Goal: Task Accomplishment & Management: Use online tool/utility

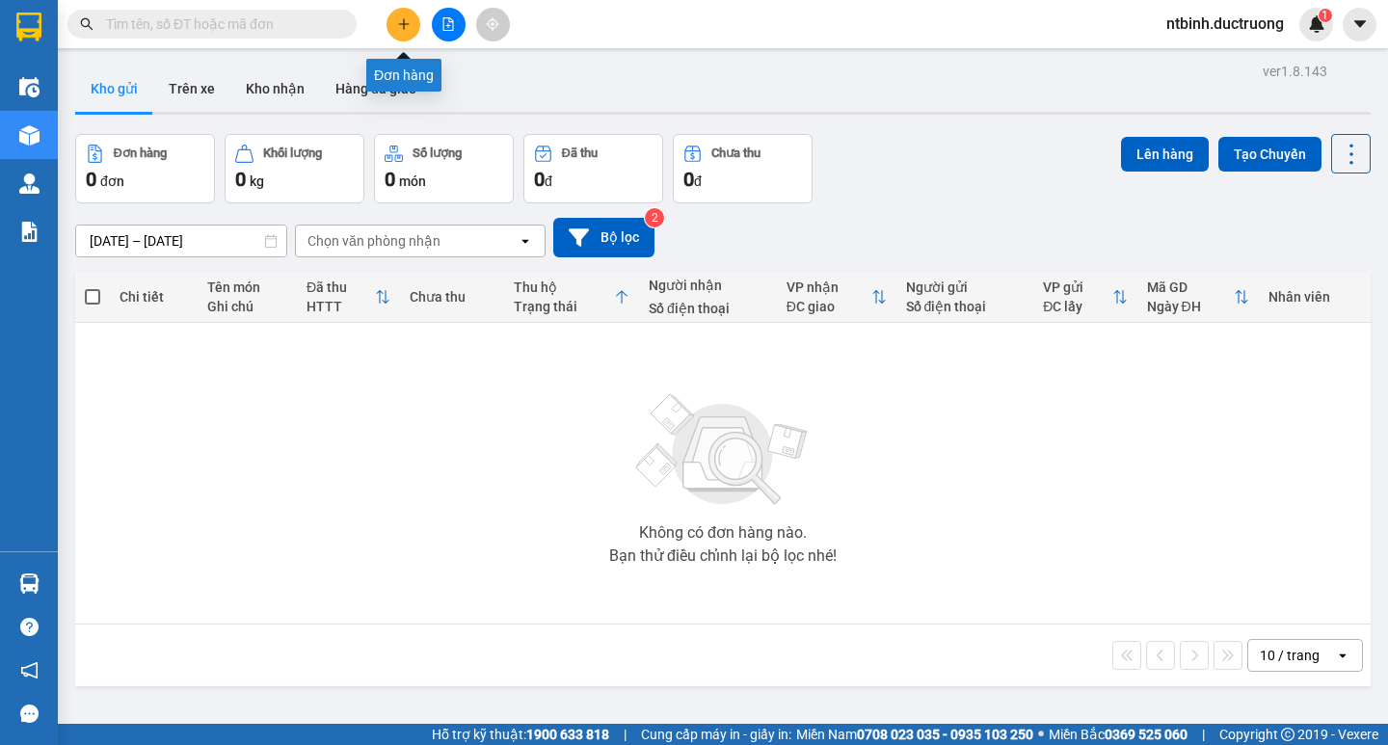
click at [393, 33] on button at bounding box center [403, 25] width 34 height 34
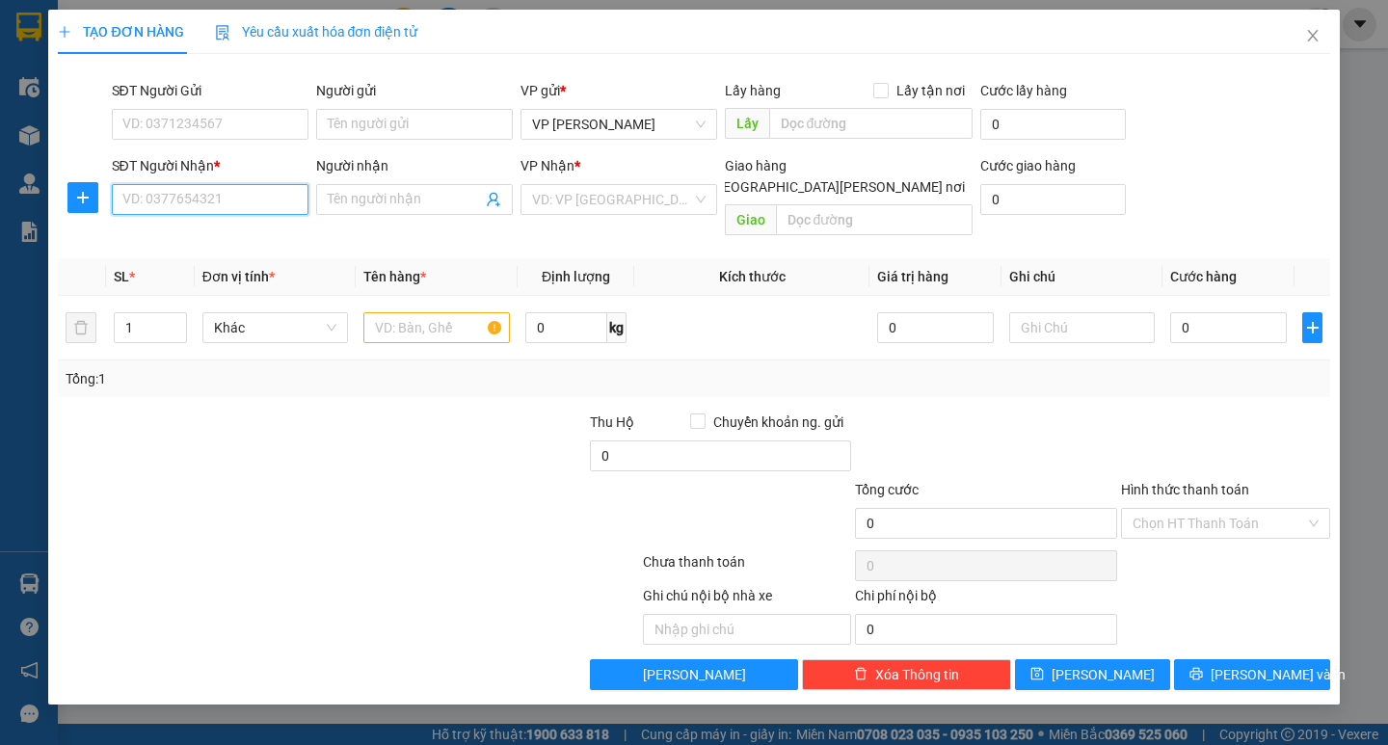
click at [212, 209] on input "SĐT Người Nhận *" at bounding box center [210, 199] width 197 height 31
click at [215, 183] on div "SĐT Người Nhận *" at bounding box center [210, 169] width 197 height 29
click at [215, 195] on input "SĐT Người Nhận *" at bounding box center [210, 199] width 197 height 31
click at [218, 200] on input "SĐT Người Nhận *" at bounding box center [210, 199] width 197 height 31
type input "0987869599"
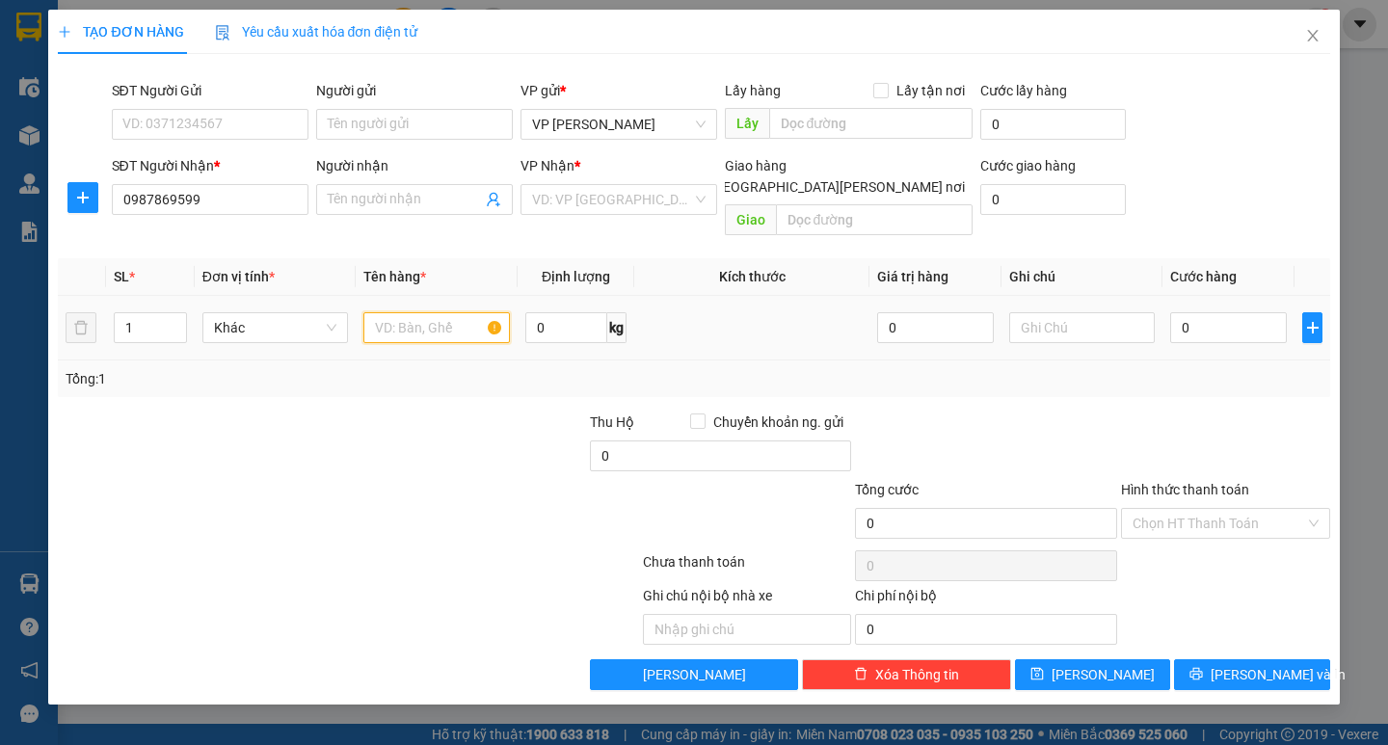
click at [410, 312] on input "text" at bounding box center [436, 327] width 146 height 31
type input "xop"
click at [1201, 312] on input "0" at bounding box center [1228, 327] width 117 height 31
type input "5"
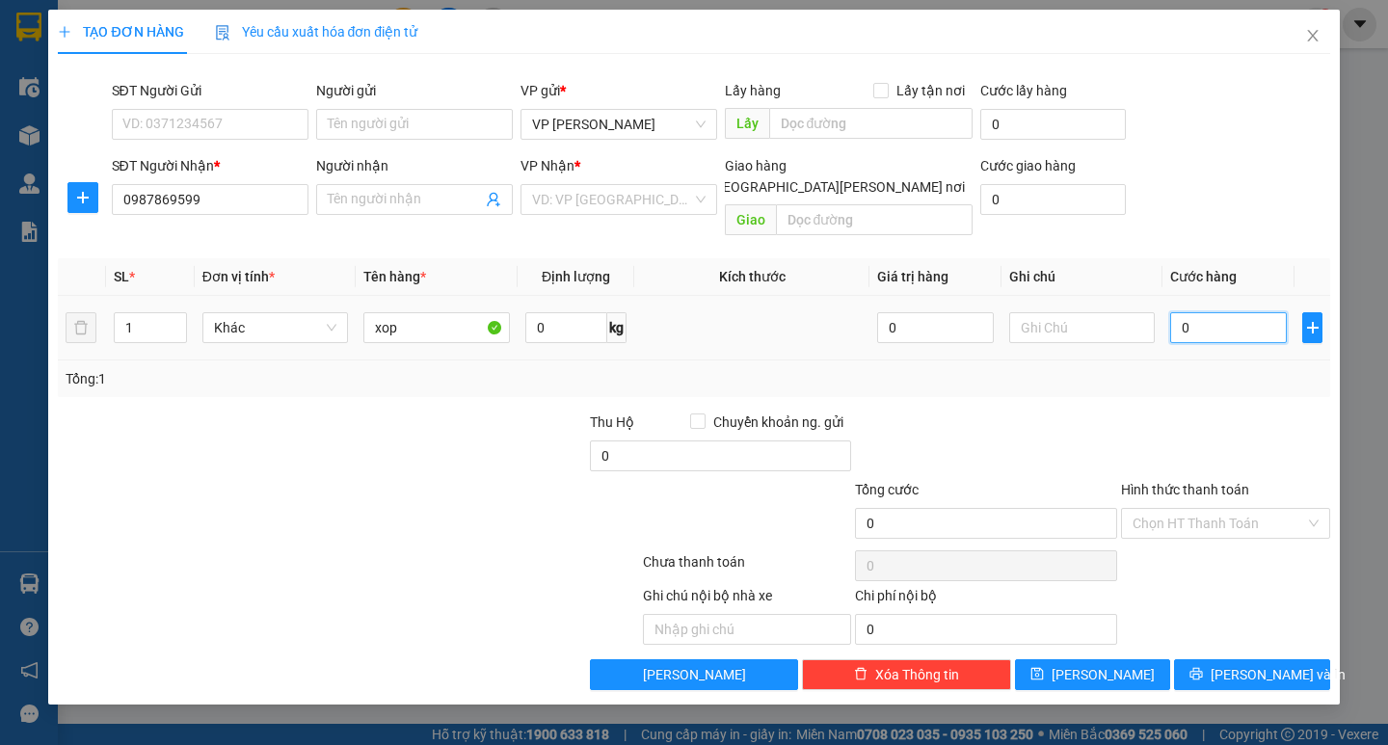
type input "5"
type input "50"
click at [1201, 312] on input "50" at bounding box center [1228, 327] width 117 height 31
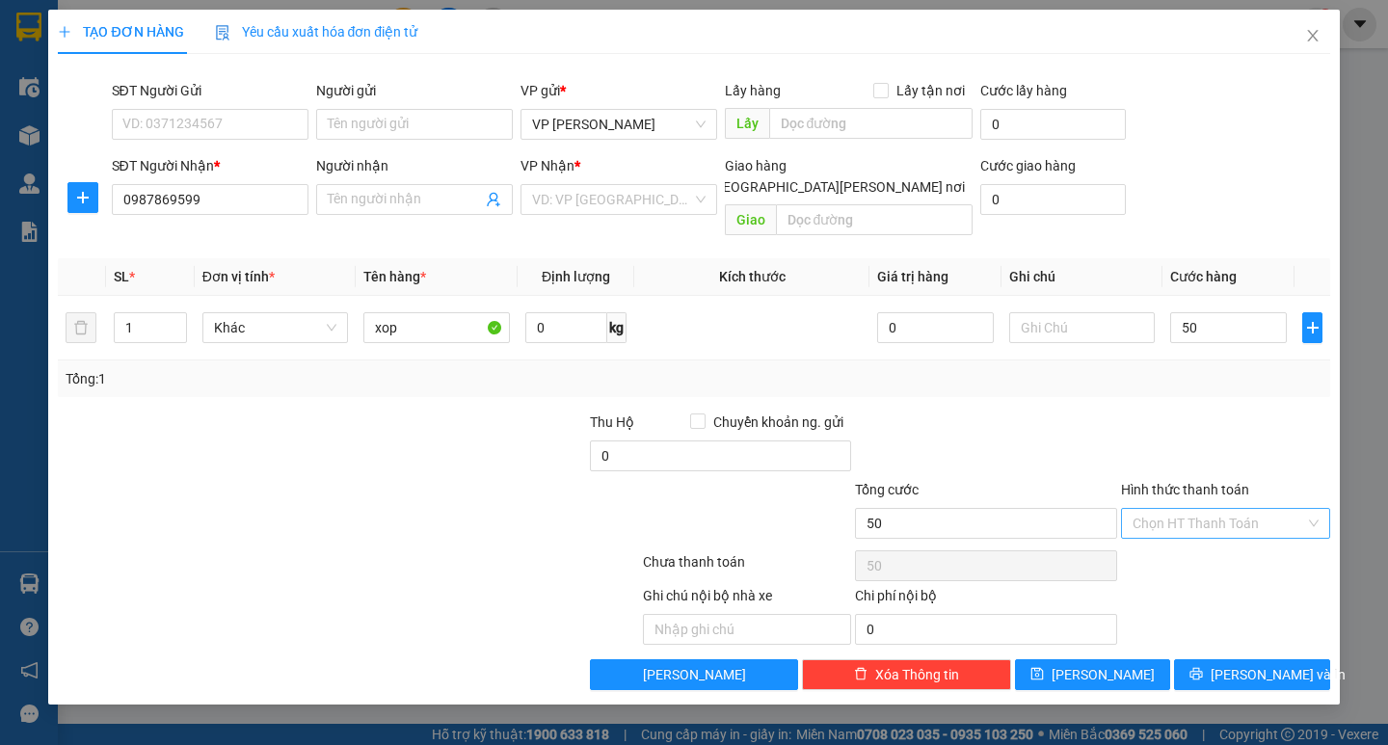
type input "50.000"
click at [1179, 509] on input "Hình thức thanh toán" at bounding box center [1218, 523] width 173 height 29
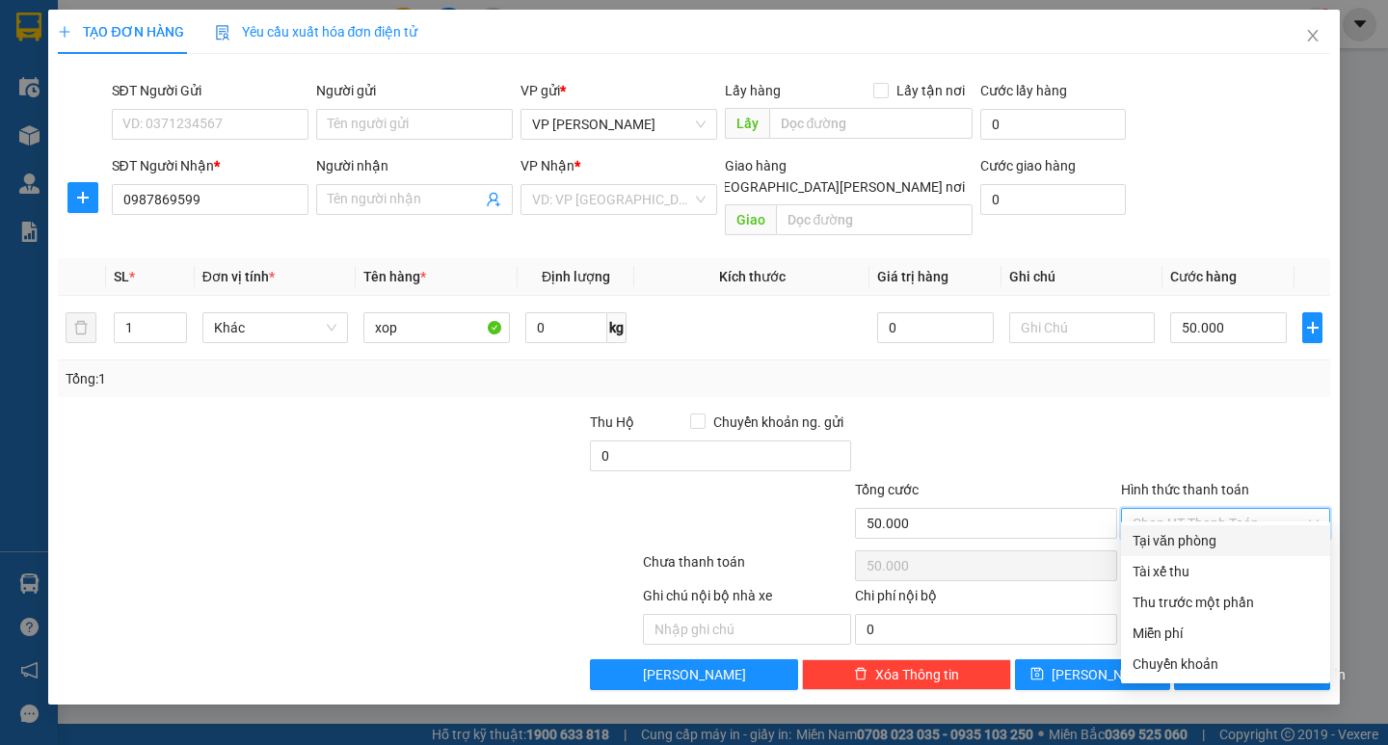
click at [1176, 544] on div "Tại văn phòng" at bounding box center [1225, 540] width 186 height 21
type input "0"
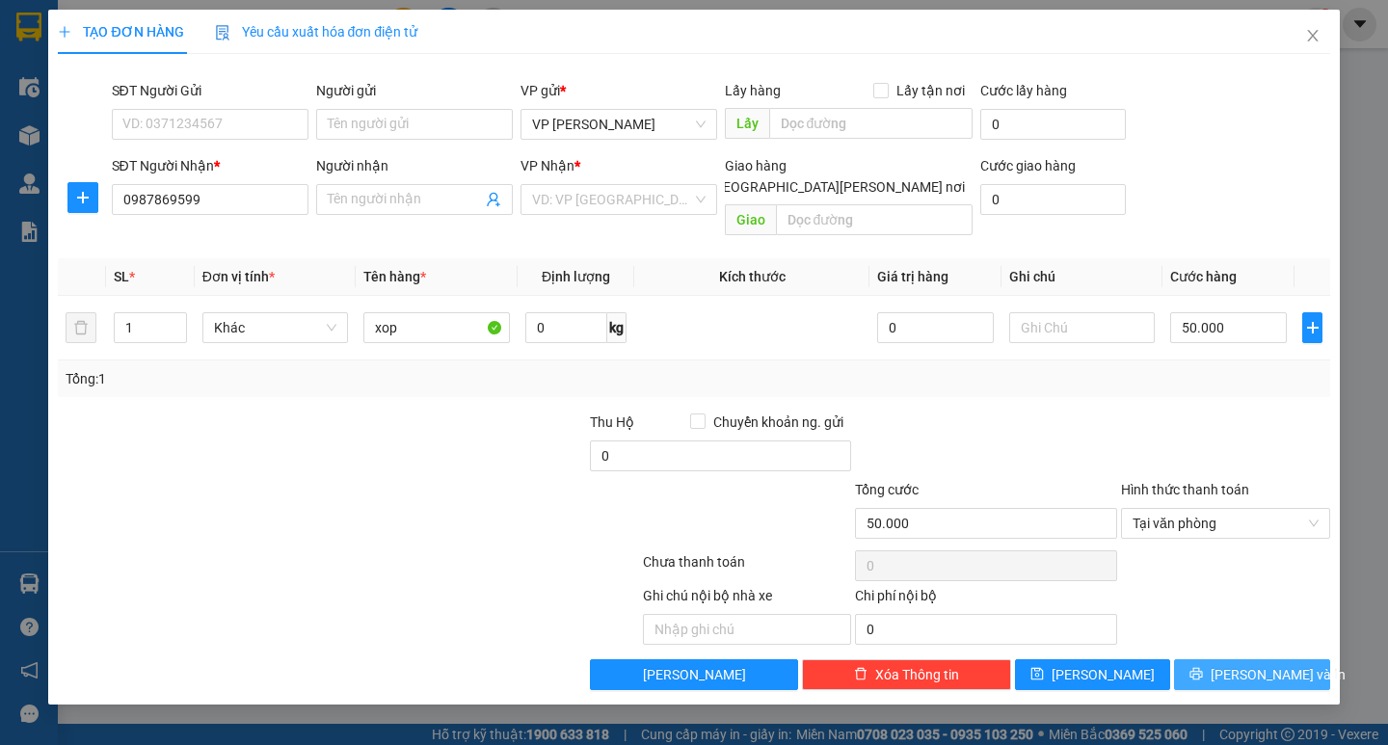
click at [1230, 659] on button "[PERSON_NAME] và In" at bounding box center [1251, 674] width 155 height 31
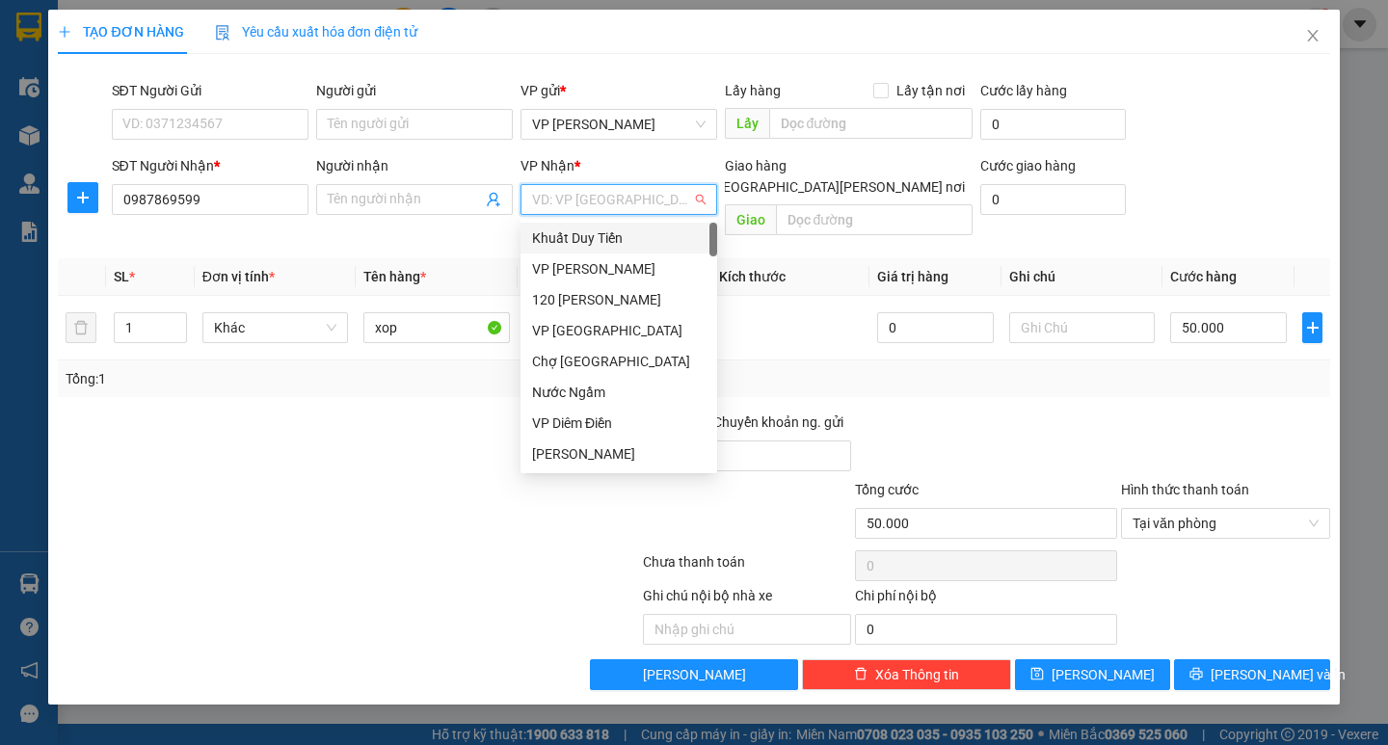
click at [660, 198] on input "search" at bounding box center [612, 199] width 160 height 29
click at [589, 418] on div "VP Diêm Điền" at bounding box center [618, 423] width 173 height 21
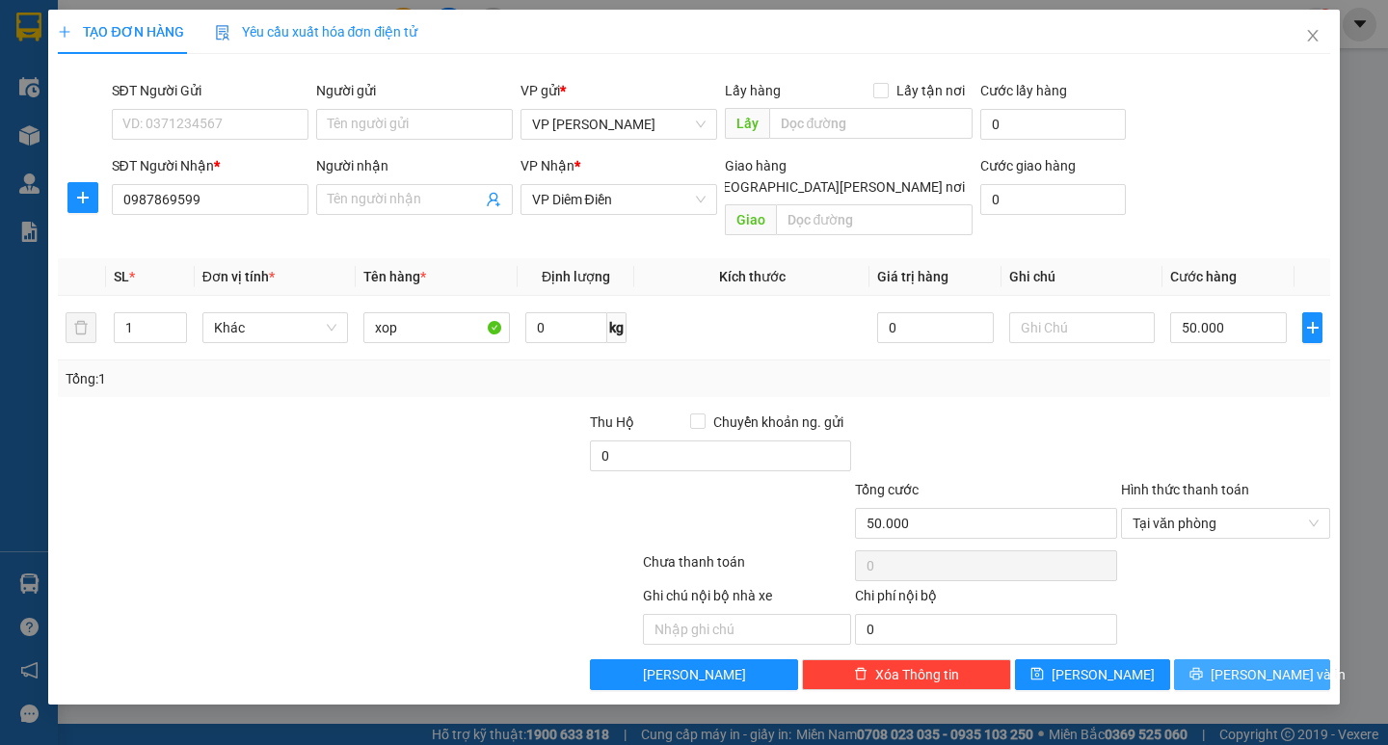
click at [1266, 659] on button "[PERSON_NAME] và In" at bounding box center [1251, 674] width 155 height 31
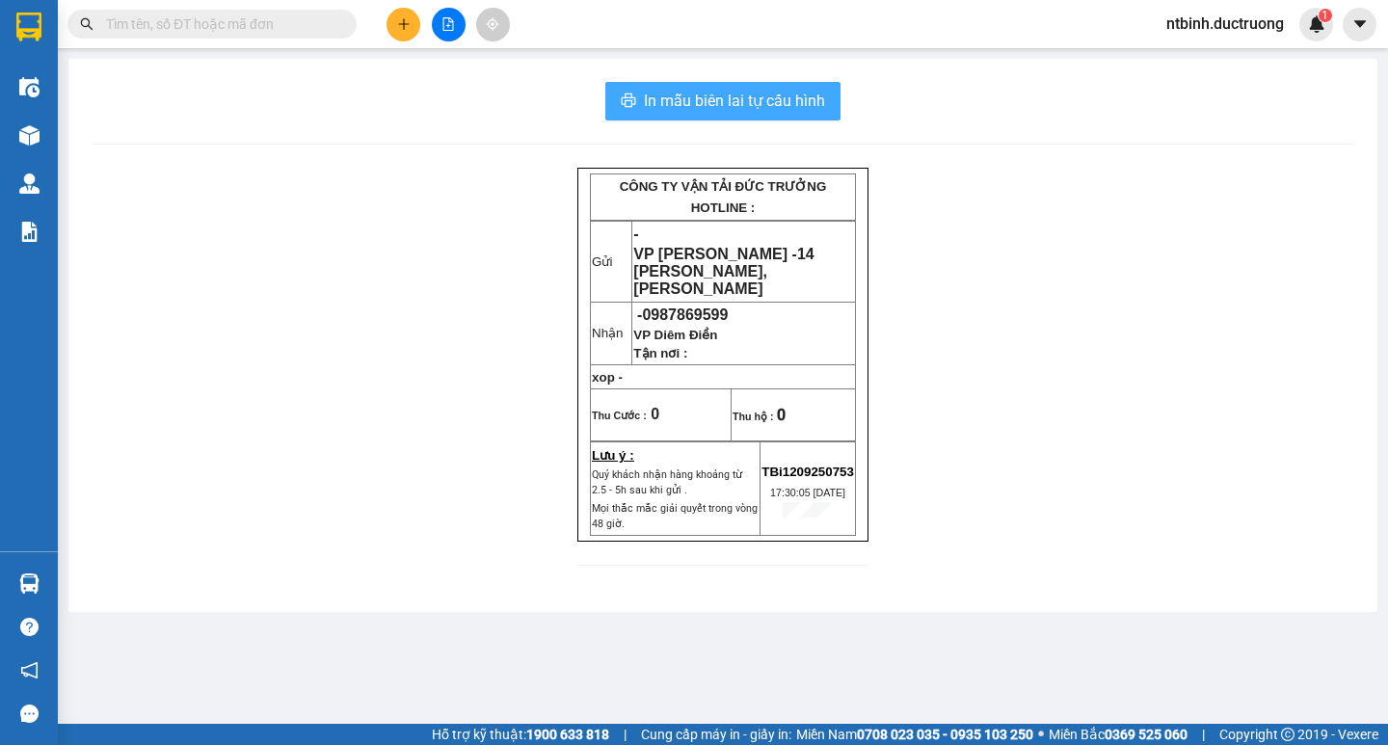
click at [742, 104] on span "In mẫu biên lai tự cấu hình" at bounding box center [734, 101] width 181 height 24
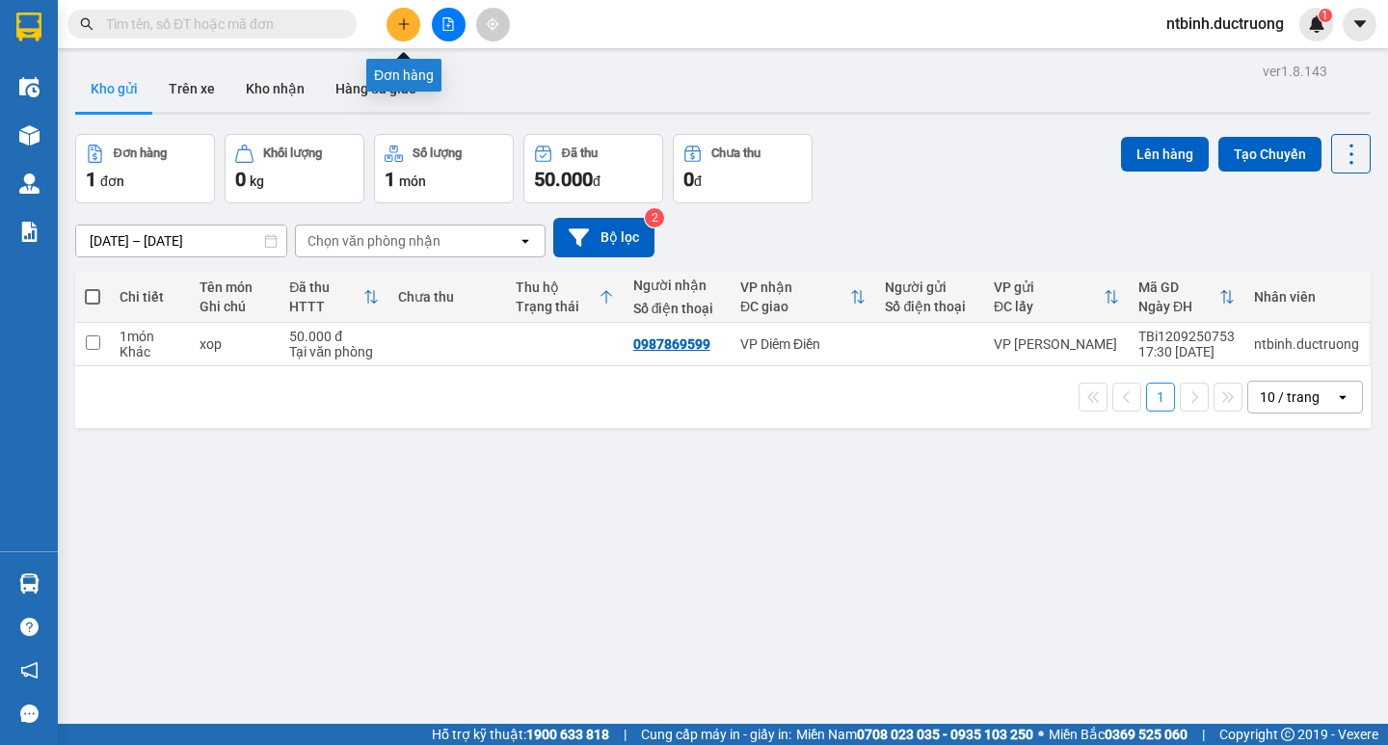
click at [402, 15] on button at bounding box center [403, 25] width 34 height 34
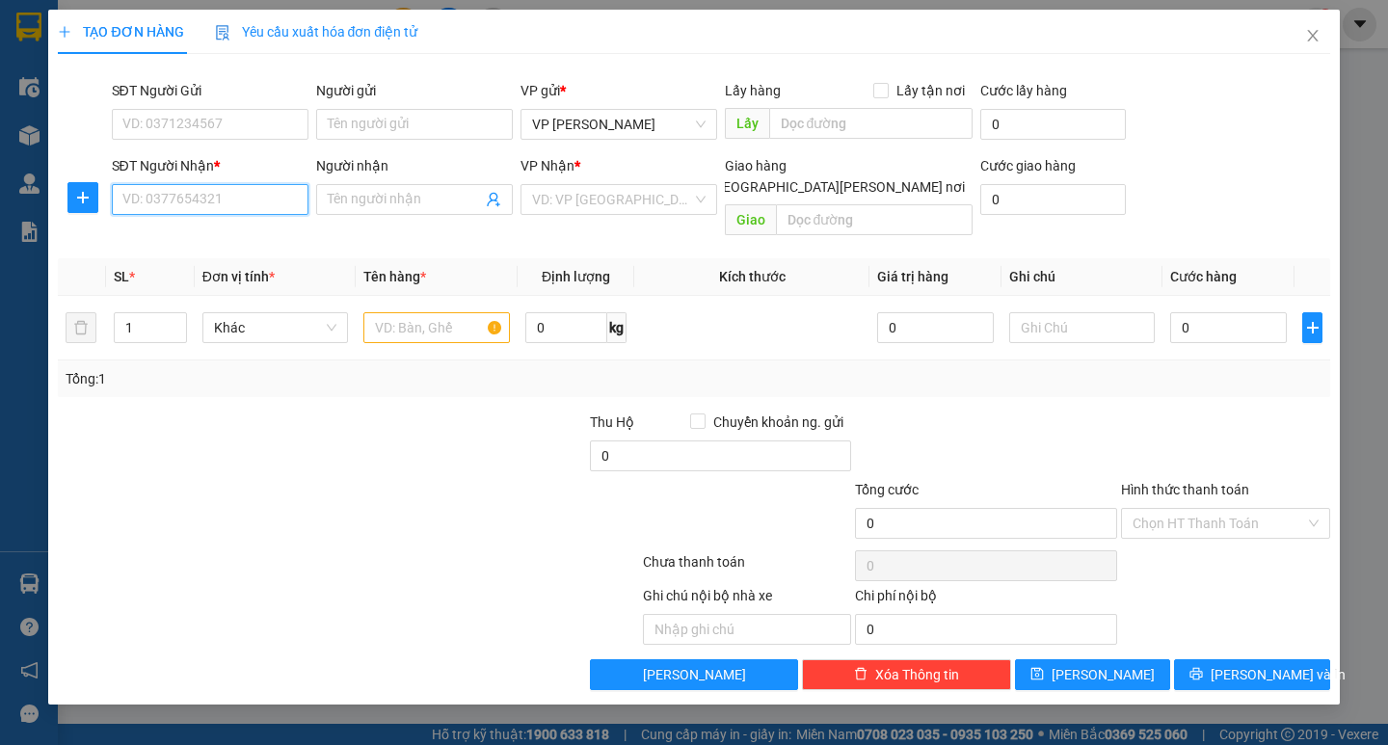
click at [190, 206] on input "SĐT Người Nhận *" at bounding box center [210, 199] width 197 height 31
click at [171, 206] on input "SĐT Người Nhận *" at bounding box center [210, 199] width 197 height 31
click at [197, 227] on div "0987869599" at bounding box center [209, 237] width 173 height 21
type input "0987869599"
click at [425, 312] on input "text" at bounding box center [436, 327] width 146 height 31
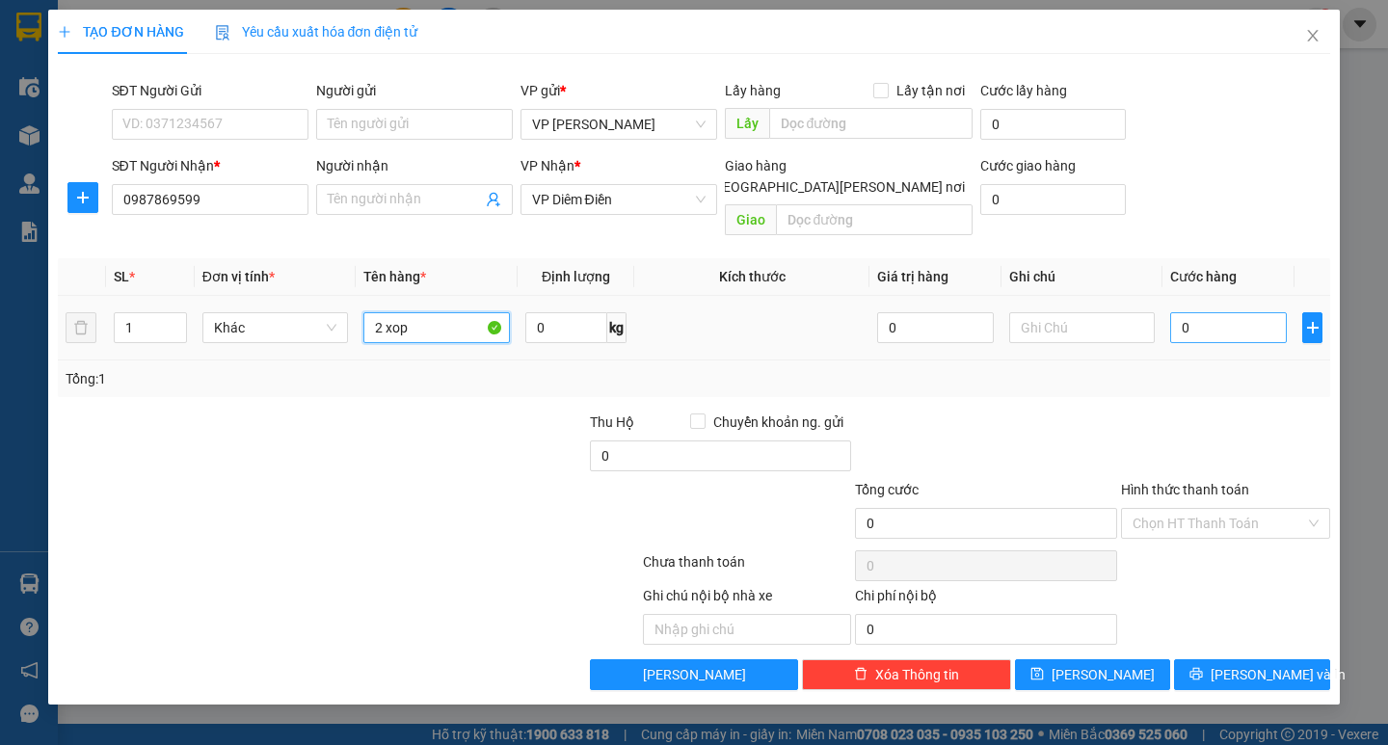
type input "2 xop"
click at [1229, 312] on input "0" at bounding box center [1228, 327] width 117 height 31
click at [1216, 312] on input "0" at bounding box center [1228, 327] width 117 height 31
click at [1190, 312] on input "0" at bounding box center [1228, 327] width 117 height 31
drag, startPoint x: 1176, startPoint y: 306, endPoint x: 1214, endPoint y: 306, distance: 38.6
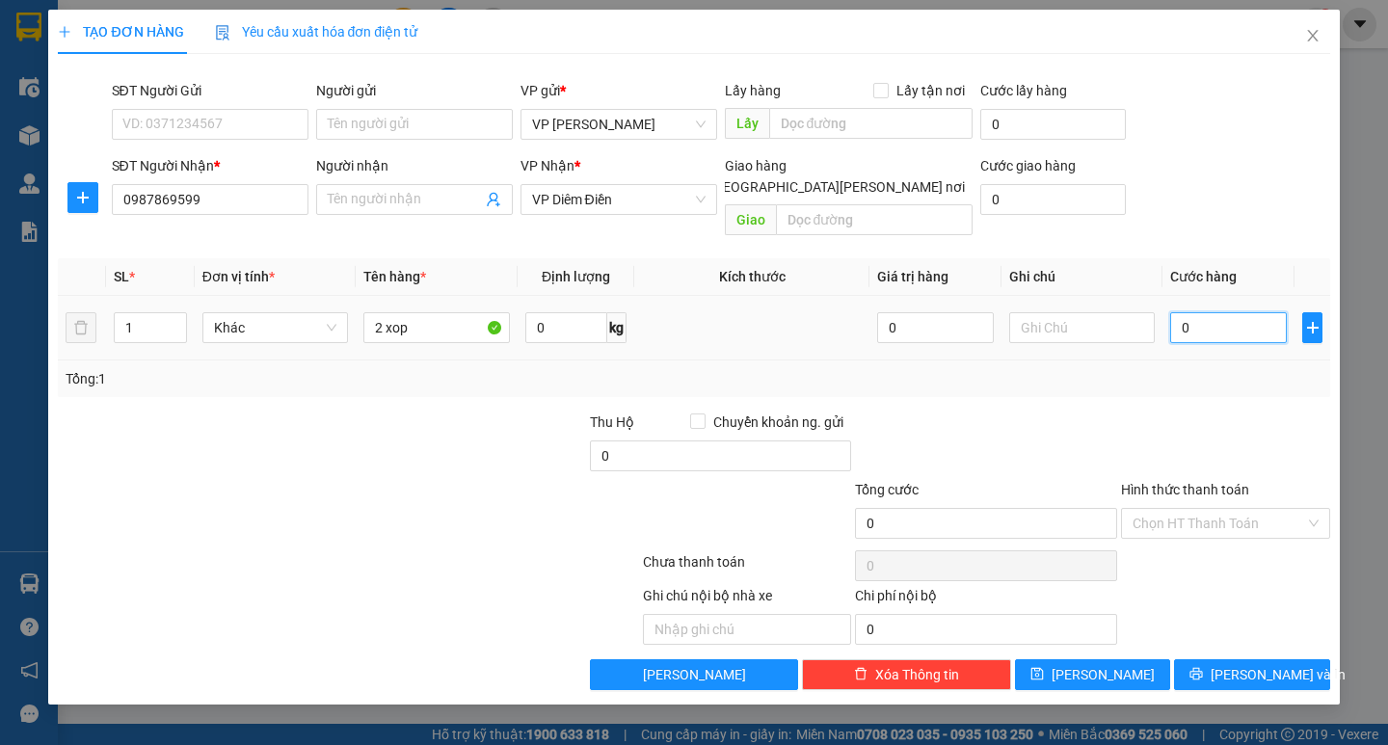
click at [1214, 312] on input "0" at bounding box center [1228, 327] width 117 height 31
type input "1"
type input "12"
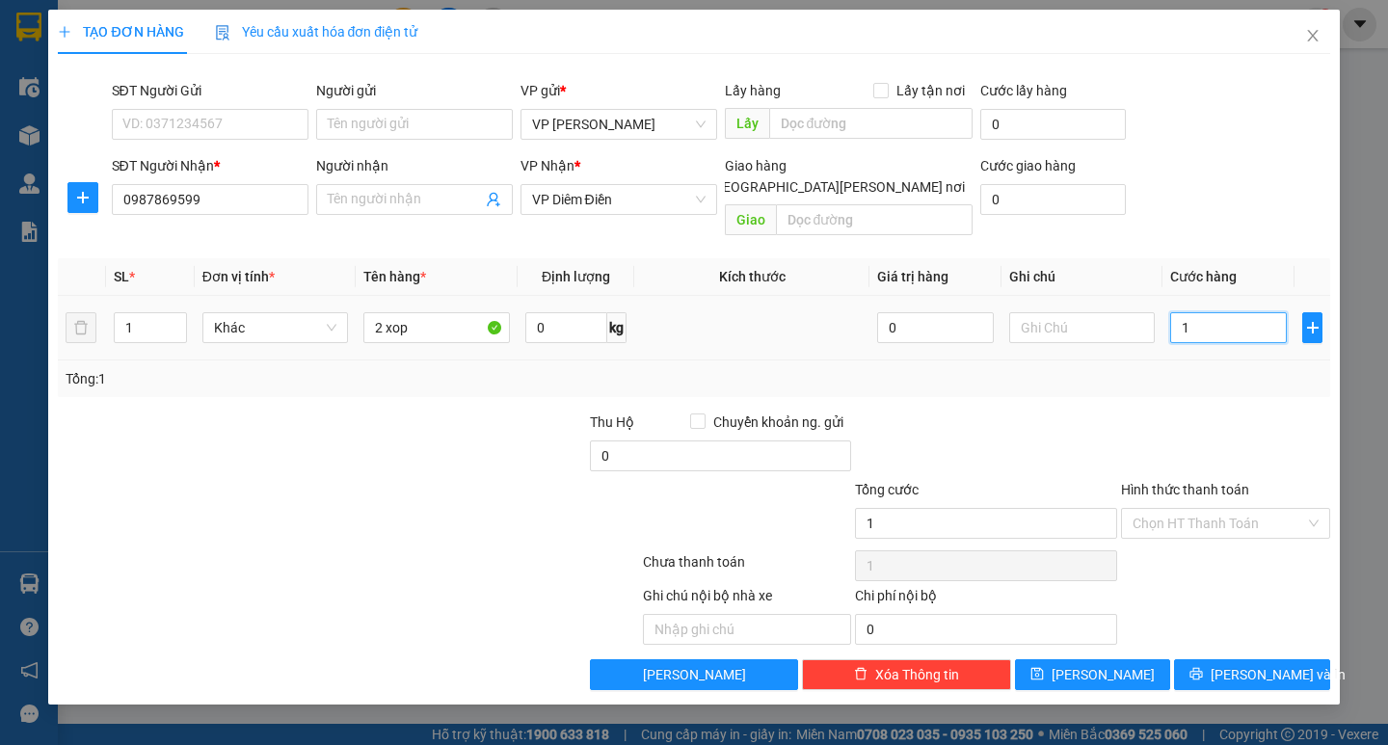
type input "12"
type input "120"
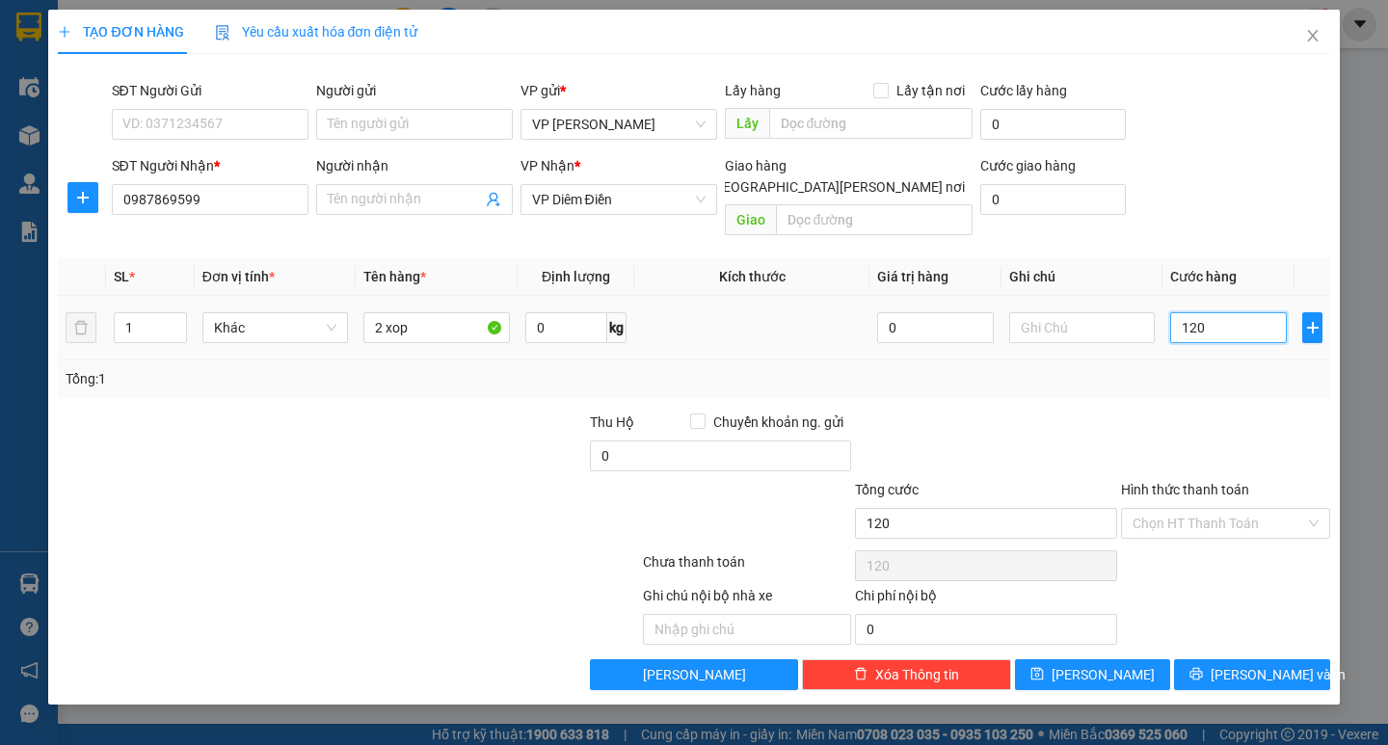
click at [1190, 312] on input "120" at bounding box center [1228, 327] width 117 height 31
type input "120.000"
click at [1241, 509] on input "Hình thức thanh toán" at bounding box center [1218, 523] width 173 height 29
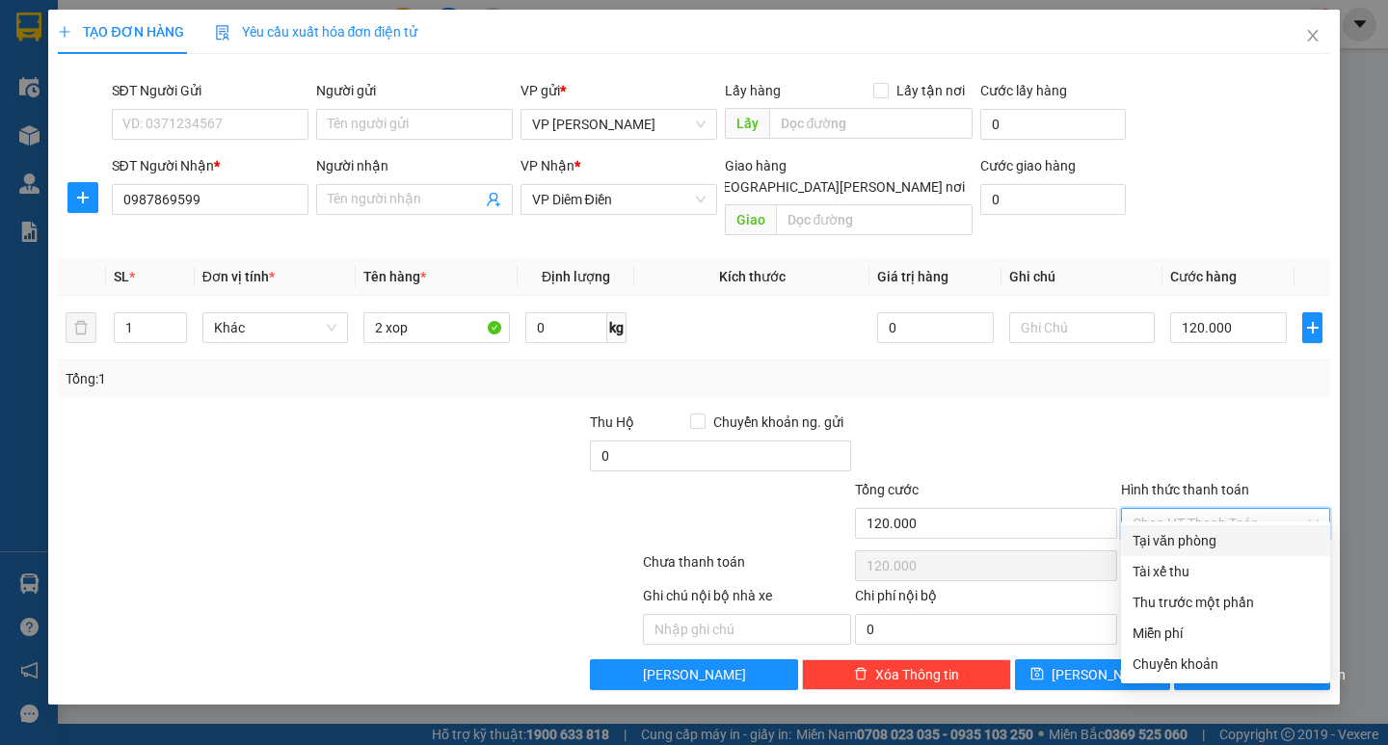
click at [1187, 536] on div "Tại văn phòng" at bounding box center [1225, 540] width 186 height 21
type input "0"
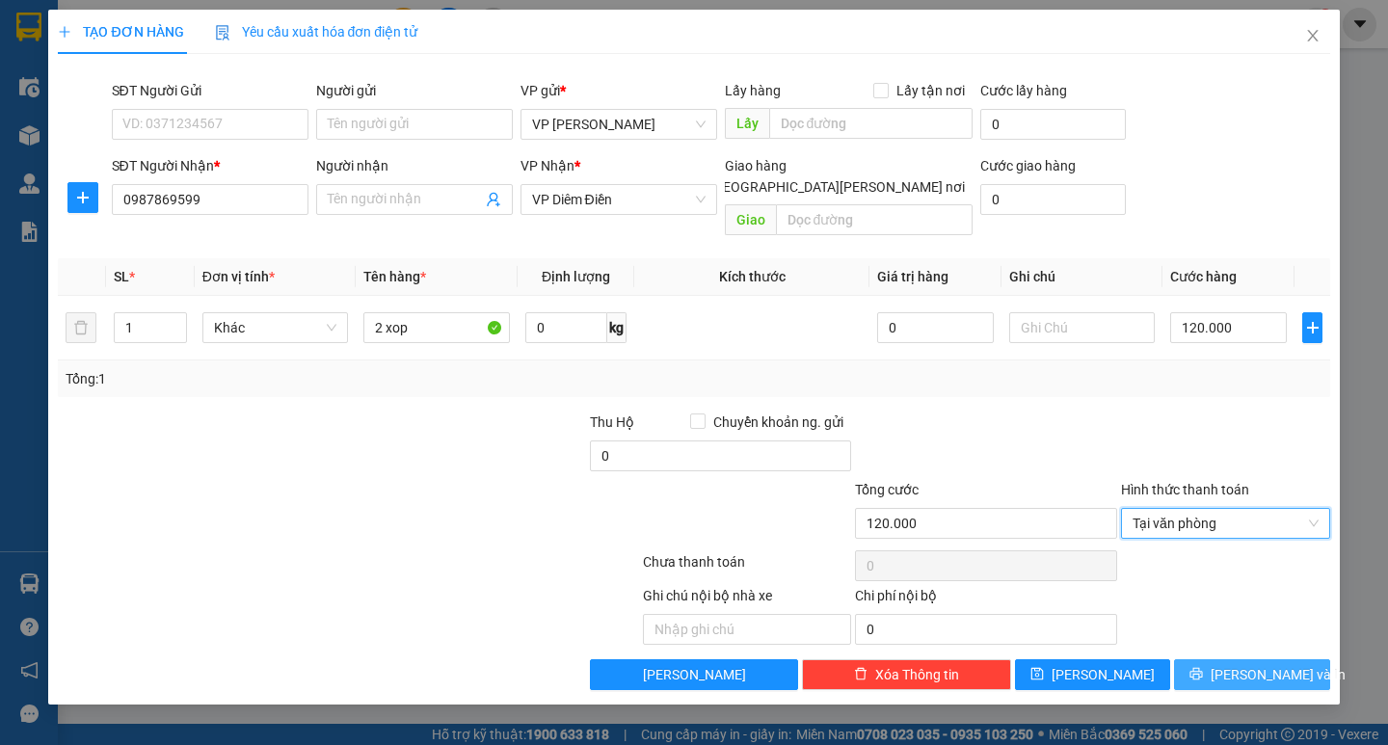
click at [1253, 664] on span "[PERSON_NAME] và In" at bounding box center [1278, 674] width 135 height 21
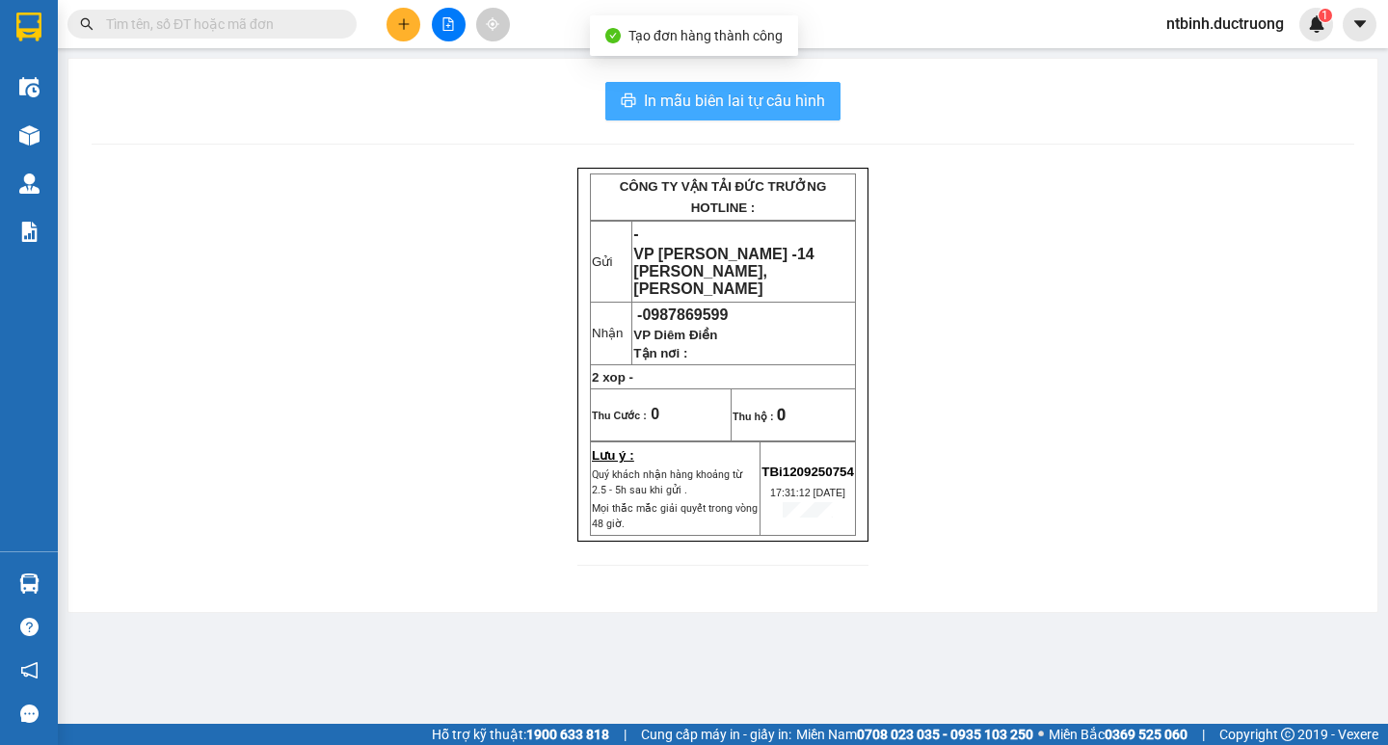
click at [748, 90] on span "In mẫu biên lai tự cấu hình" at bounding box center [734, 101] width 181 height 24
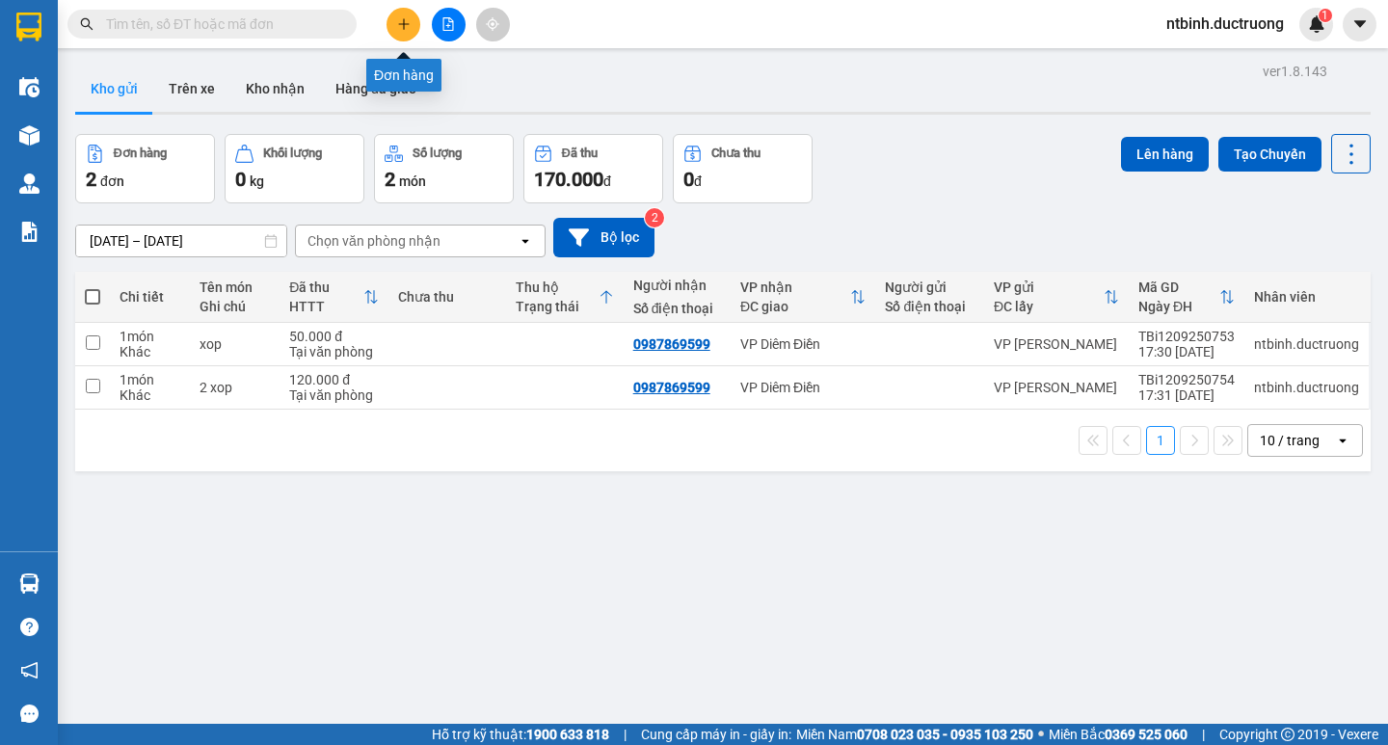
click at [395, 21] on button at bounding box center [403, 25] width 34 height 34
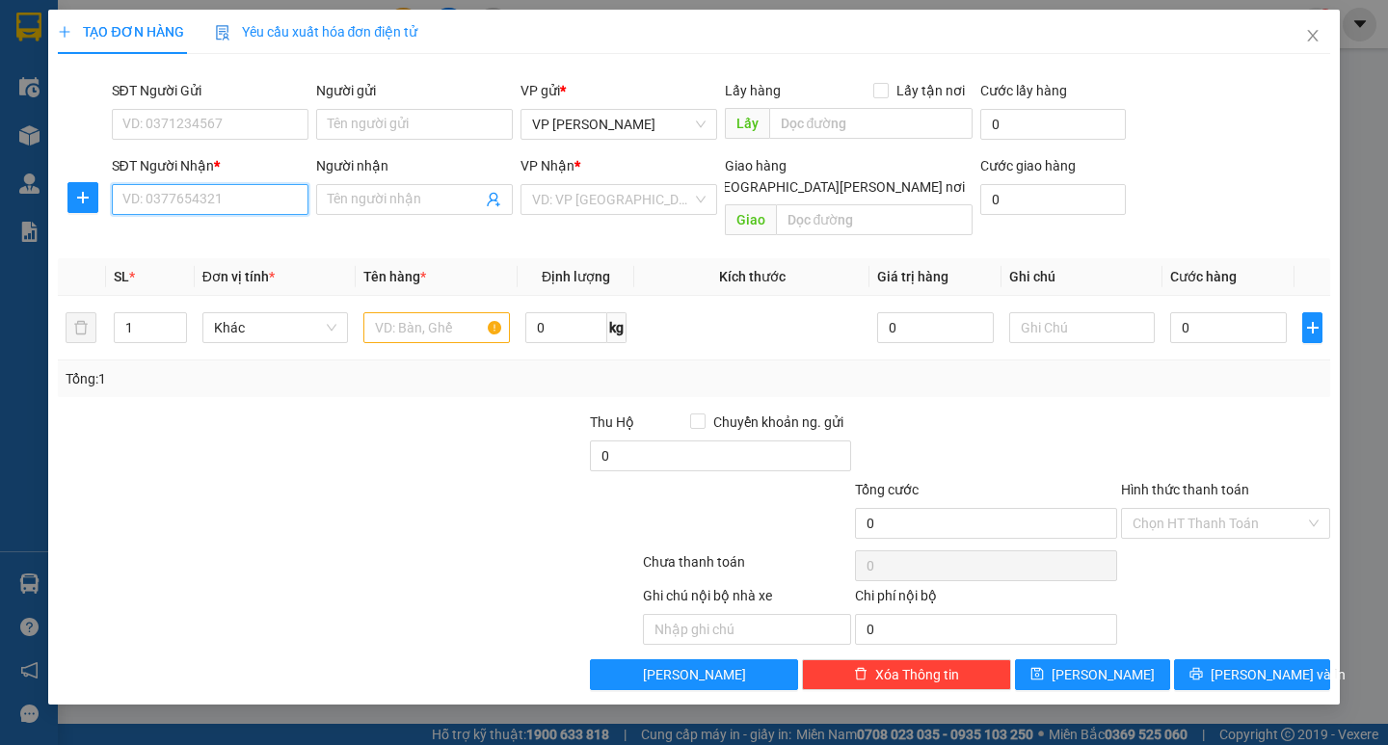
click at [192, 200] on input "SĐT Người Nhận *" at bounding box center [210, 199] width 197 height 31
drag, startPoint x: 159, startPoint y: 213, endPoint x: 168, endPoint y: 200, distance: 15.2
click at [167, 204] on input "SĐT Người Nhận *" at bounding box center [210, 199] width 197 height 31
click at [168, 200] on input "SĐT Người Nhận *" at bounding box center [210, 199] width 197 height 31
type input "0384778626"
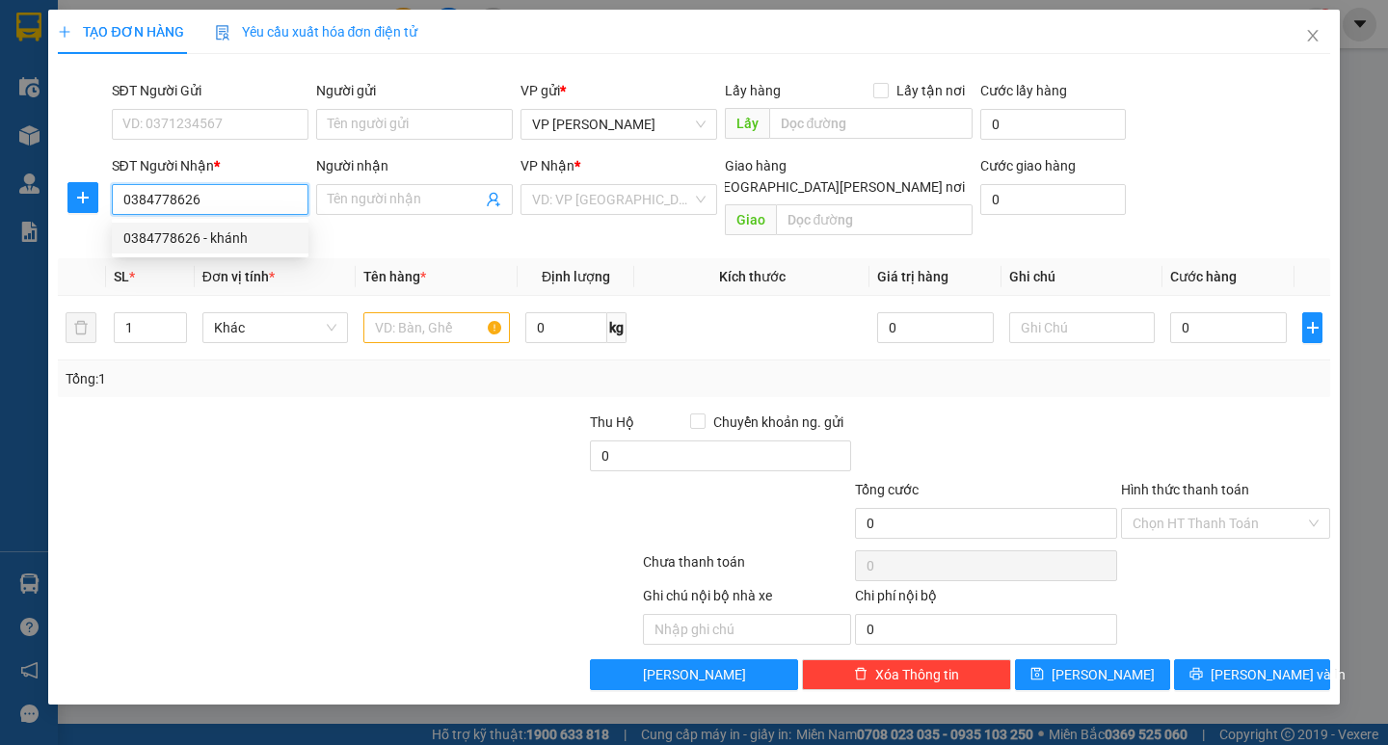
click at [186, 211] on input "0384778626" at bounding box center [210, 199] width 197 height 31
click at [184, 236] on div "0384778626 - khánh" at bounding box center [209, 237] width 173 height 21
type input "khánh"
type input "0384778626"
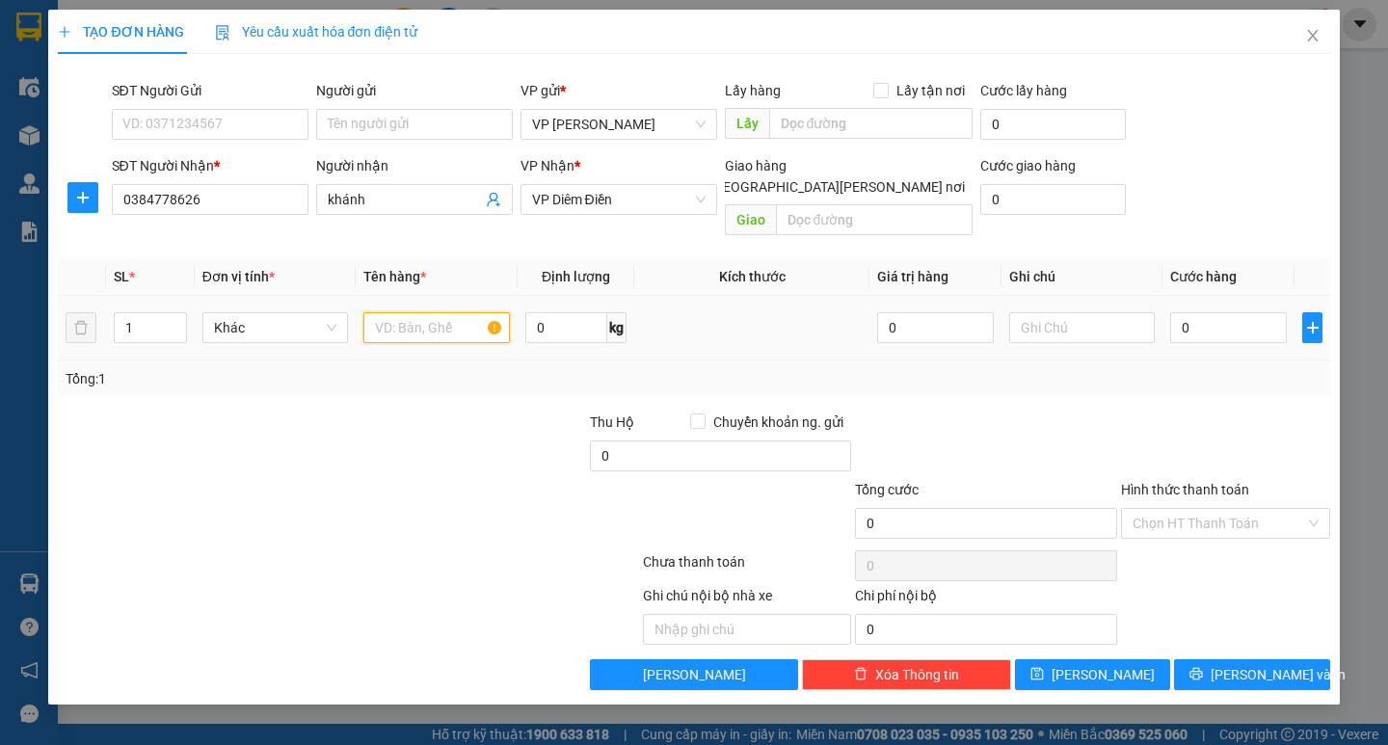
click at [402, 312] on input "text" at bounding box center [436, 327] width 146 height 31
type input "răng"
click at [1206, 314] on input "0" at bounding box center [1228, 327] width 117 height 31
type input "3"
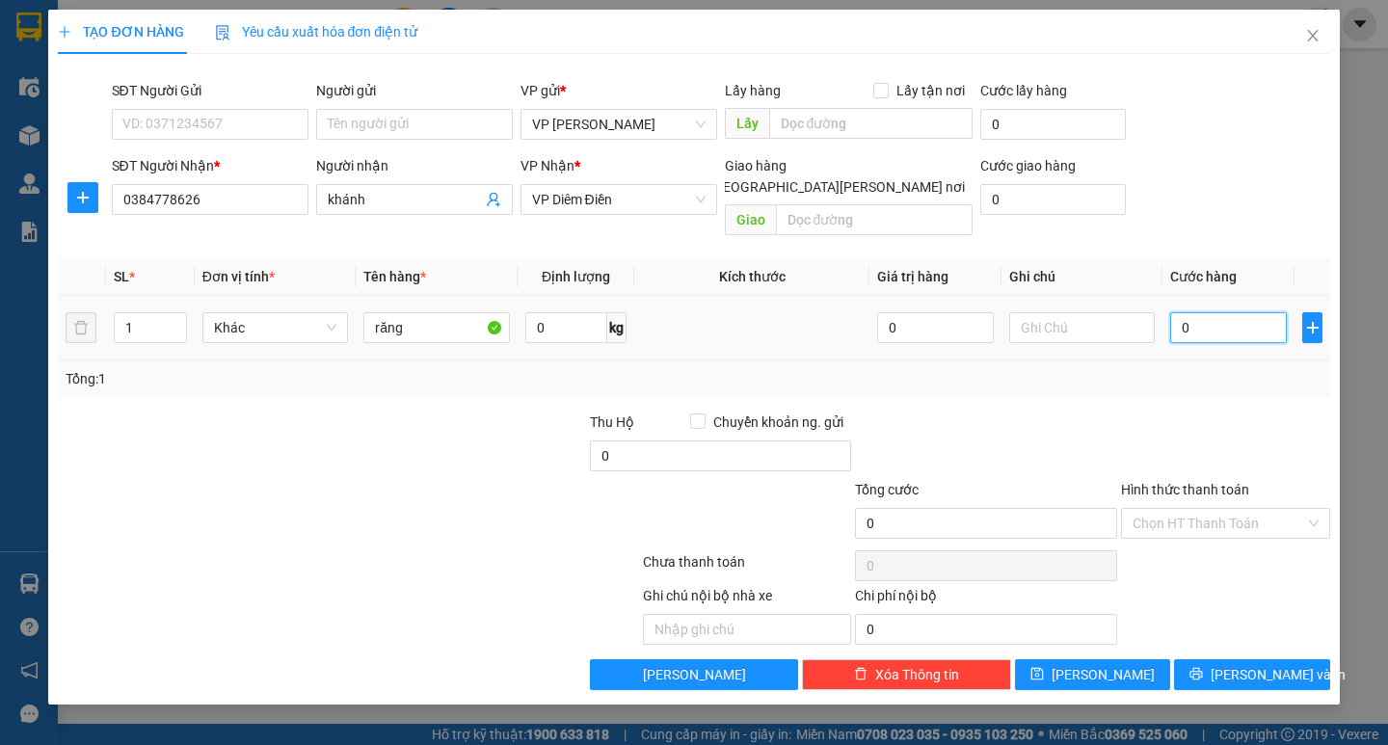
type input "3"
type input "30"
click at [1206, 314] on input "30" at bounding box center [1228, 327] width 117 height 31
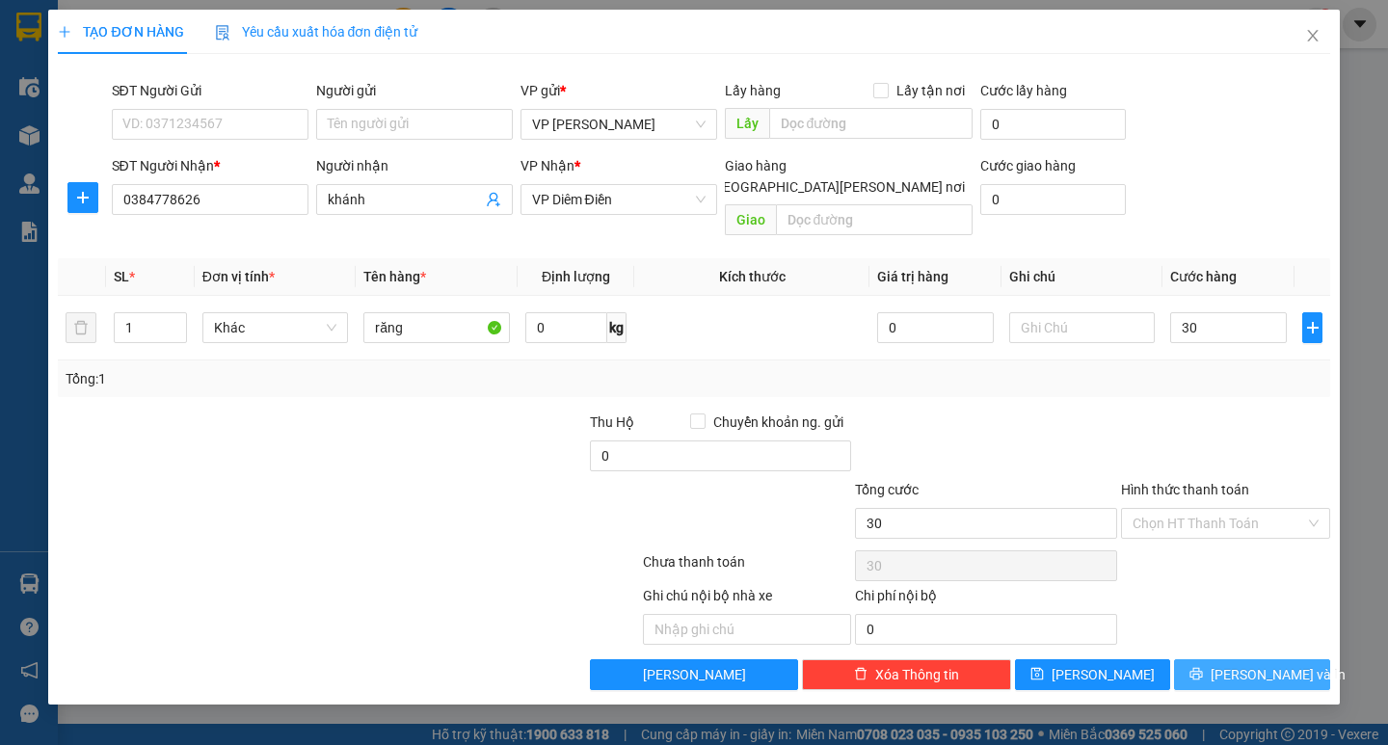
type input "30.000"
click at [1258, 664] on span "[PERSON_NAME] và In" at bounding box center [1278, 674] width 135 height 21
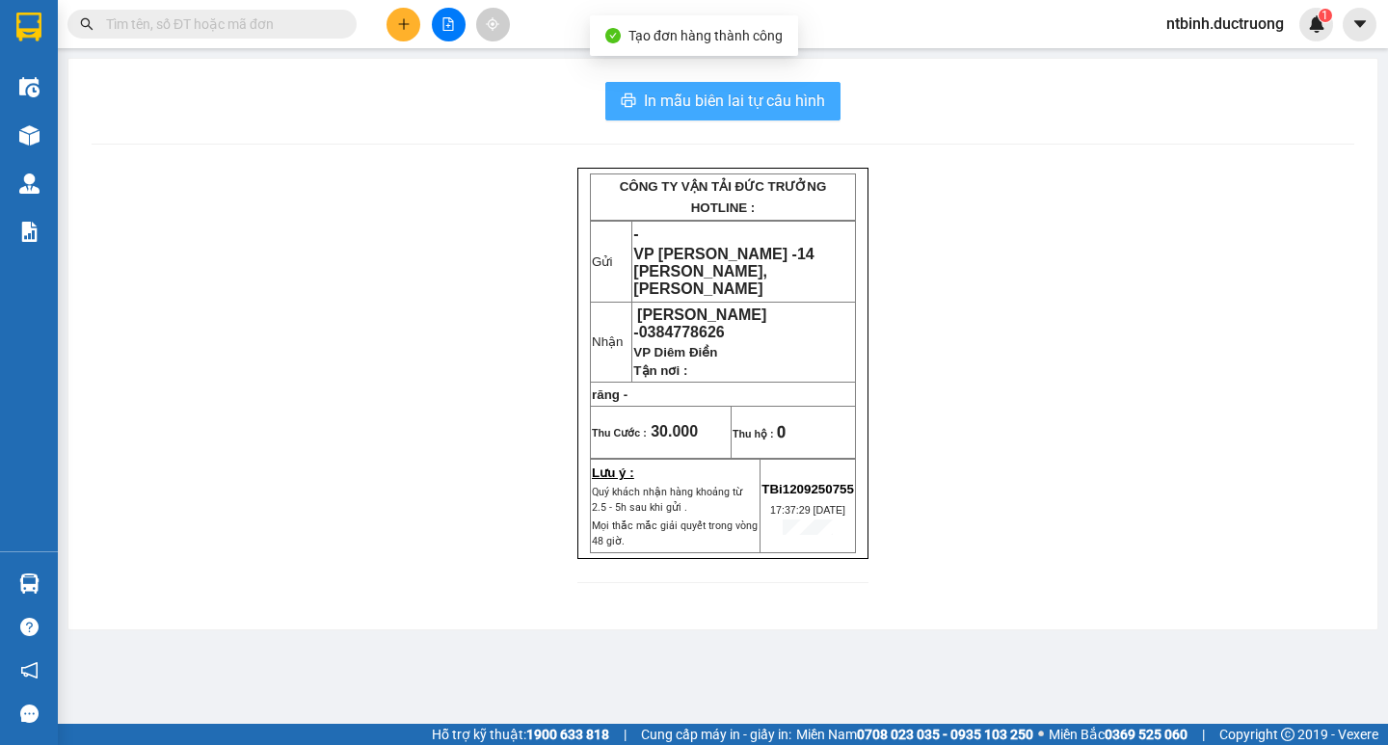
click at [689, 91] on span "In mẫu biên lai tự cấu hình" at bounding box center [734, 101] width 181 height 24
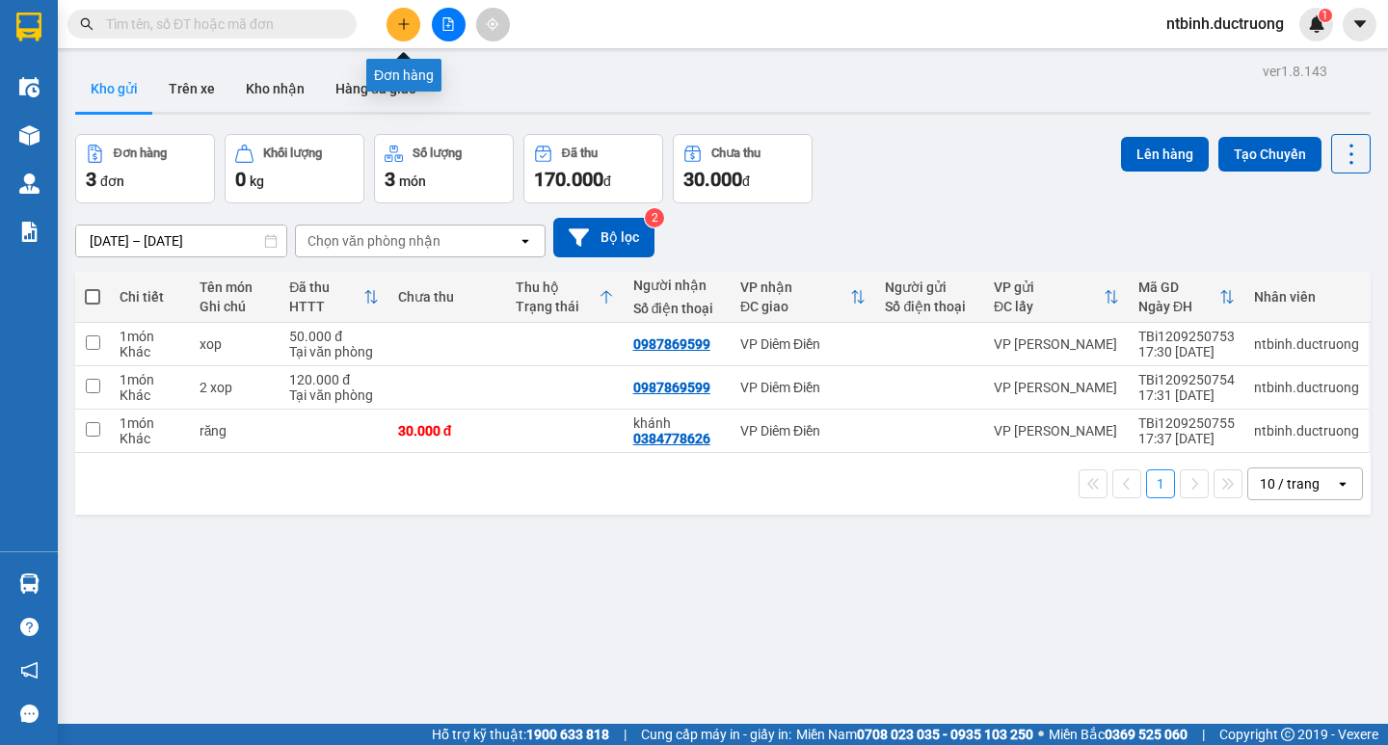
click at [424, 23] on div at bounding box center [448, 25] width 145 height 34
click at [406, 31] on button at bounding box center [403, 25] width 34 height 34
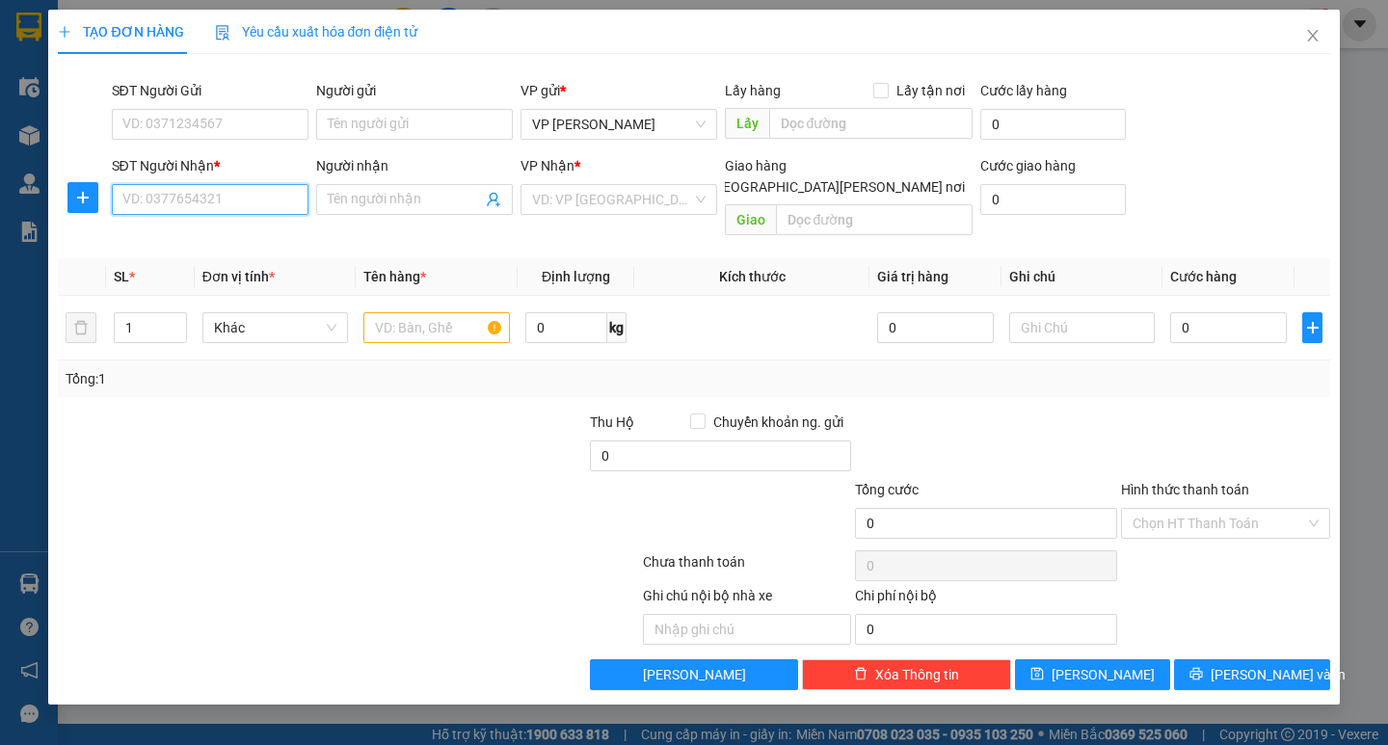
click at [159, 200] on input "SĐT Người Nhận *" at bounding box center [210, 199] width 197 height 31
type input "0357660325"
click at [176, 241] on div "0357660325 - [PERSON_NAME]" at bounding box center [218, 237] width 190 height 21
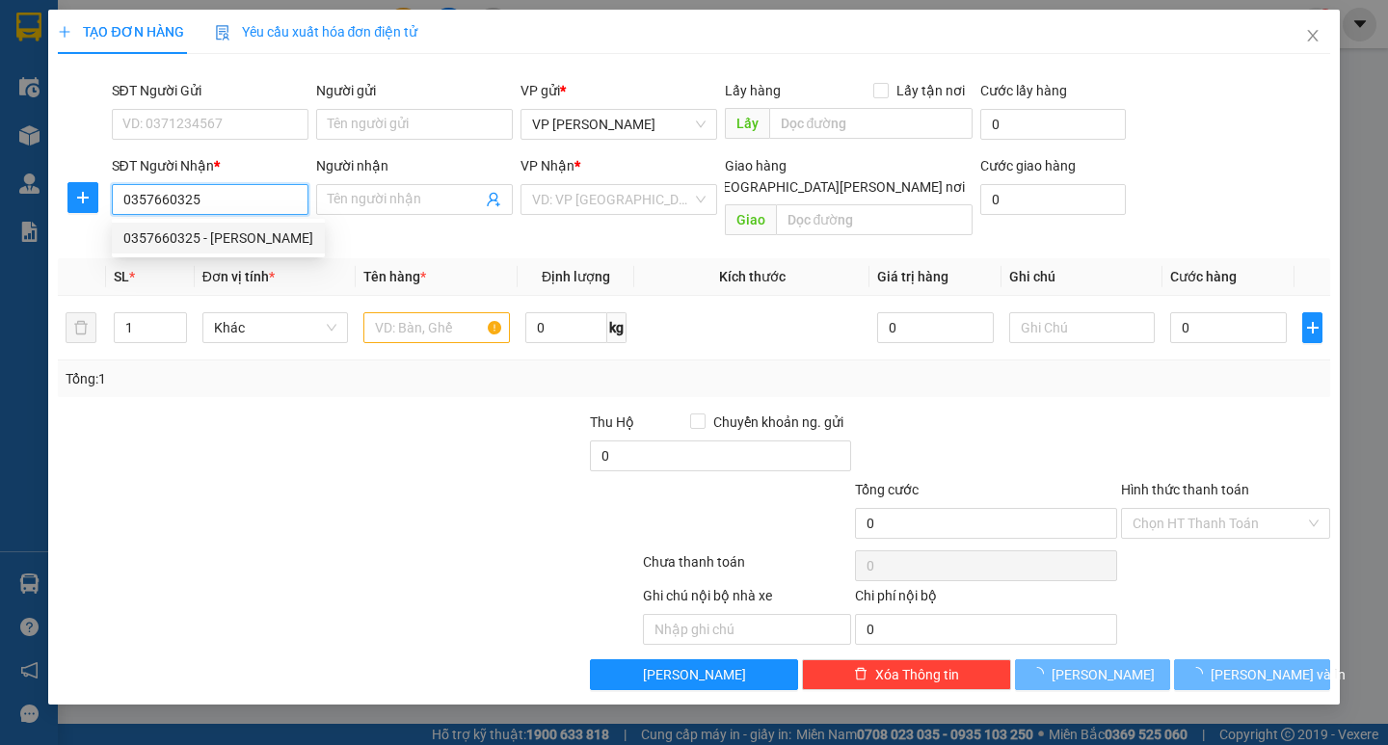
type input "ngọc"
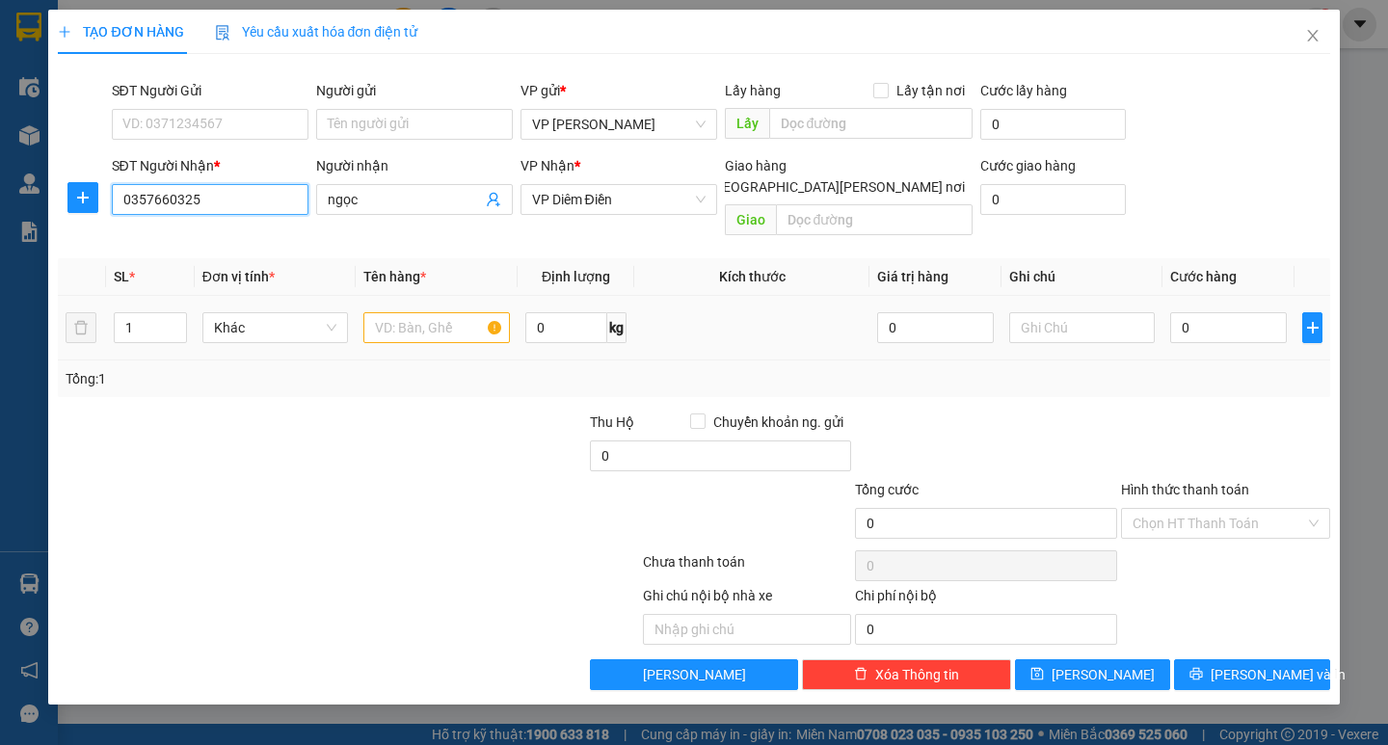
type input "0357660325"
click at [401, 312] on input "text" at bounding box center [436, 327] width 146 height 31
type input "răng"
click at [1211, 312] on input "0" at bounding box center [1228, 327] width 117 height 31
type input "3"
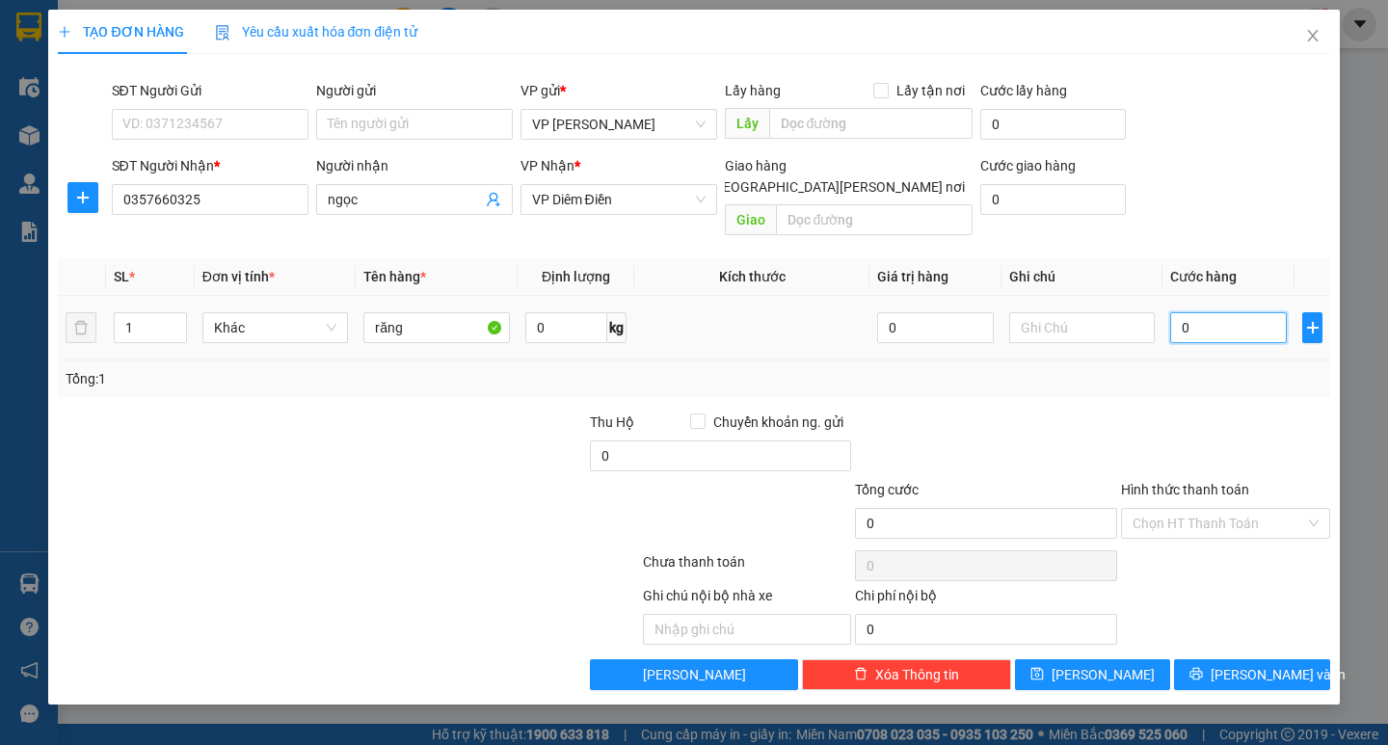
type input "3"
type input "30"
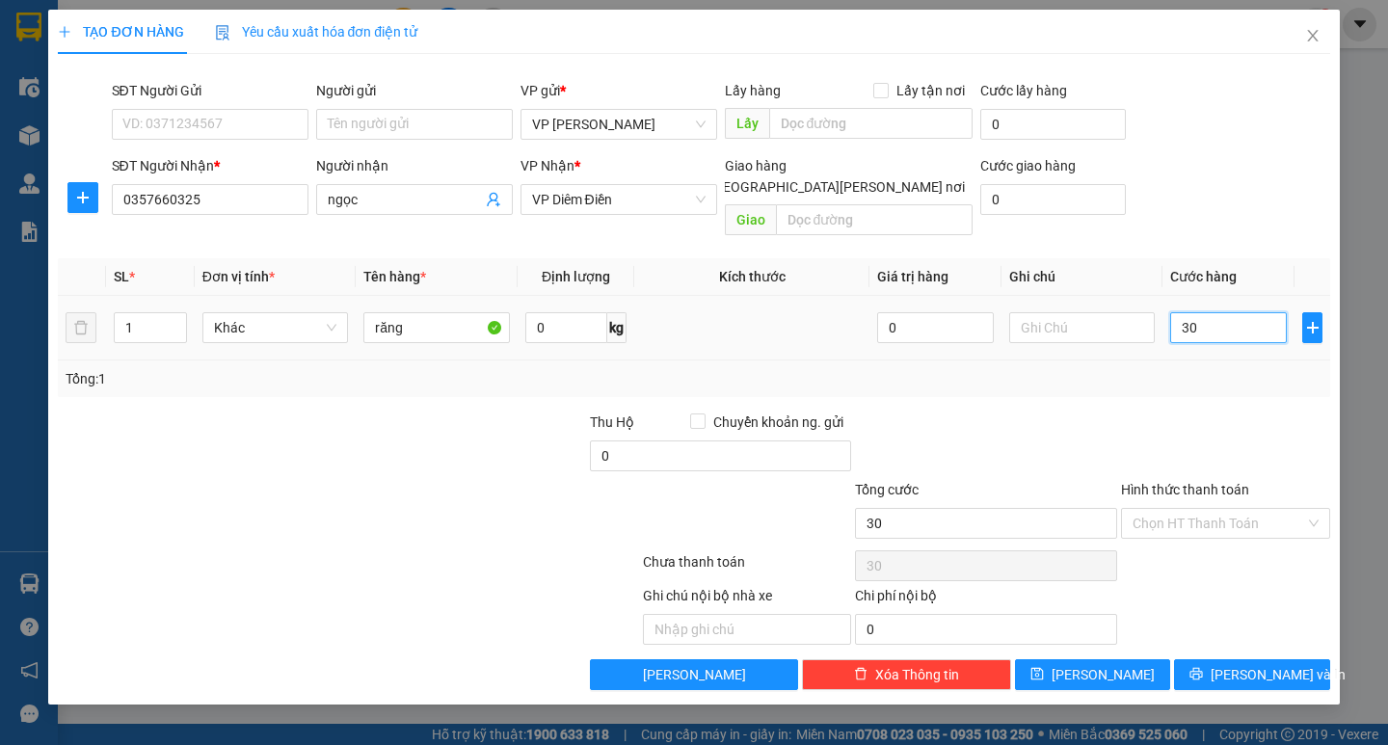
click at [1211, 312] on input "30" at bounding box center [1228, 327] width 117 height 31
type input "30.000"
click at [1174, 509] on input "Hình thức thanh toán" at bounding box center [1218, 523] width 173 height 29
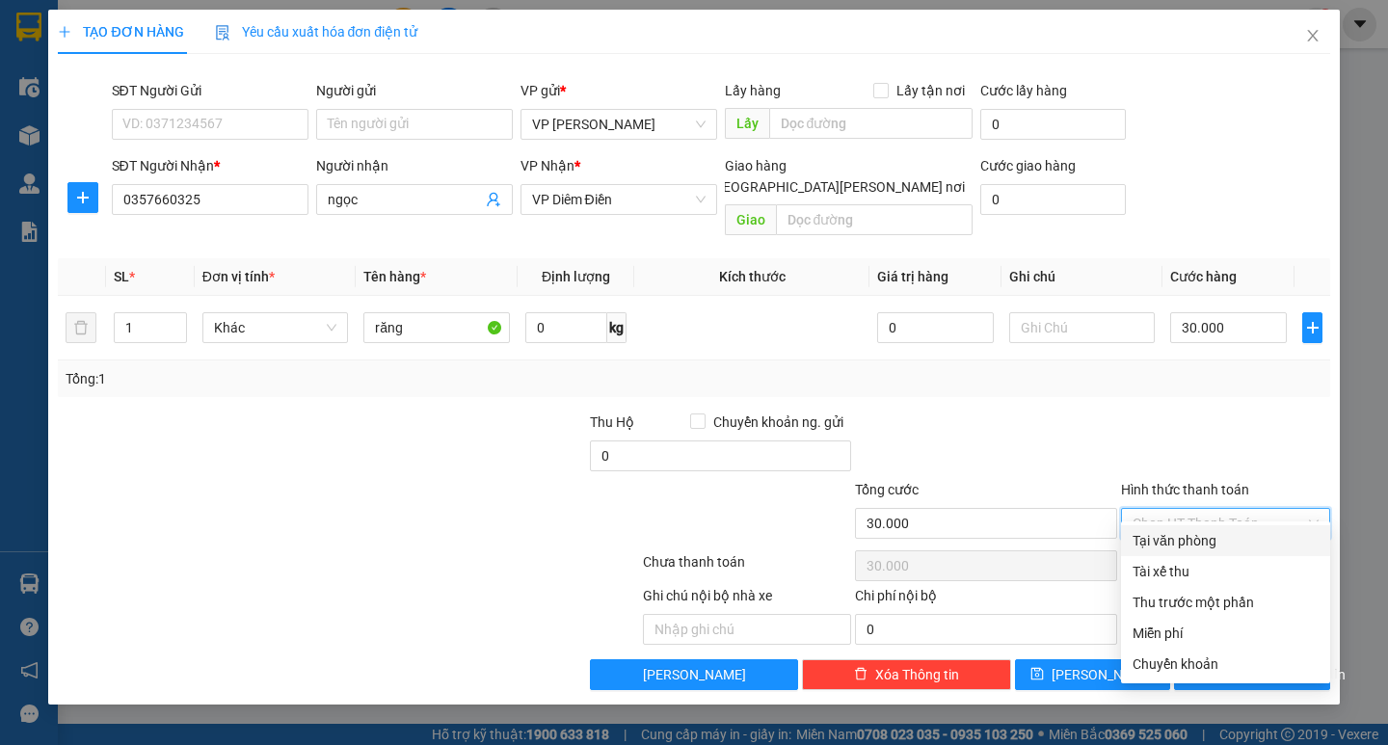
click at [1158, 543] on div "Tại văn phòng" at bounding box center [1225, 540] width 186 height 21
type input "0"
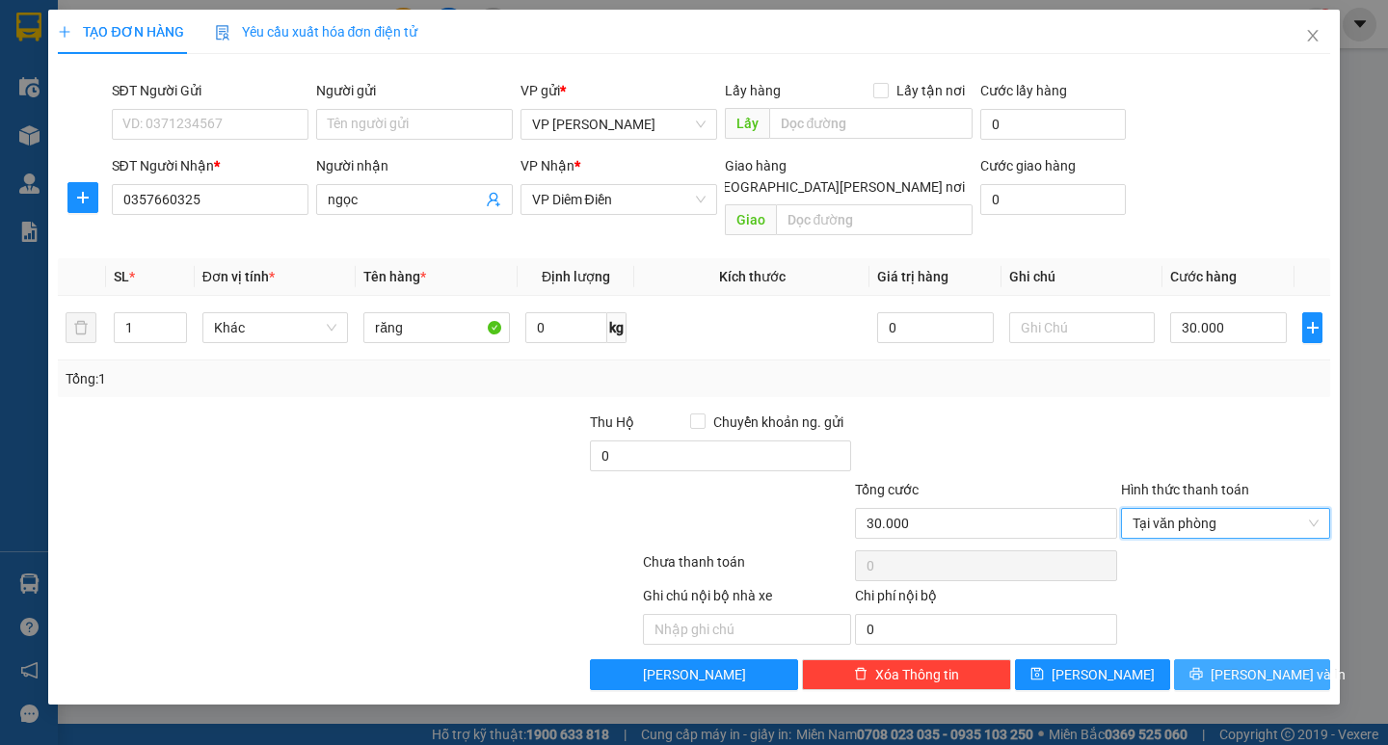
click at [1266, 664] on span "[PERSON_NAME] và In" at bounding box center [1278, 674] width 135 height 21
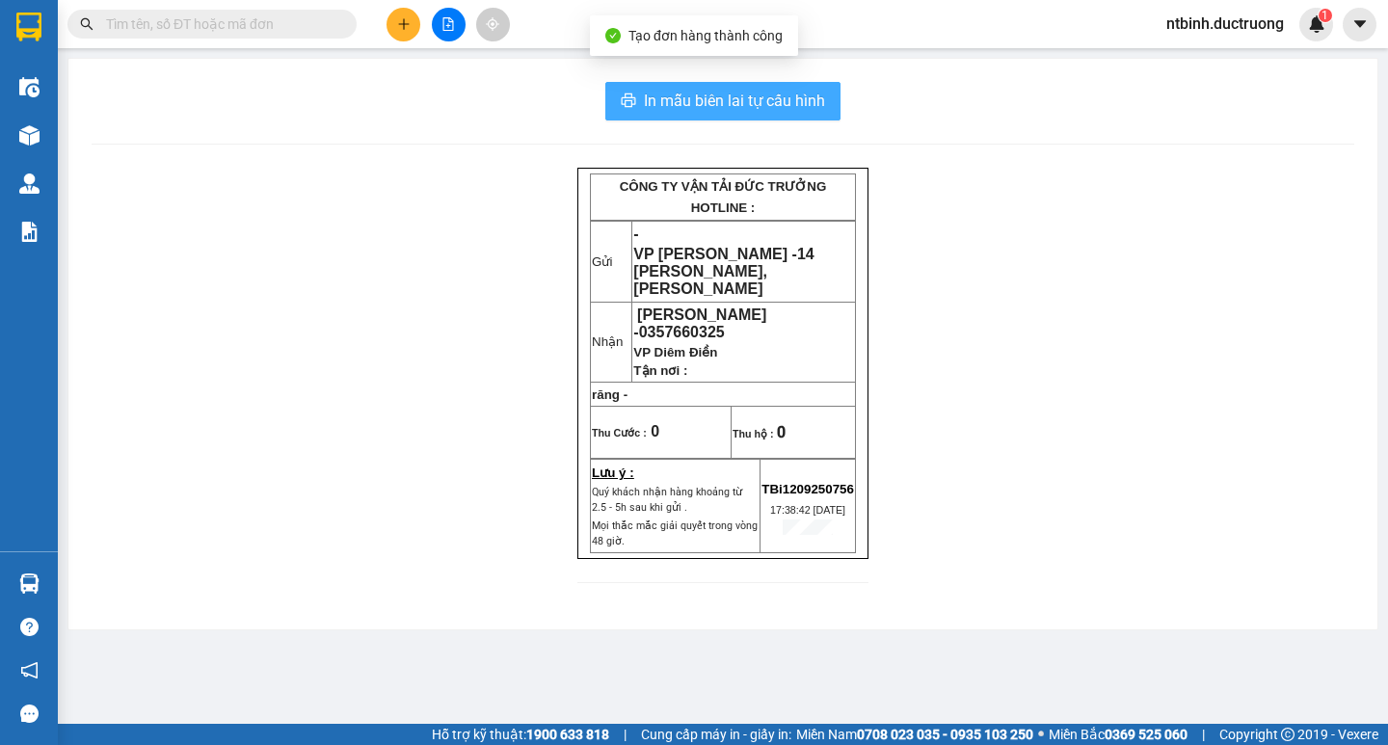
click at [774, 99] on span "In mẫu biên lai tự cấu hình" at bounding box center [734, 101] width 181 height 24
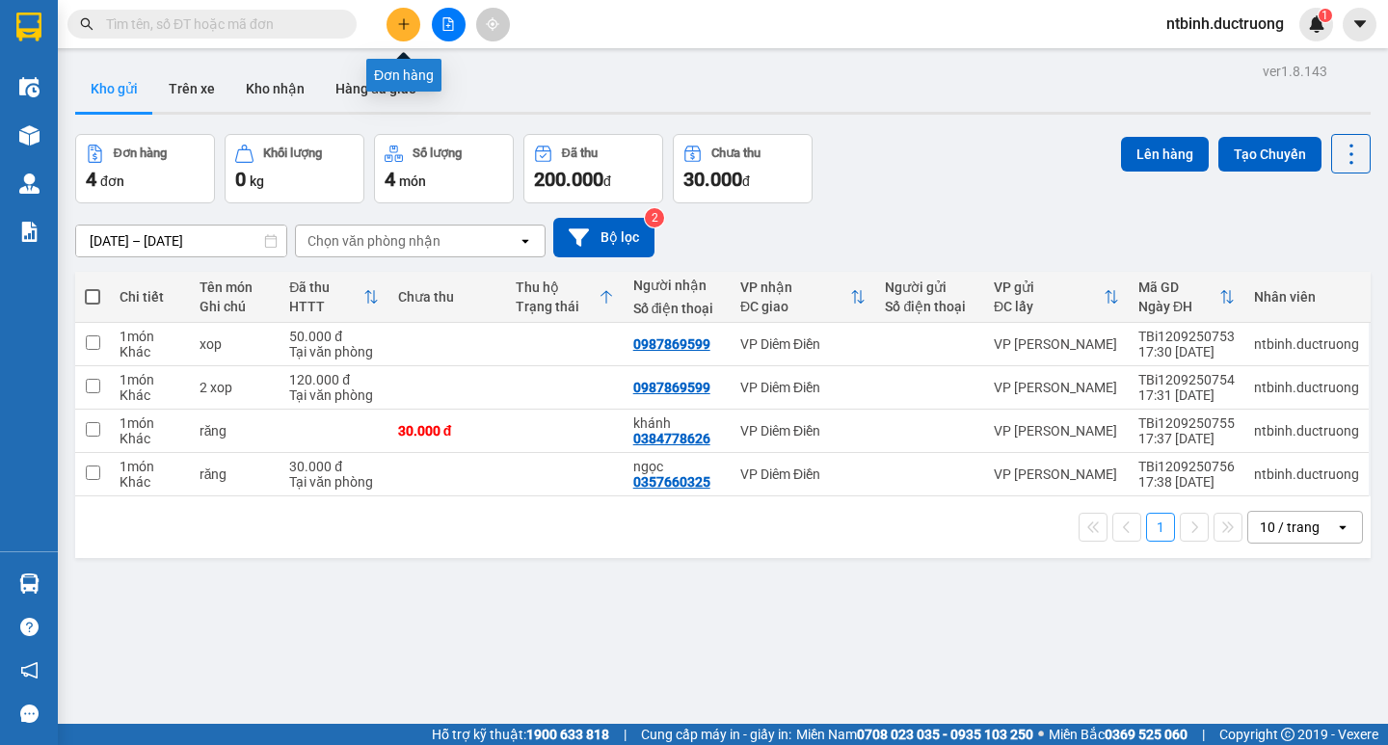
click at [409, 18] on icon "plus" at bounding box center [403, 23] width 13 height 13
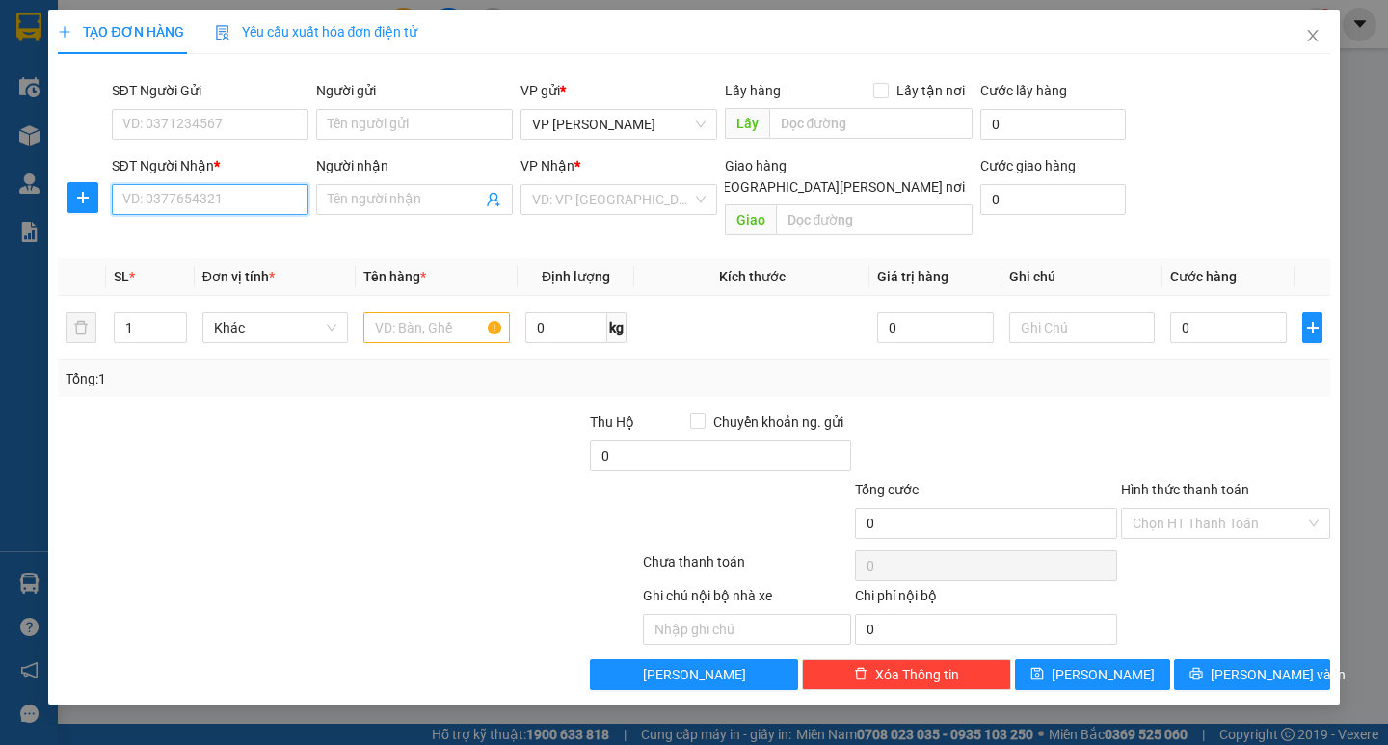
click at [183, 198] on input "SĐT Người Nhận *" at bounding box center [210, 199] width 197 height 31
click at [170, 236] on div "0984974626" at bounding box center [209, 237] width 173 height 21
type input "0984974626"
click at [408, 312] on input "text" at bounding box center [436, 327] width 146 height 31
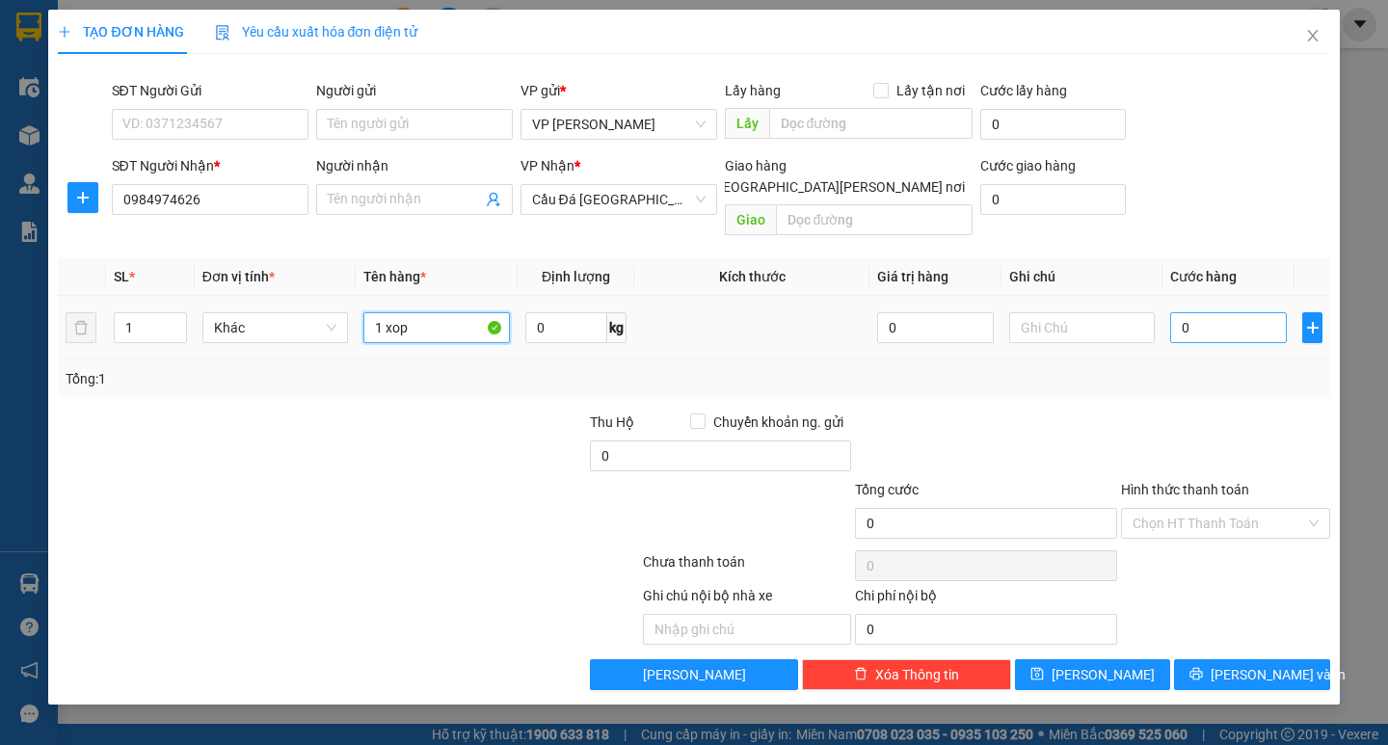
type input "1 xop"
click at [1219, 312] on input "0" at bounding box center [1228, 327] width 117 height 31
type input "5"
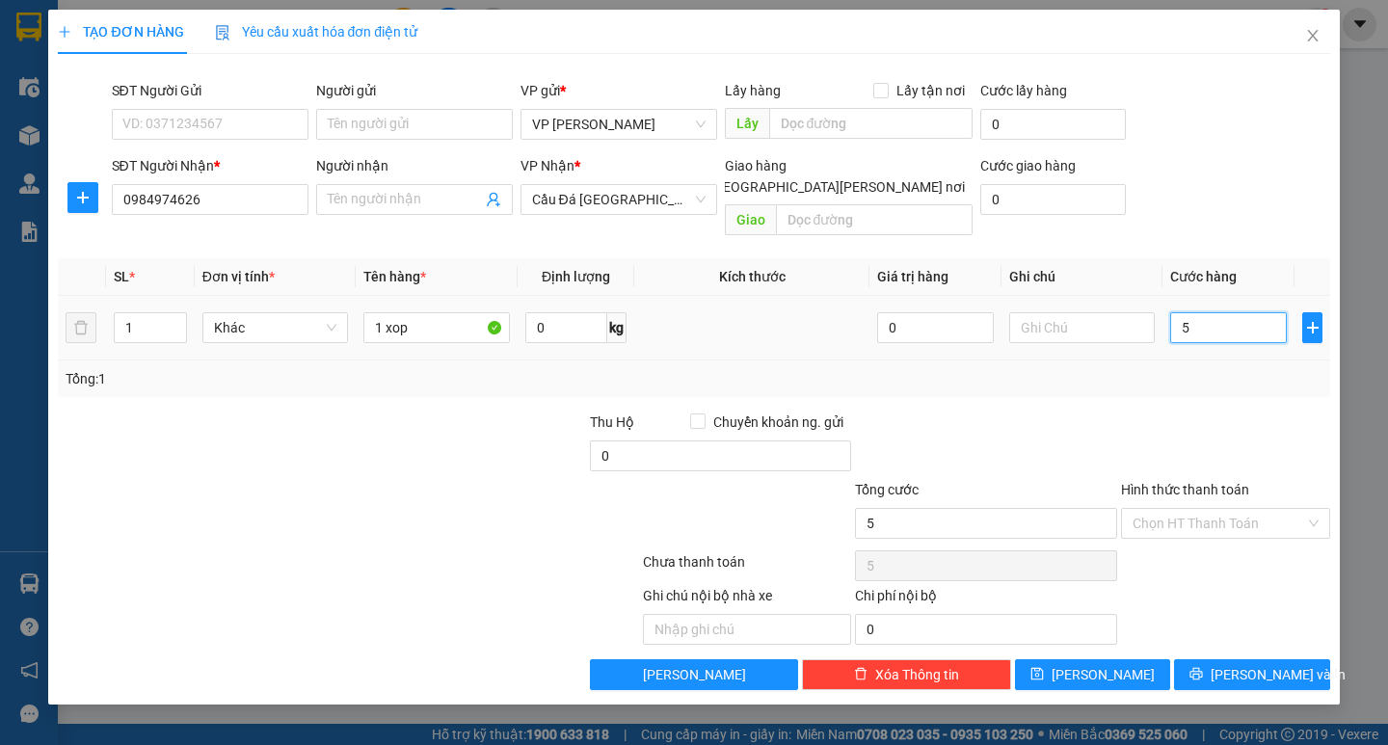
type input "50"
click at [1219, 312] on input "50" at bounding box center [1228, 327] width 117 height 31
type input "50.000"
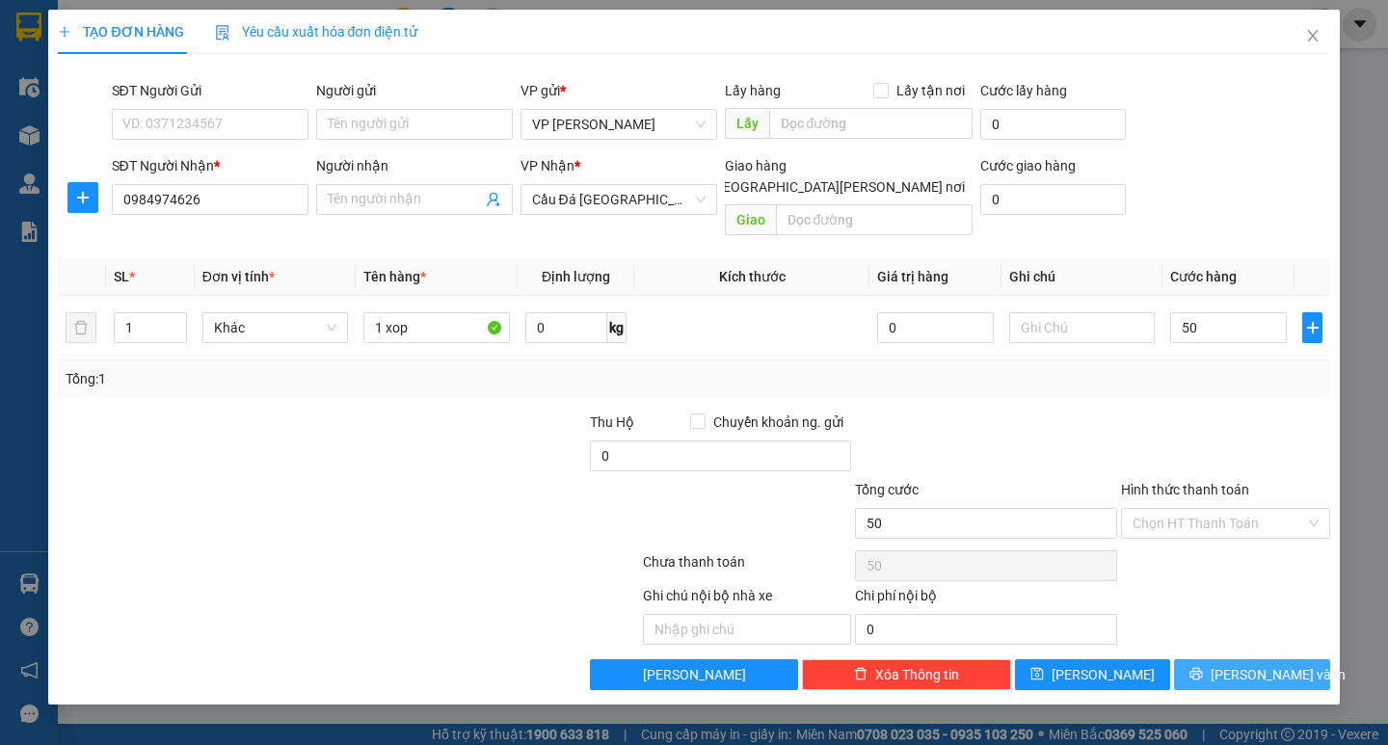
type input "50.000"
click at [1240, 664] on span "[PERSON_NAME] và In" at bounding box center [1278, 674] width 135 height 21
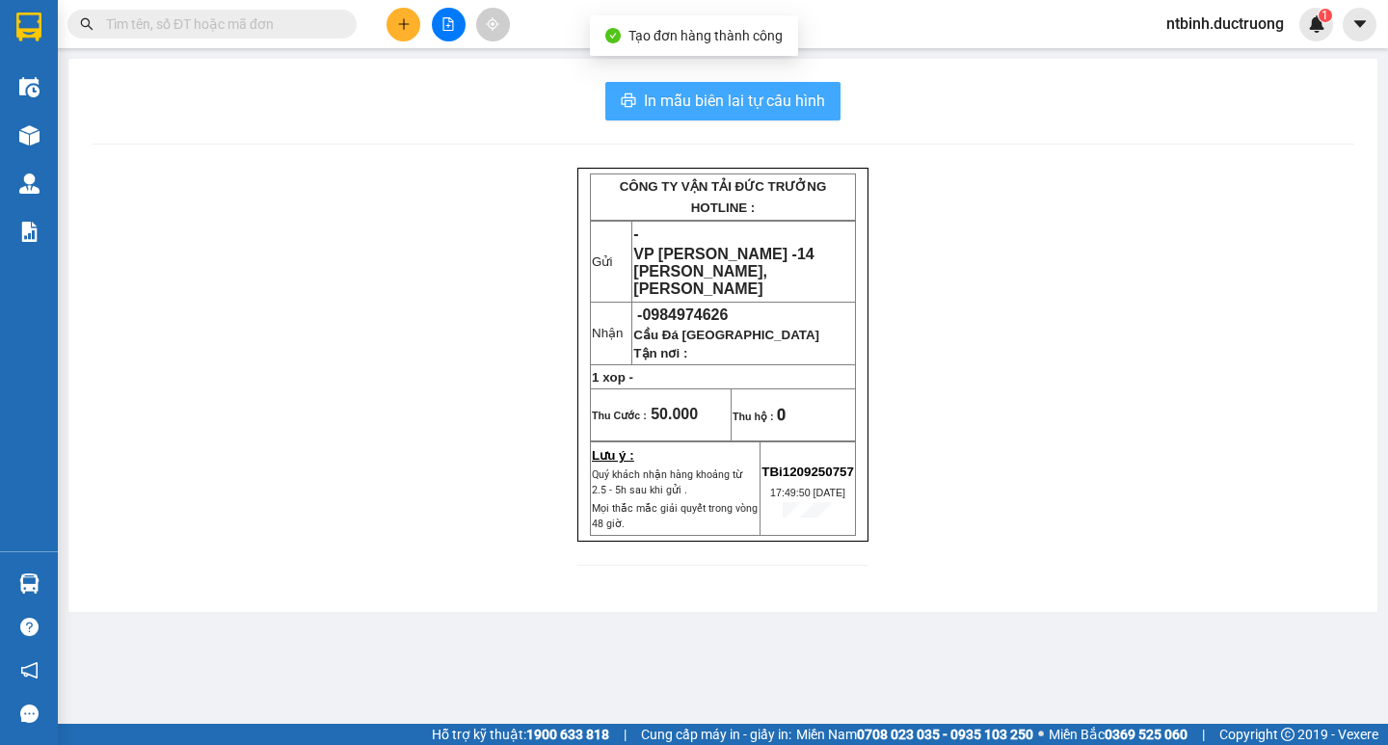
click at [773, 93] on span "In mẫu biên lai tự cấu hình" at bounding box center [734, 101] width 181 height 24
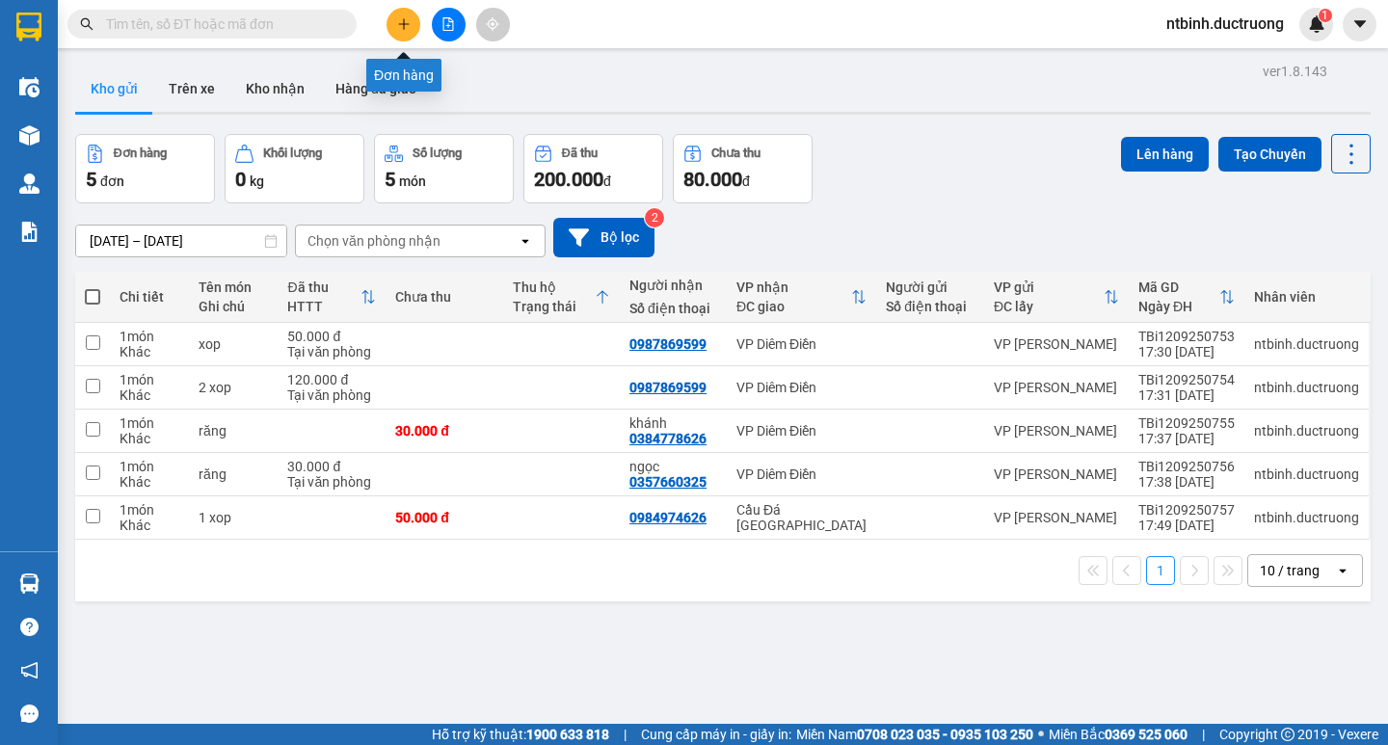
click at [391, 26] on button at bounding box center [403, 25] width 34 height 34
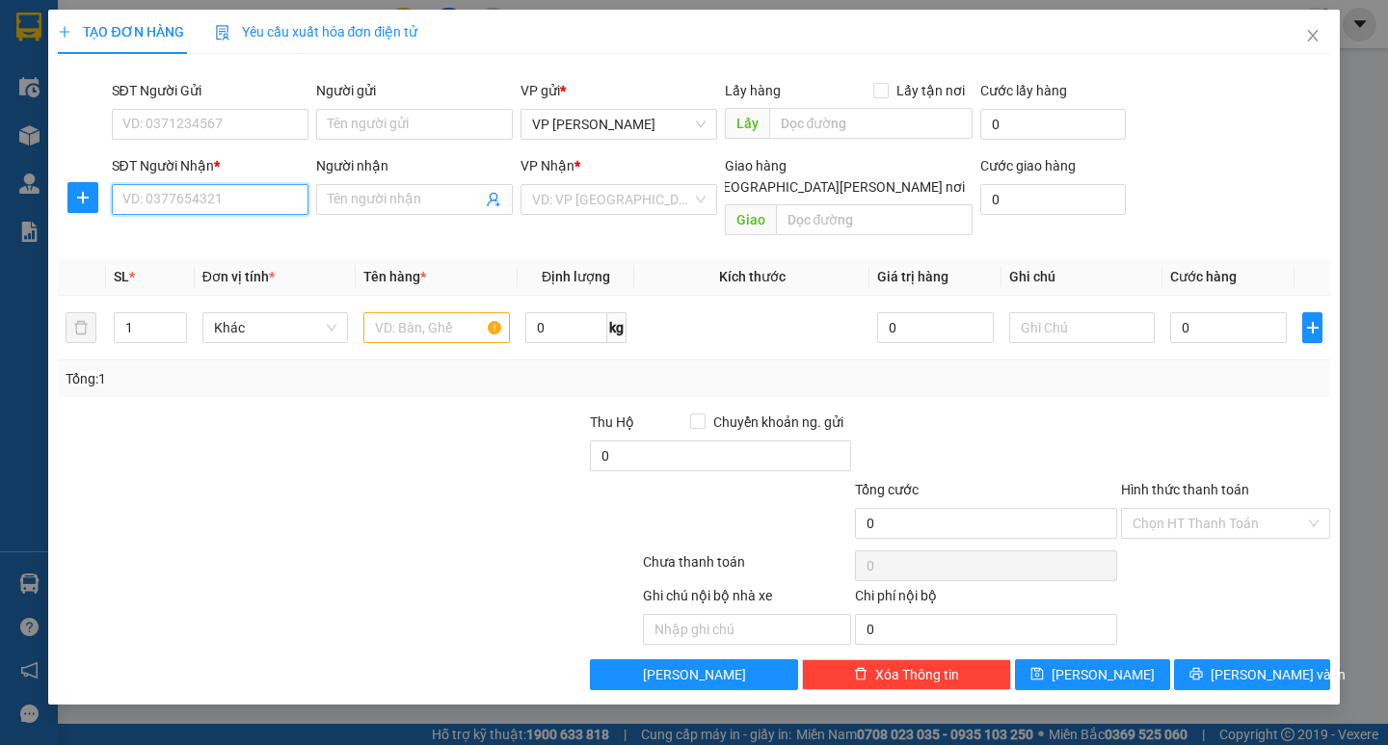
click at [203, 196] on input "SĐT Người Nhận *" at bounding box center [210, 199] width 197 height 31
type input "0372859783"
click at [415, 312] on input "text" at bounding box center [436, 327] width 146 height 31
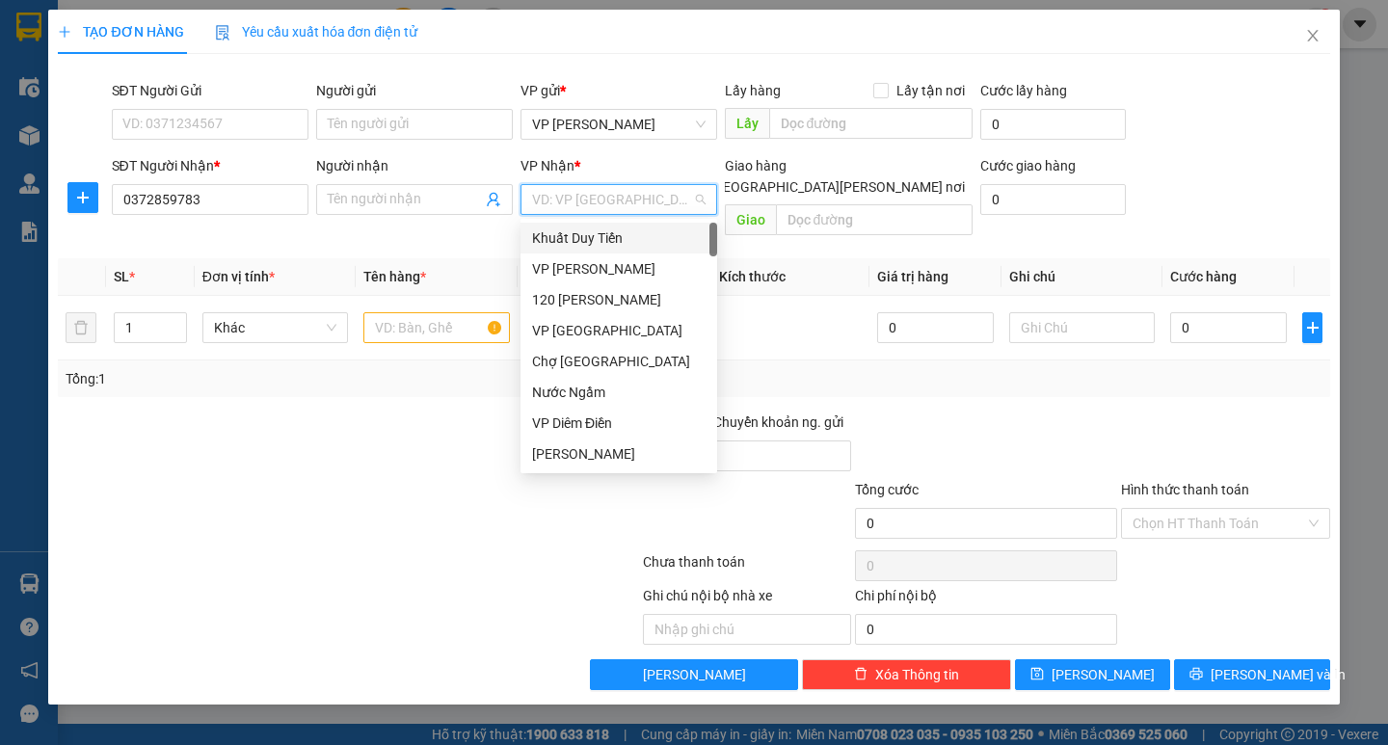
click at [577, 206] on input "search" at bounding box center [612, 199] width 160 height 29
click at [585, 415] on div "VP Diêm Điền" at bounding box center [618, 423] width 173 height 21
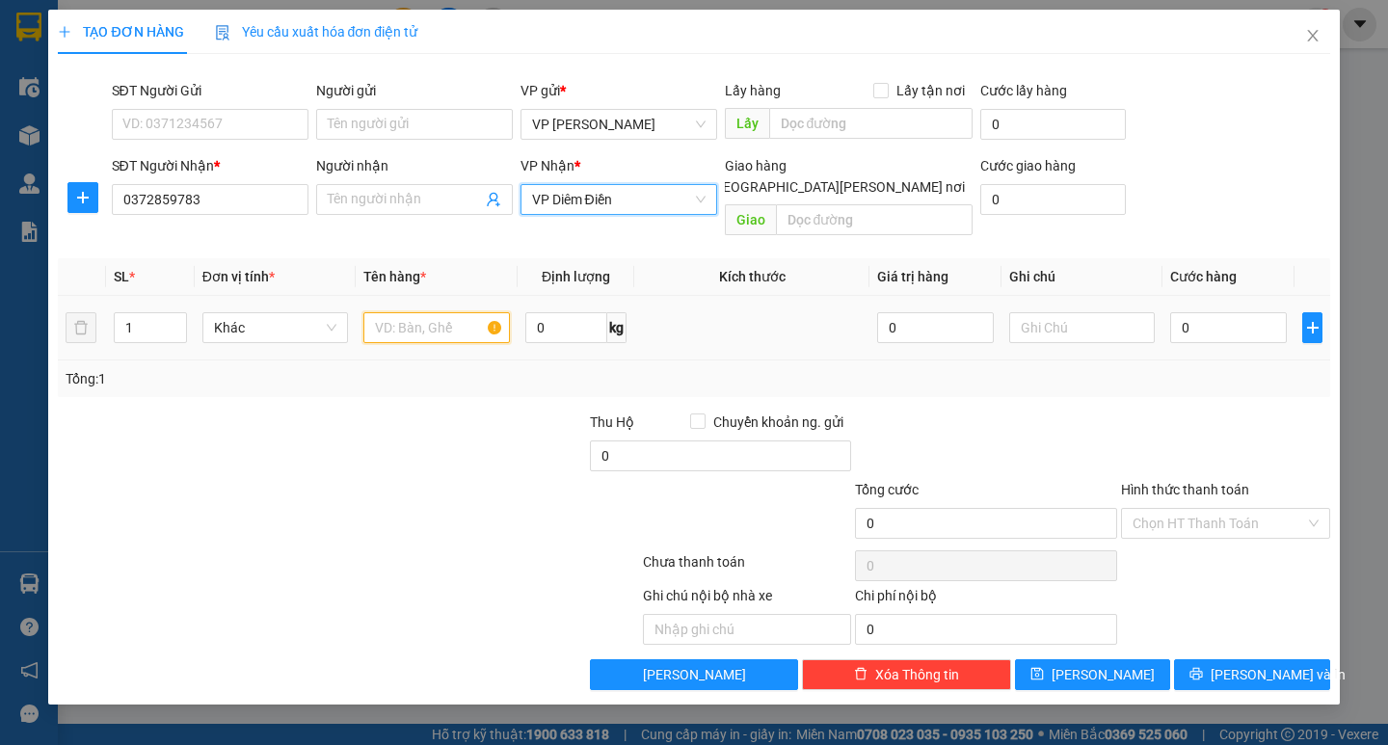
click at [437, 312] on input "text" at bounding box center [436, 327] width 146 height 31
type input "xe dap điẹn"
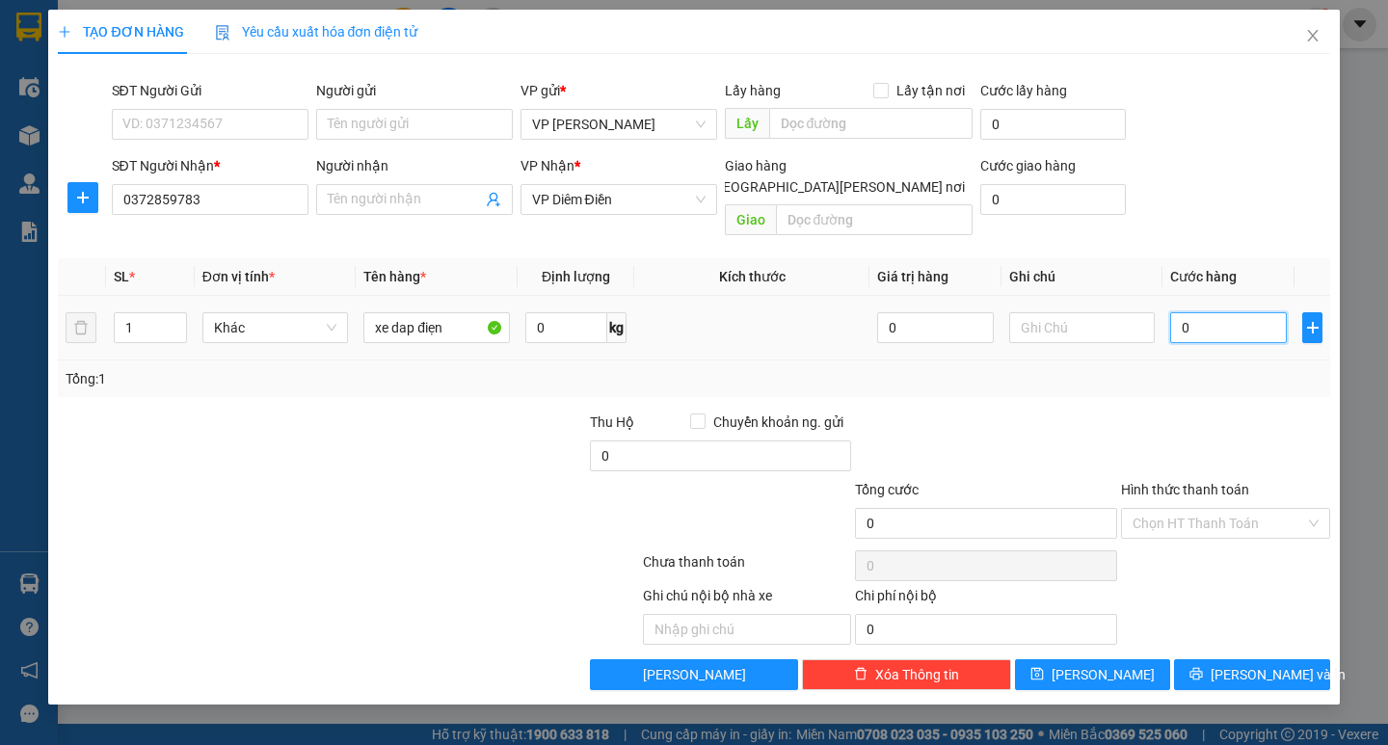
click at [1196, 316] on input "0" at bounding box center [1228, 327] width 117 height 31
type input "2"
type input "20"
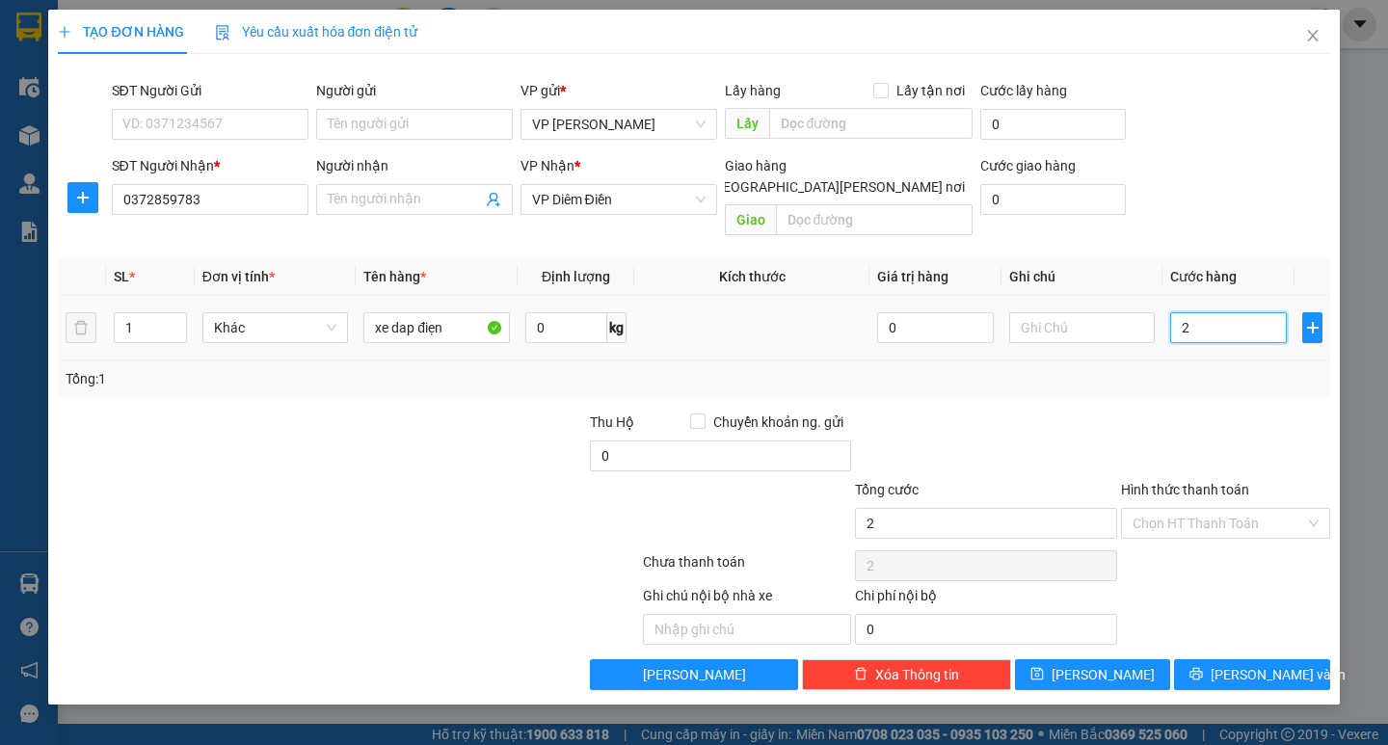
type input "20"
type input "200"
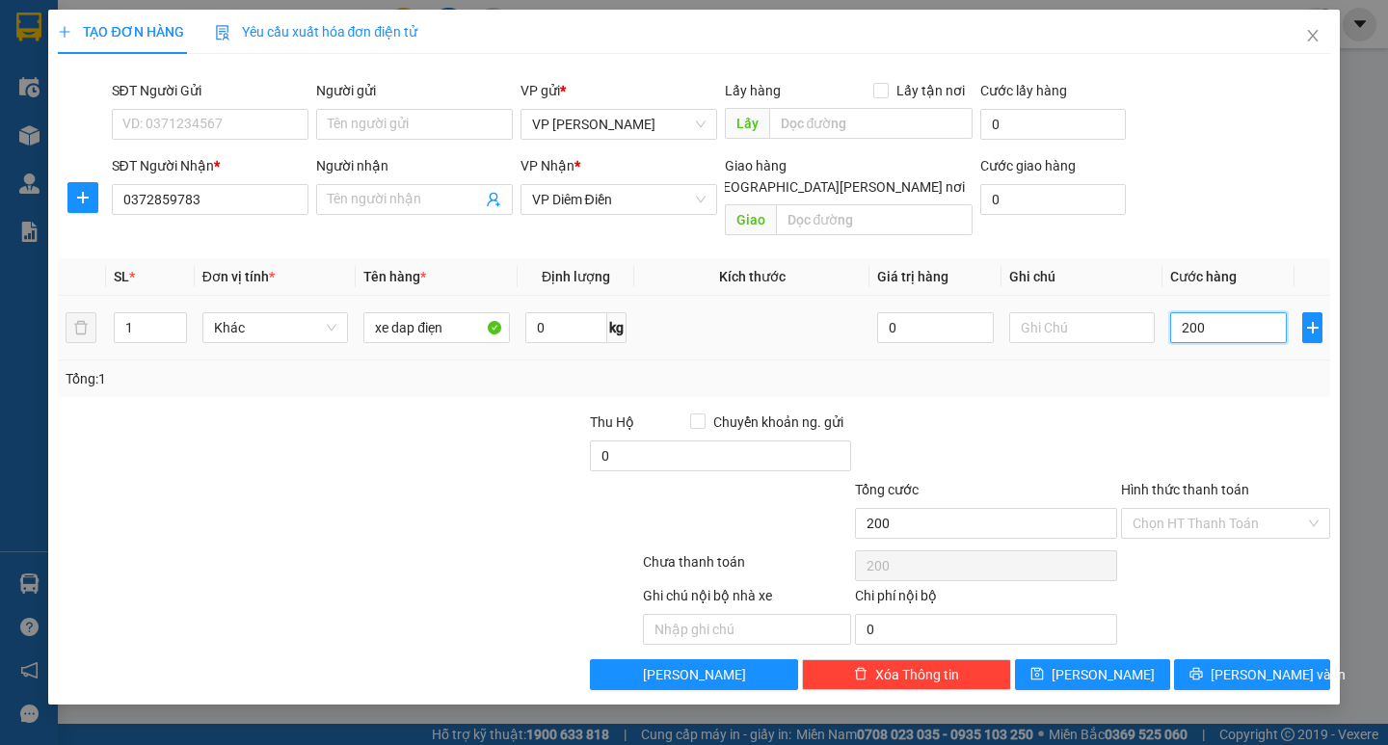
click at [1196, 316] on input "200" at bounding box center [1228, 327] width 117 height 31
type input "200.000"
click at [1203, 659] on button "[PERSON_NAME] và In" at bounding box center [1251, 674] width 155 height 31
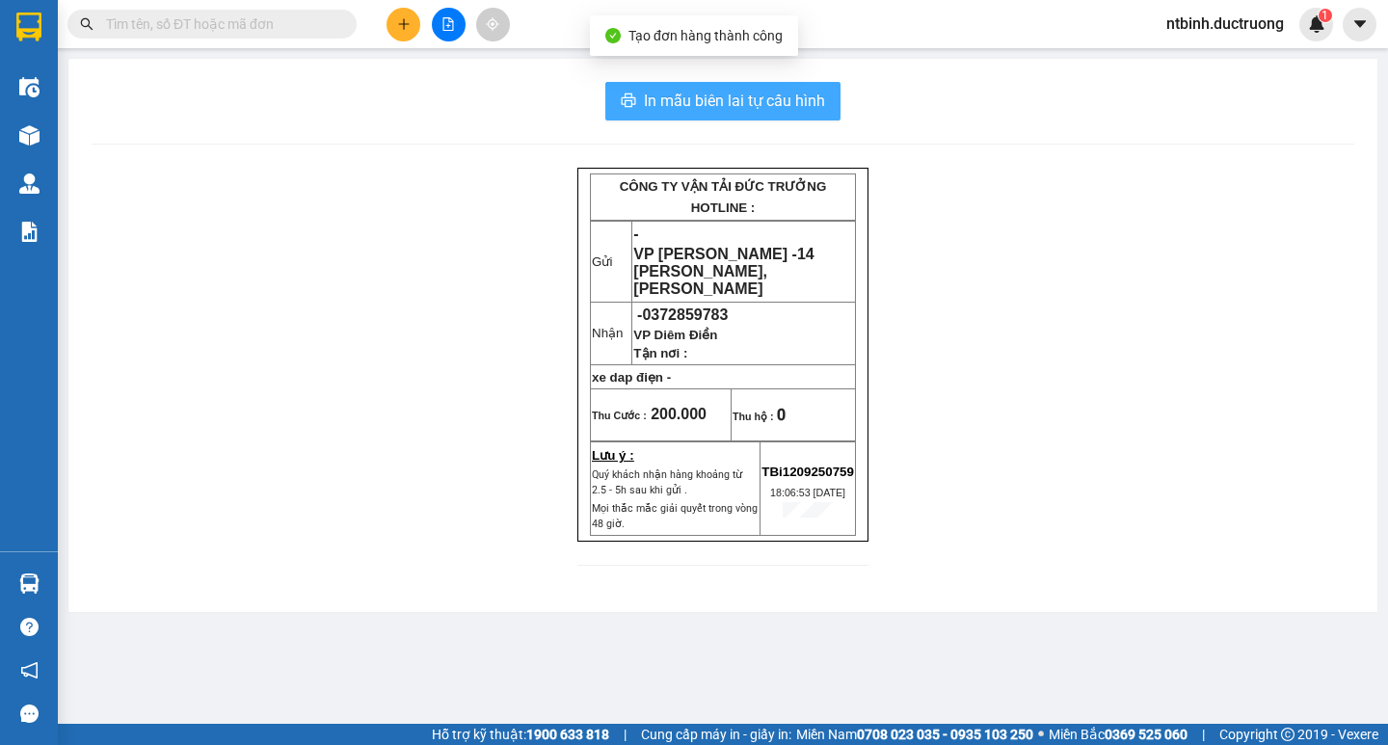
click at [670, 91] on span "In mẫu biên lai tự cấu hình" at bounding box center [734, 101] width 181 height 24
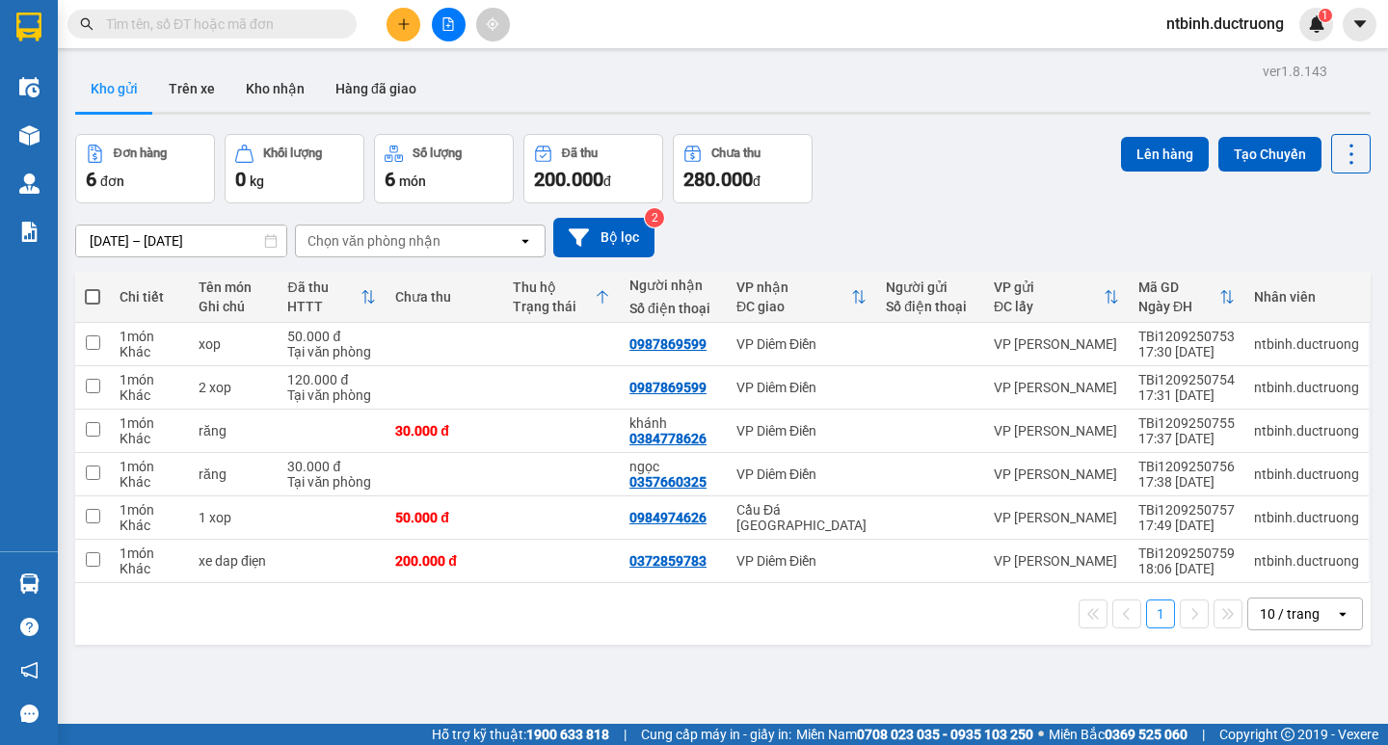
click at [853, 241] on div "[DATE] – [DATE] Press the down arrow key to interact with the calendar and sele…" at bounding box center [722, 238] width 1295 height 40
click at [96, 293] on span at bounding box center [92, 296] width 15 height 15
click at [93, 287] on input "checkbox" at bounding box center [93, 287] width 0 height 0
checkbox input "true"
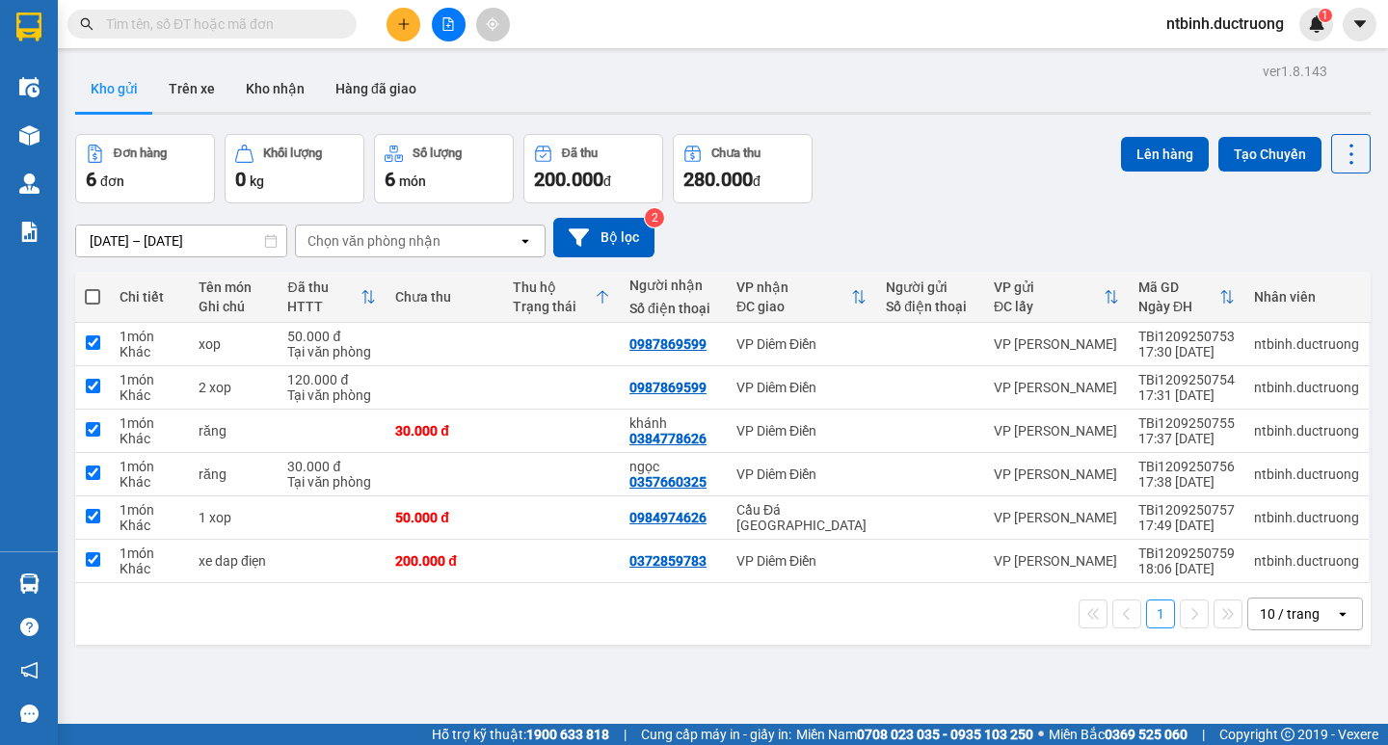
checkbox input "true"
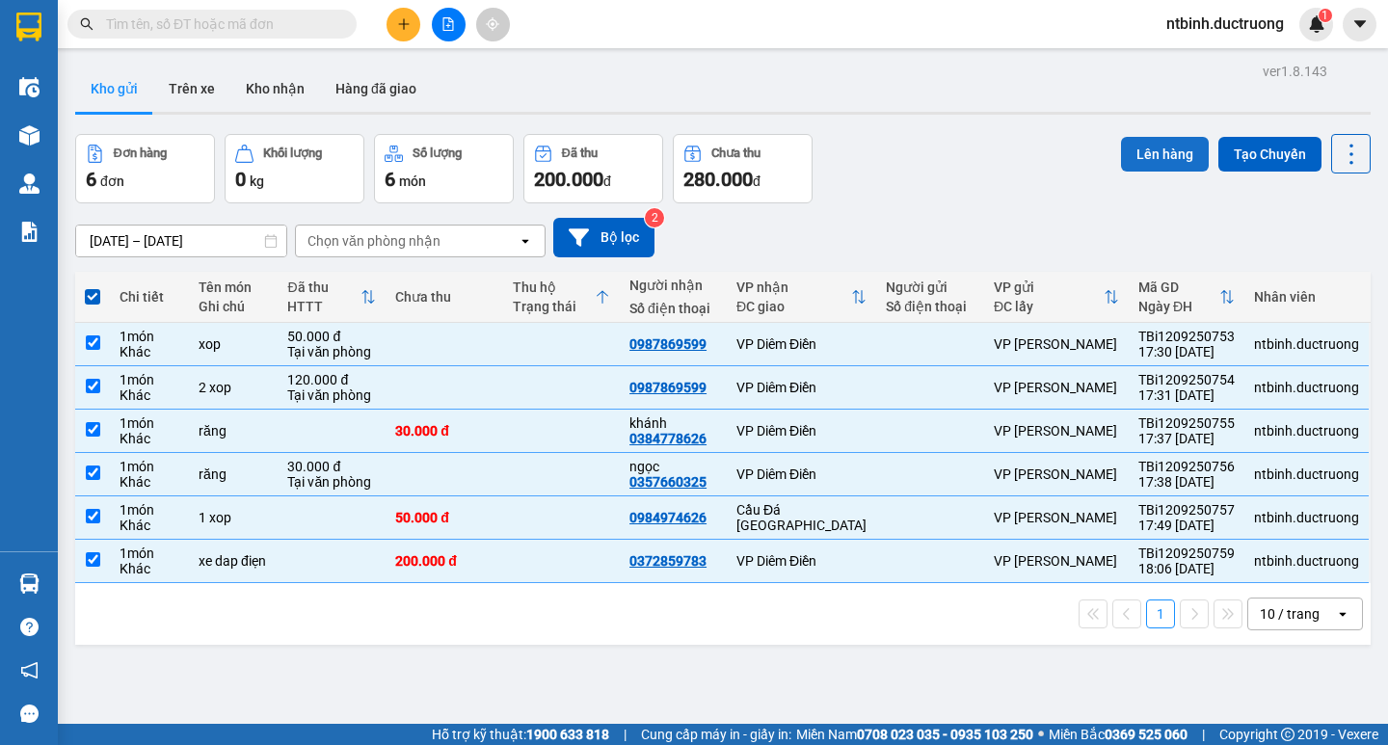
click at [1162, 144] on button "Lên hàng" at bounding box center [1165, 154] width 88 height 35
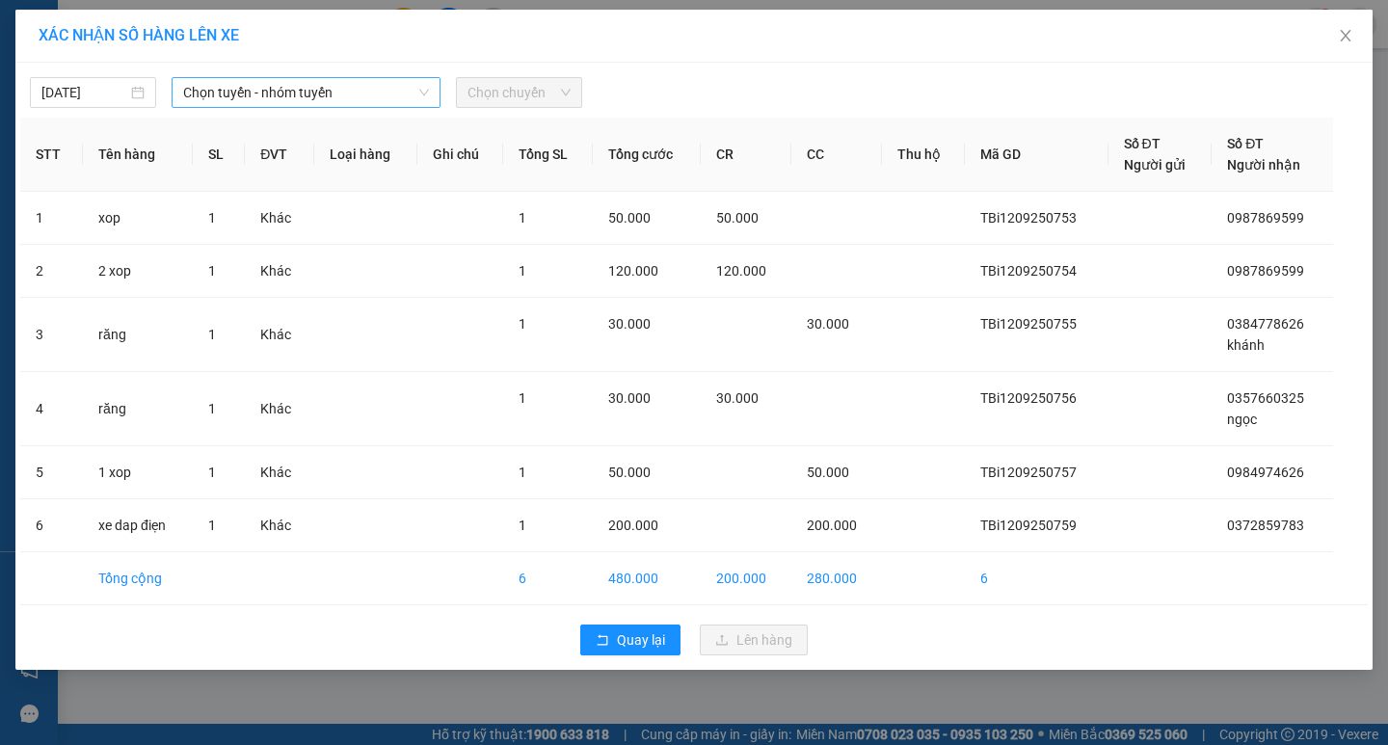
click at [306, 82] on span "Chọn tuyến - nhóm tuyến" at bounding box center [306, 92] width 246 height 29
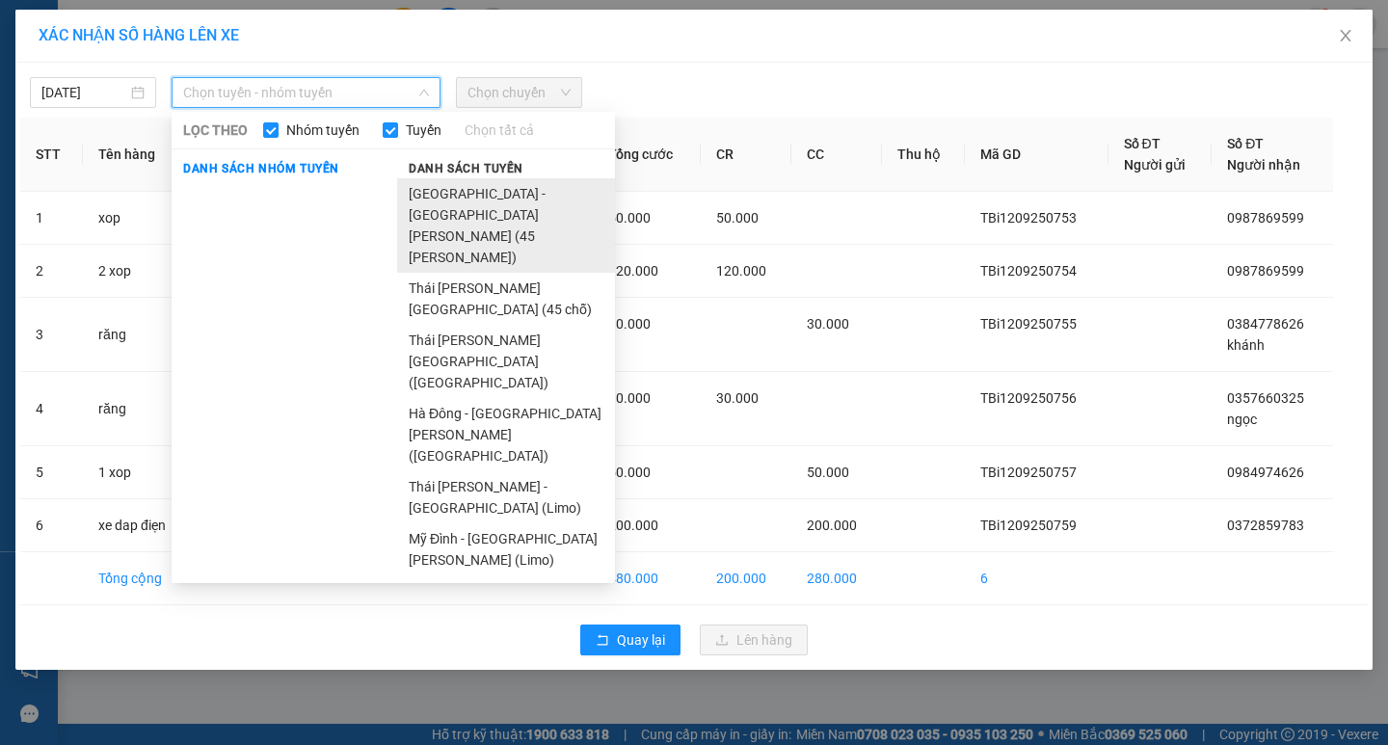
click at [524, 200] on li "[GEOGRAPHIC_DATA] - [GEOGRAPHIC_DATA][PERSON_NAME] (45 [PERSON_NAME])" at bounding box center [506, 225] width 218 height 94
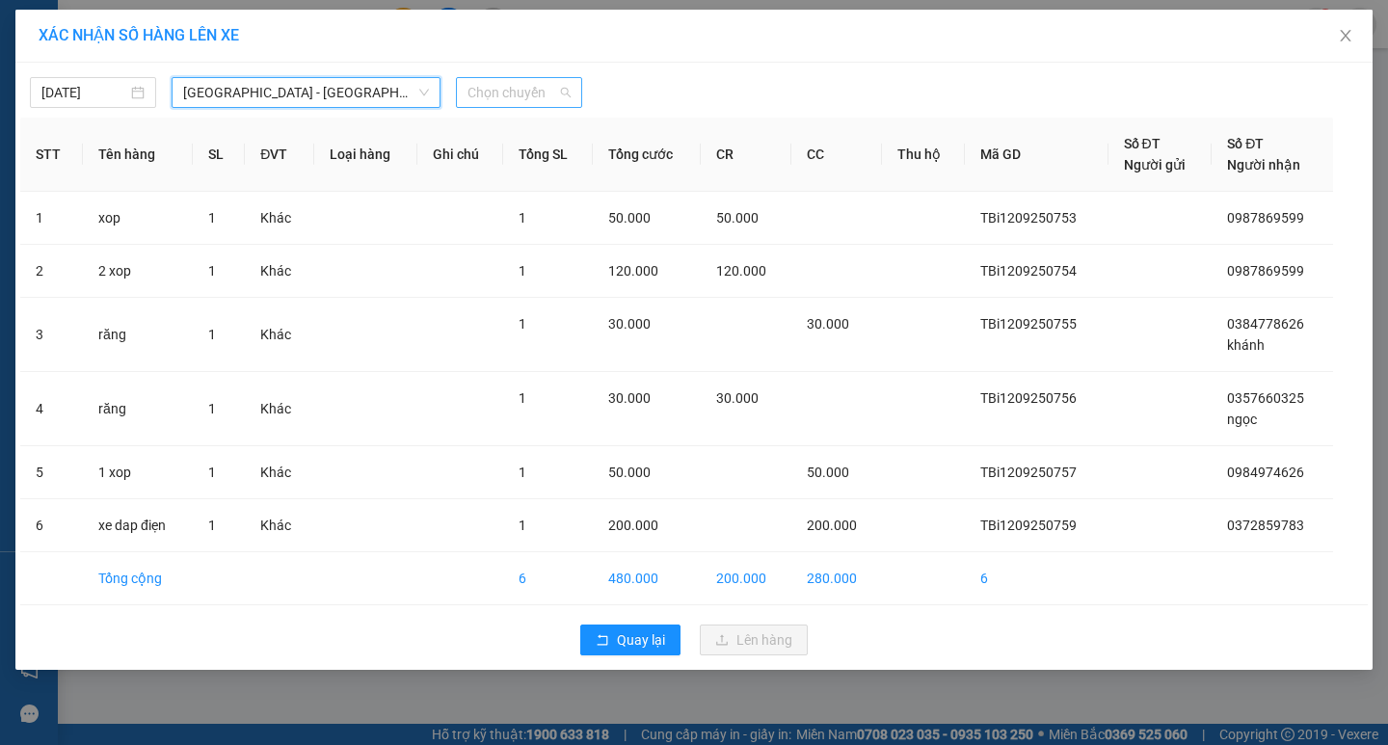
click at [493, 91] on span "Chọn chuyến" at bounding box center [518, 92] width 103 height 29
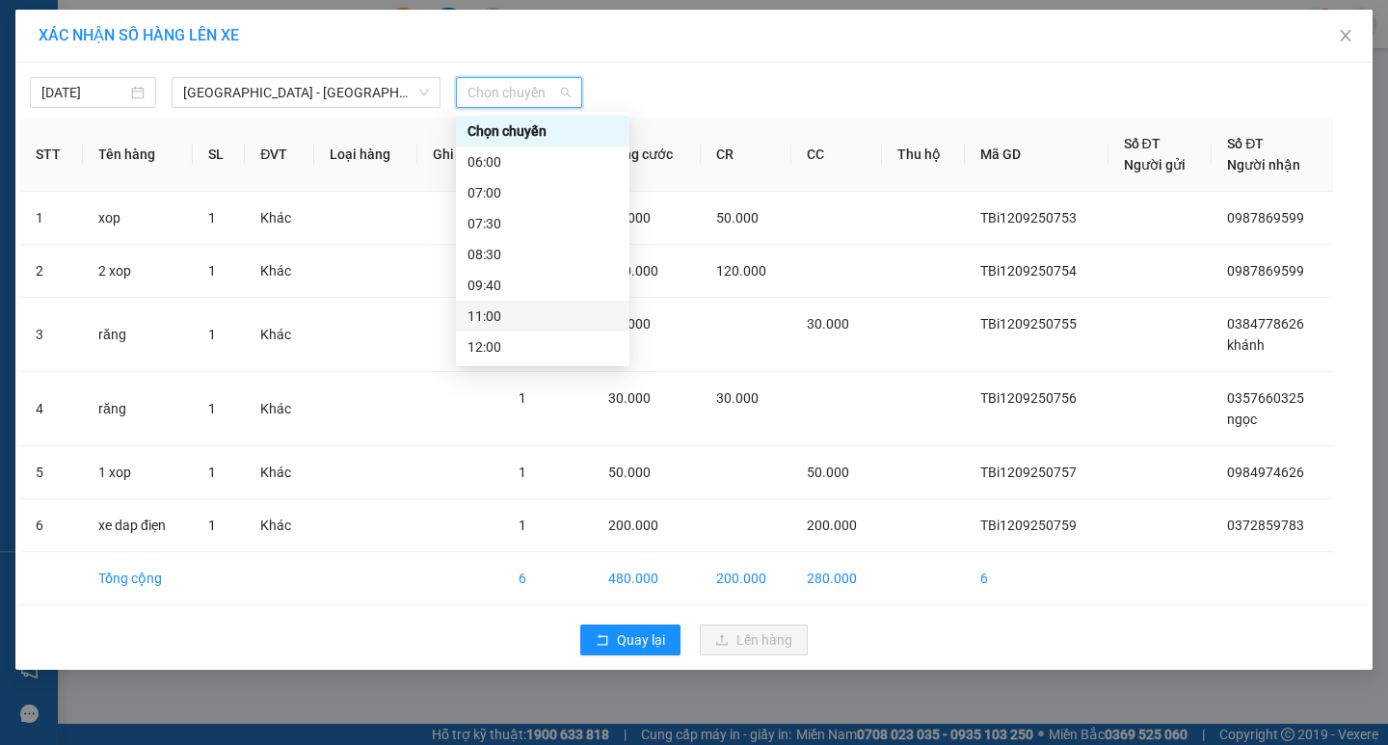
scroll to position [278, 0]
click at [512, 288] on div "18:30" at bounding box center [542, 285] width 150 height 21
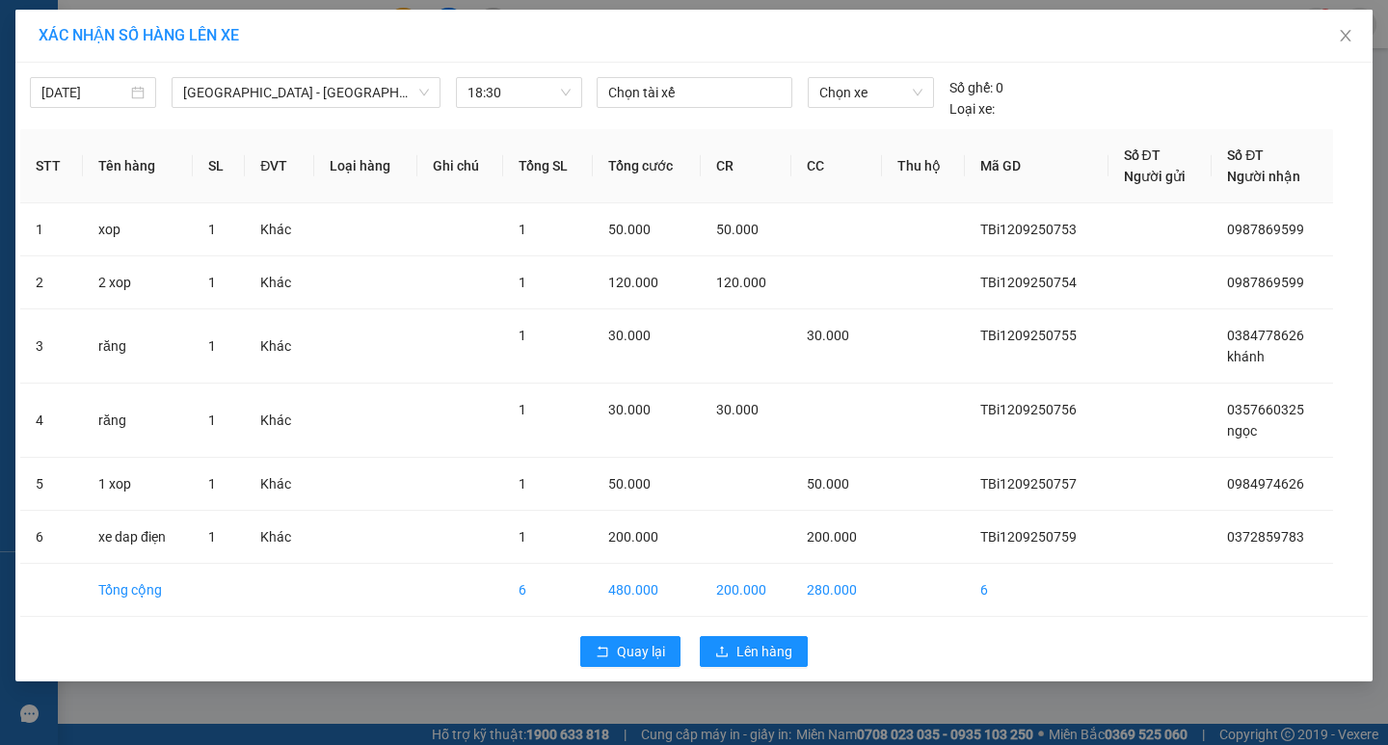
click at [797, 668] on div "Quay lại Lên hàng" at bounding box center [693, 651] width 1347 height 50
click at [763, 652] on span "Lên hàng" at bounding box center [764, 651] width 56 height 21
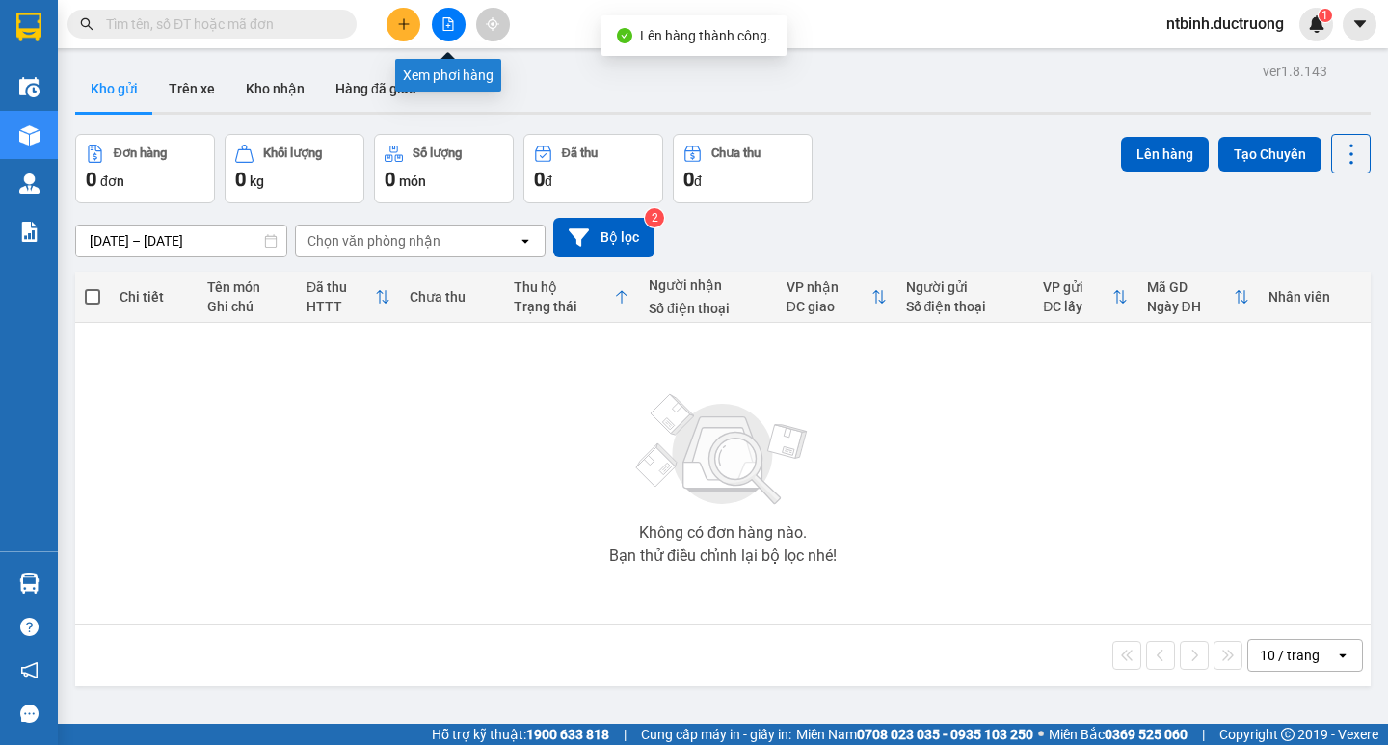
click at [457, 31] on button at bounding box center [449, 25] width 34 height 34
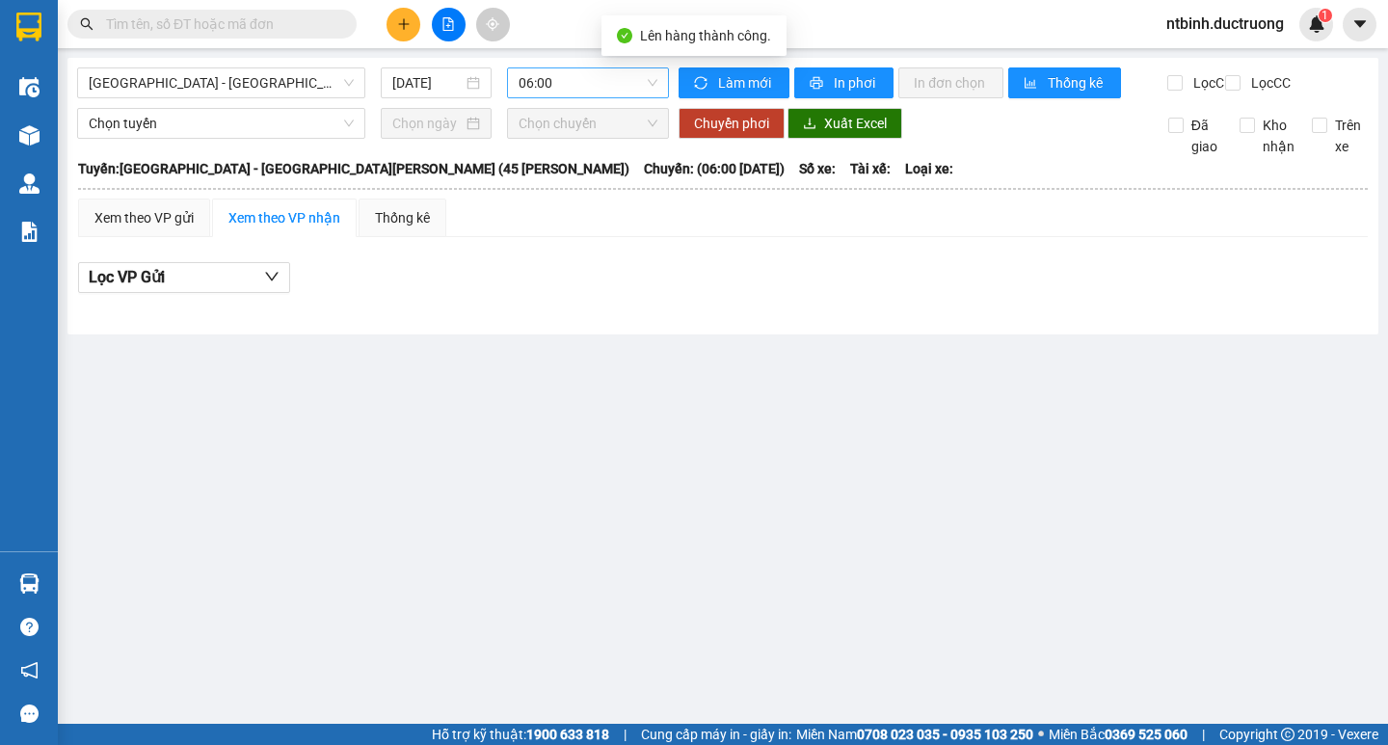
click at [550, 89] on span "06:00" at bounding box center [588, 82] width 139 height 29
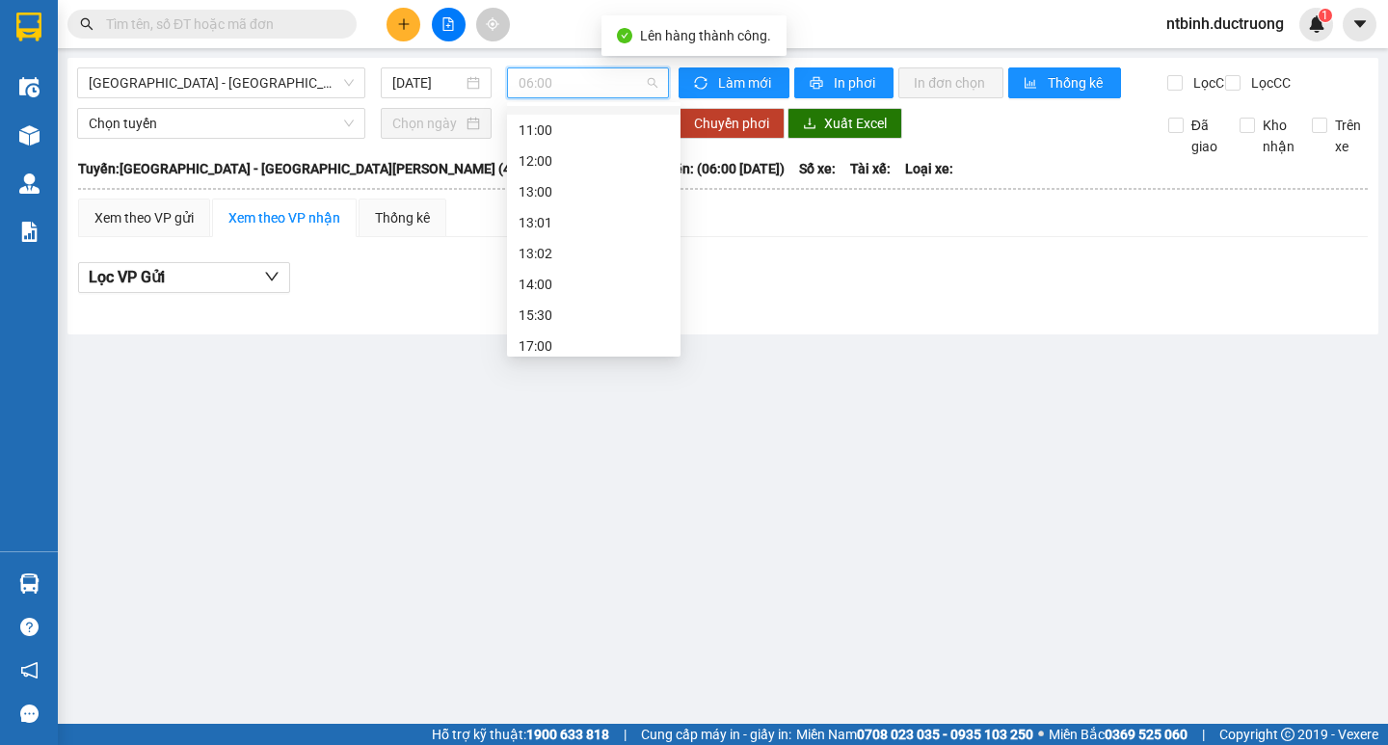
scroll to position [278, 0]
click at [536, 276] on div "18:30" at bounding box center [594, 275] width 150 height 21
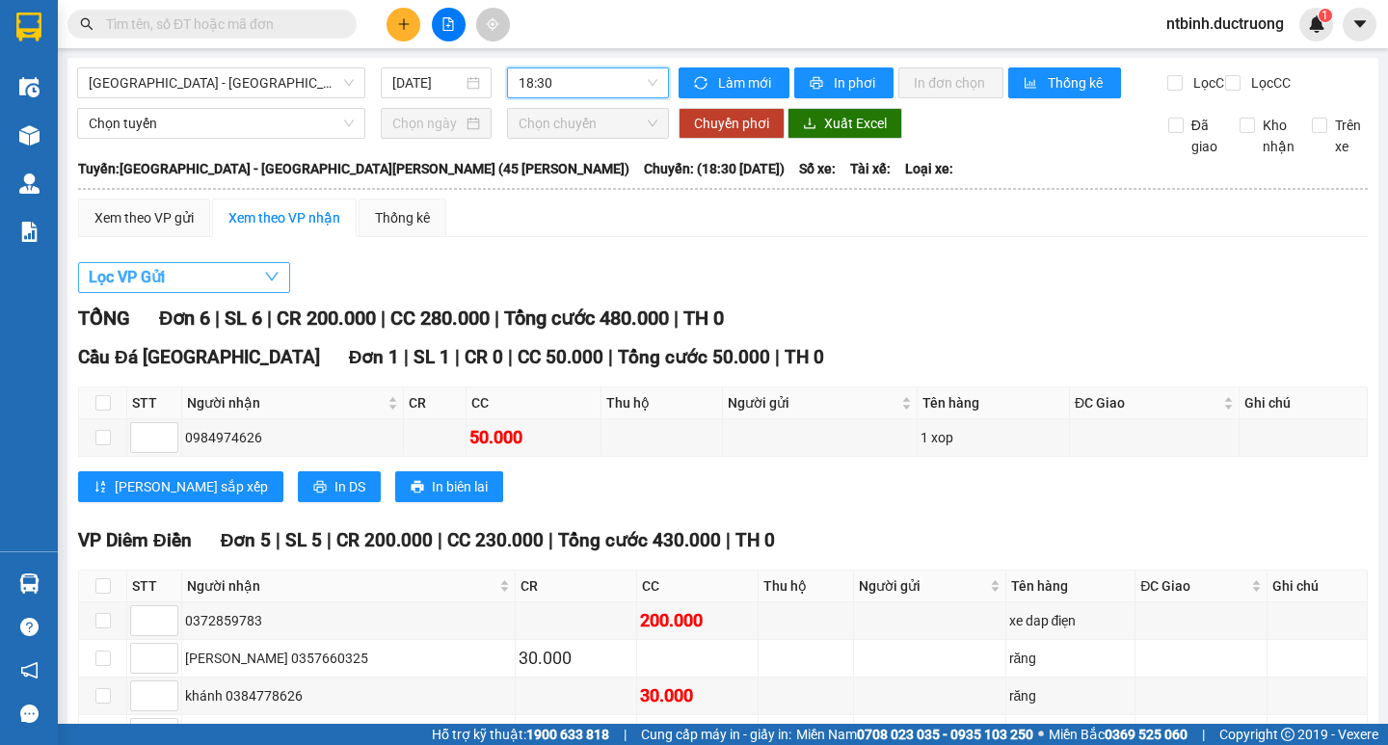
click at [181, 292] on button "Lọc VP Gửi" at bounding box center [184, 277] width 212 height 31
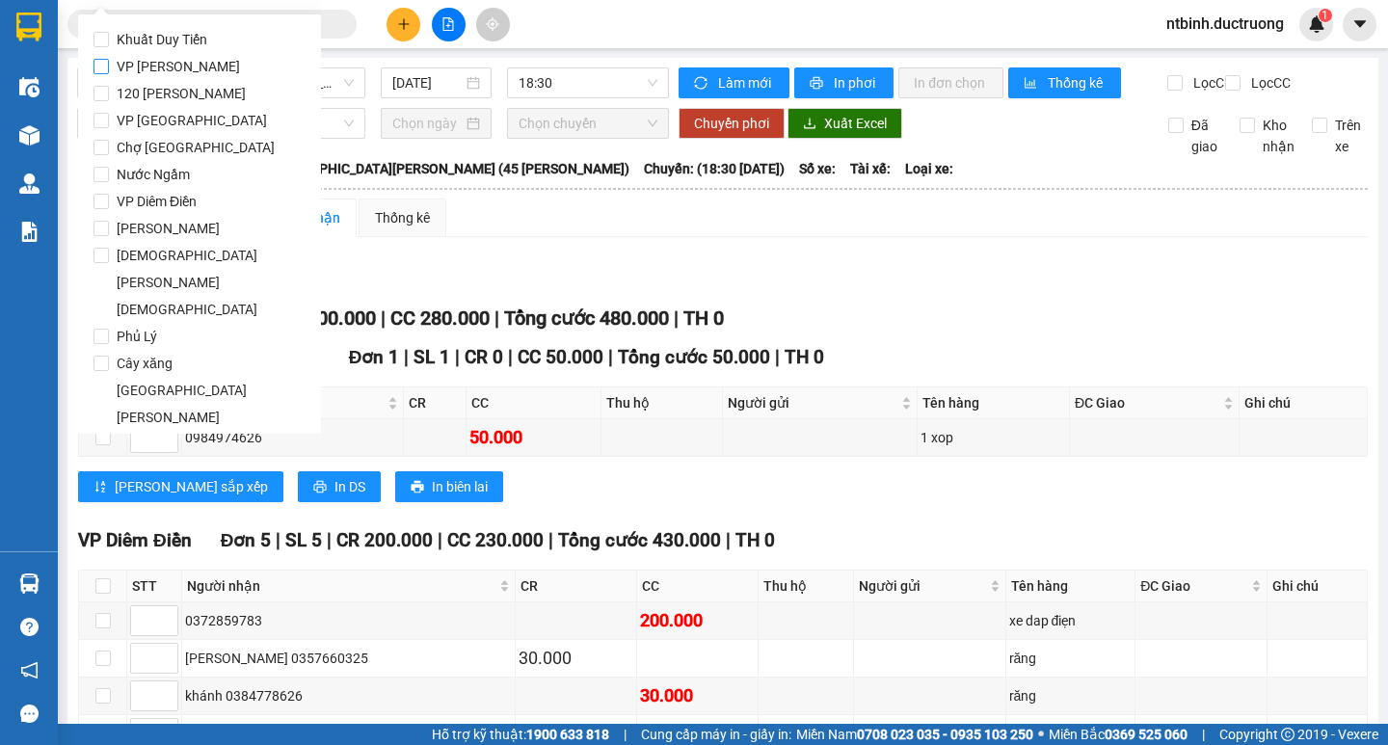
click at [182, 64] on span "VP [PERSON_NAME]" at bounding box center [178, 66] width 139 height 27
click at [109, 64] on input "VP [PERSON_NAME]" at bounding box center [100, 66] width 15 height 15
checkbox input "true"
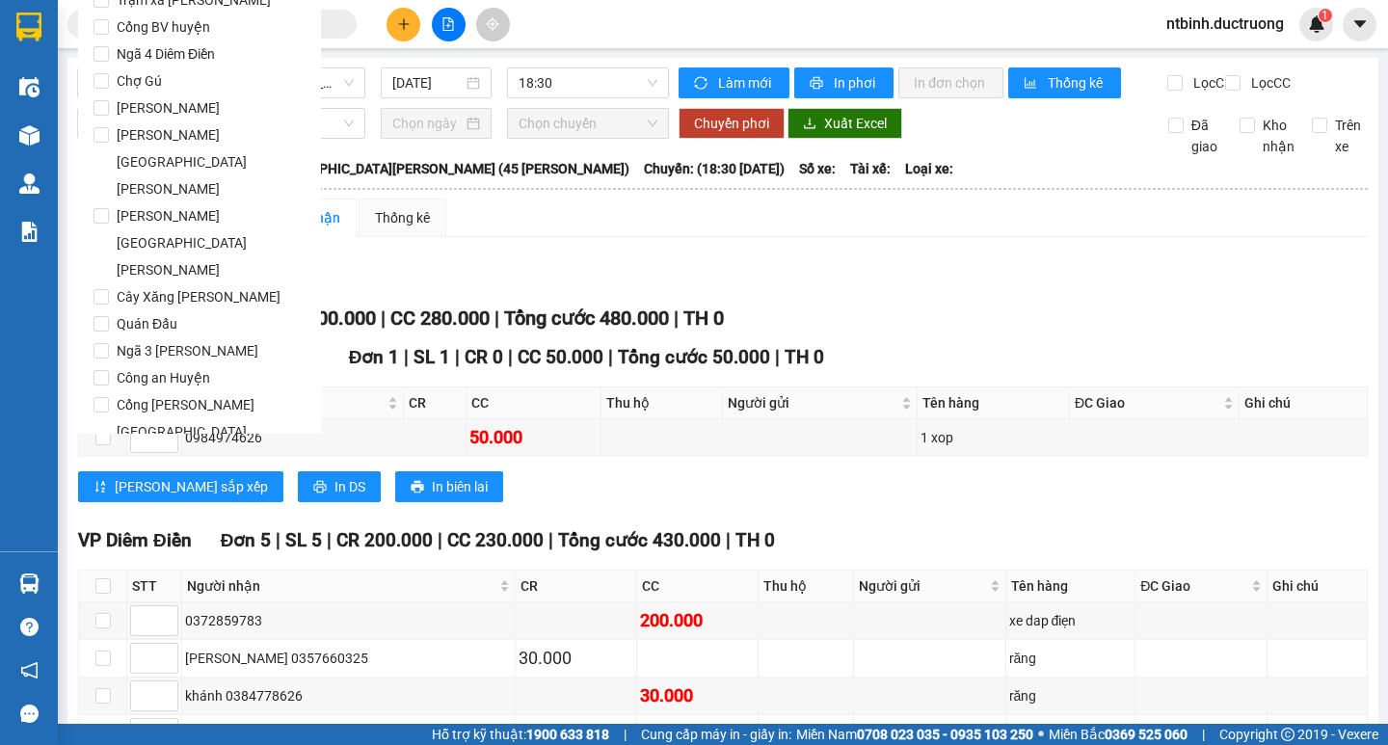
click at [120, 720] on span "Lọc" at bounding box center [120, 730] width 22 height 21
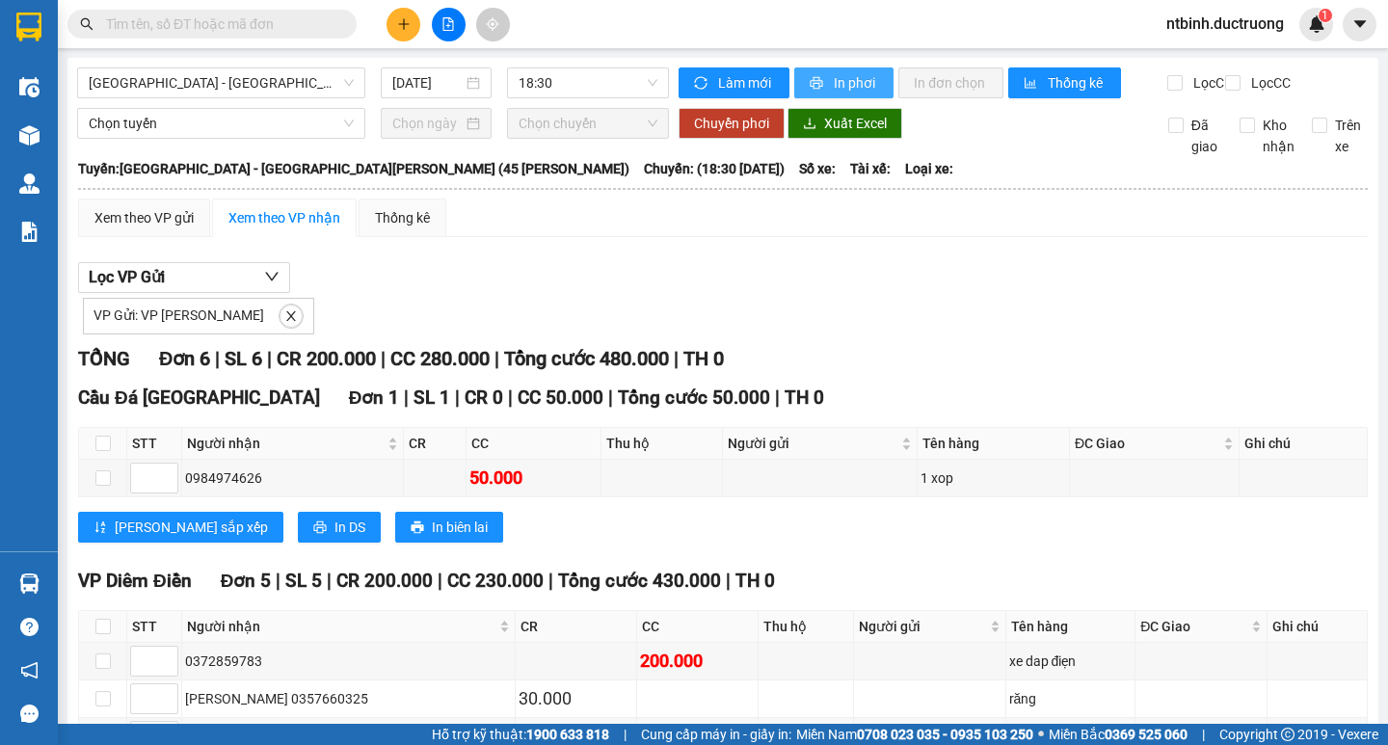
click at [839, 83] on span "In phơi" at bounding box center [856, 82] width 44 height 21
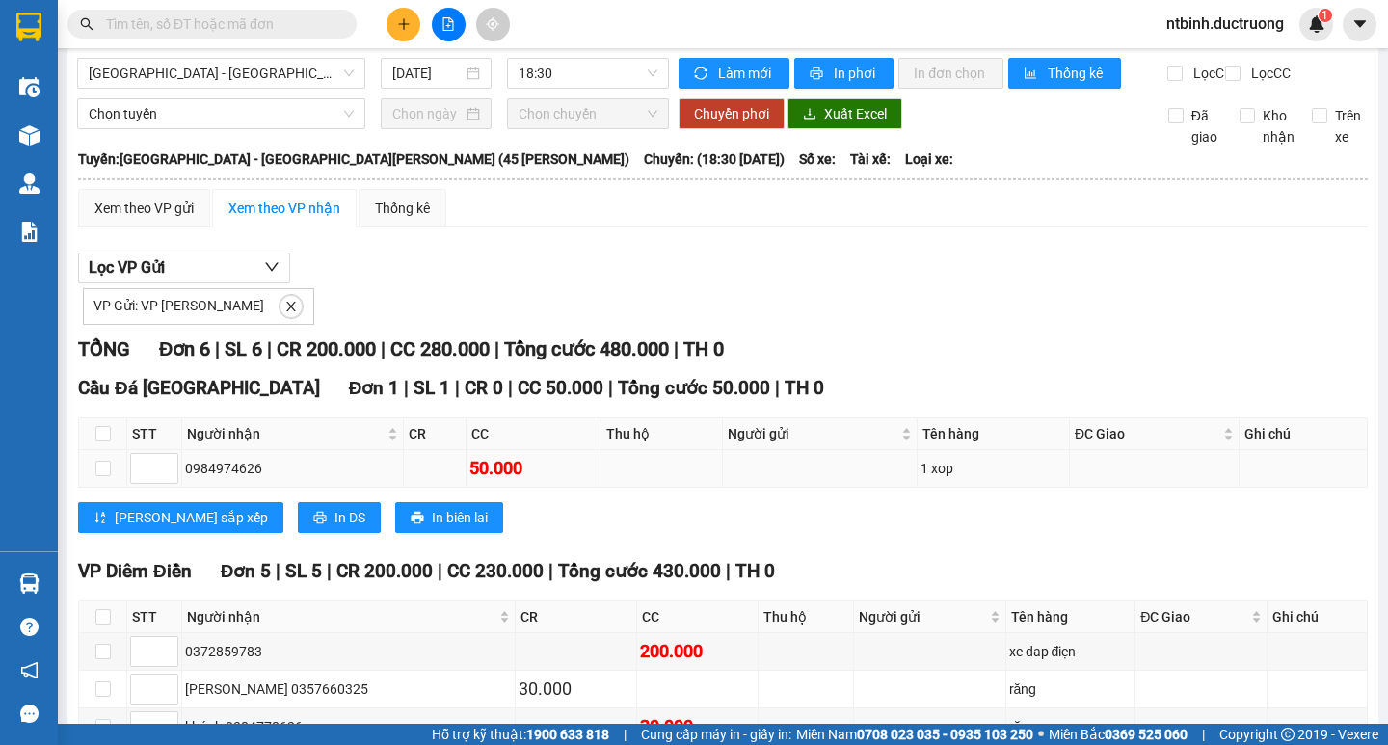
scroll to position [0, 0]
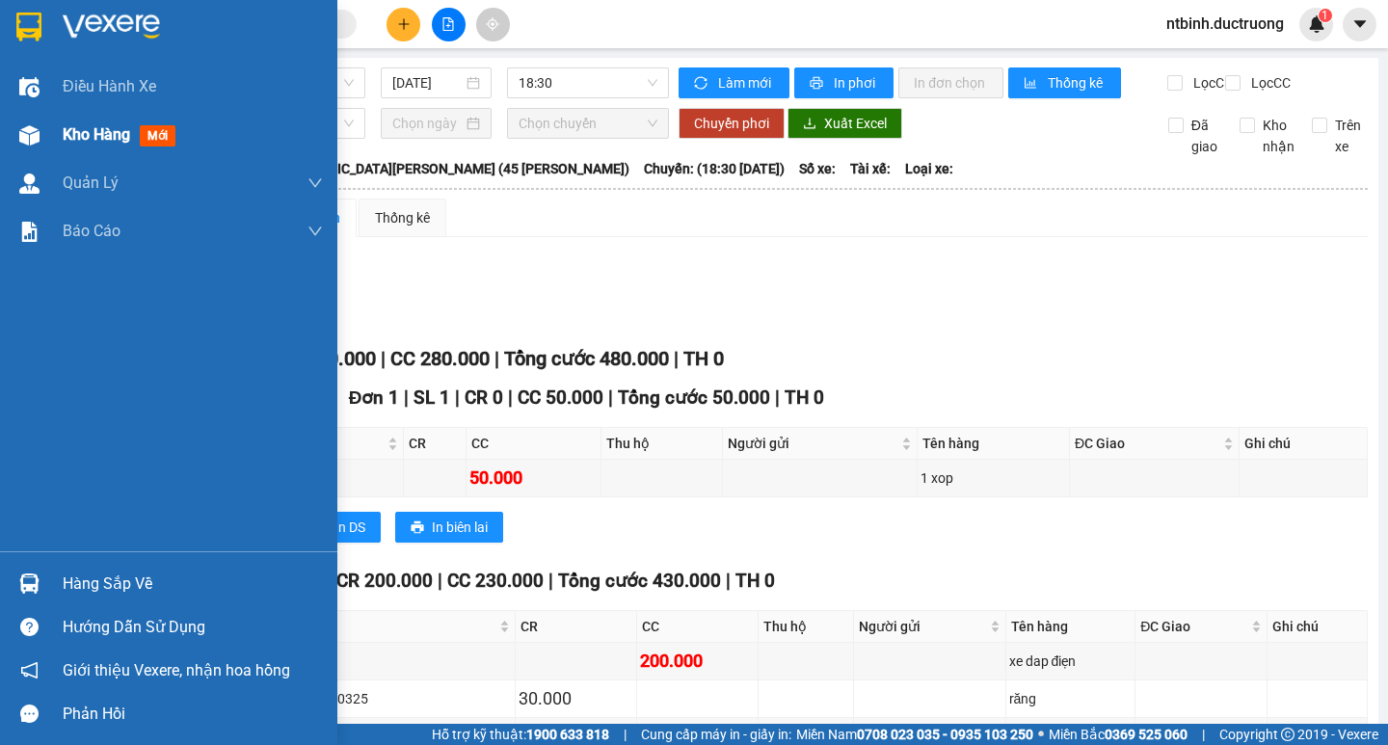
click at [40, 128] on div at bounding box center [30, 136] width 34 height 34
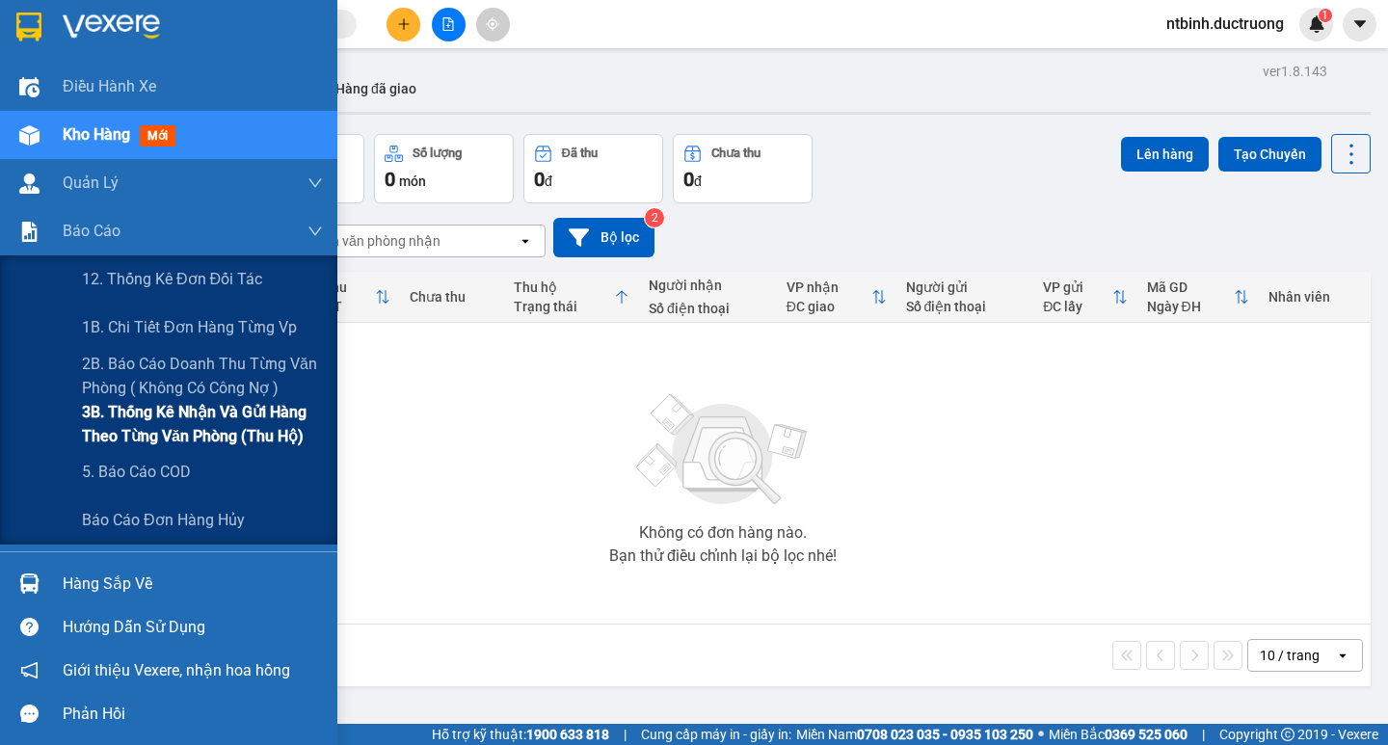
click at [136, 414] on span "3B. Thống kê nhận và gửi hàng theo từng văn phòng (thu hộ)" at bounding box center [202, 424] width 241 height 48
